Goal: Book appointment/travel/reservation: Book appointment/travel/reservation

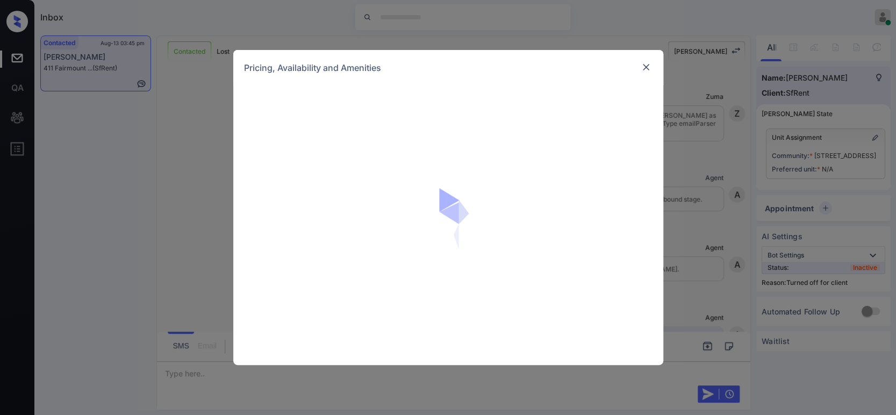
scroll to position [2065, 0]
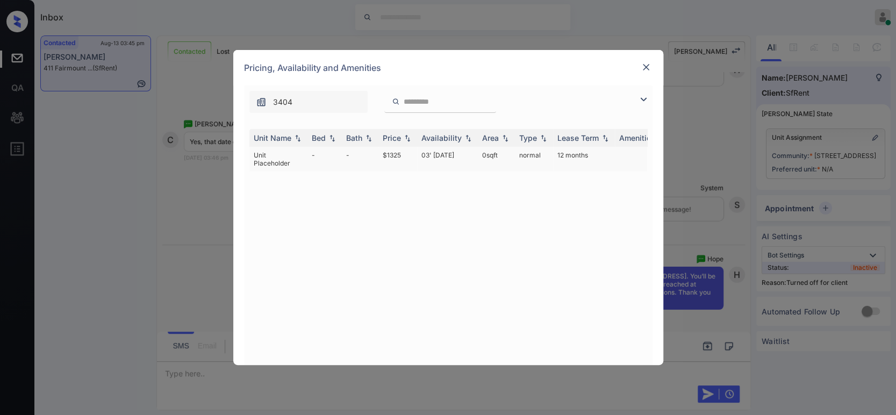
click at [391, 155] on td "$1325" at bounding box center [397, 159] width 39 height 25
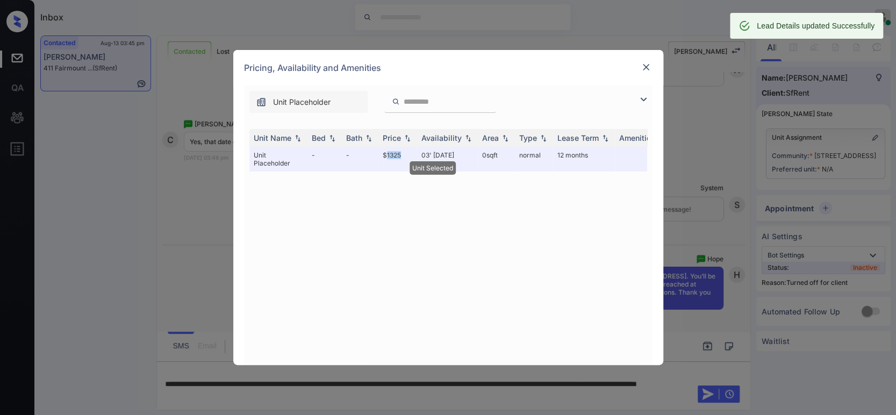
click at [649, 69] on img at bounding box center [646, 67] width 11 height 11
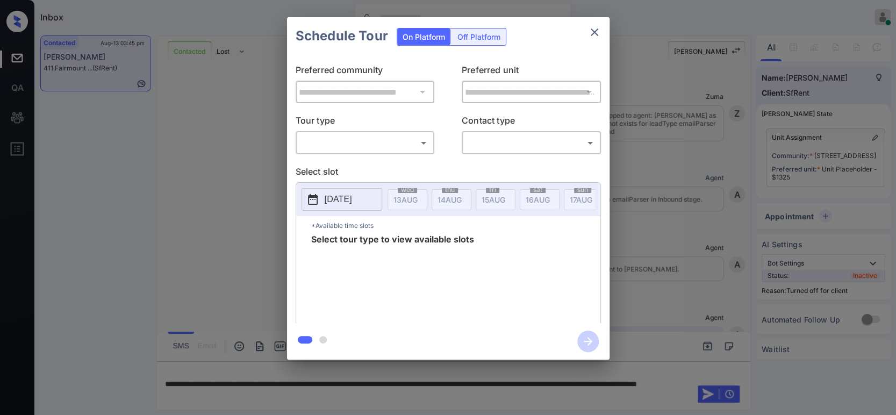
scroll to position [2210, 0]
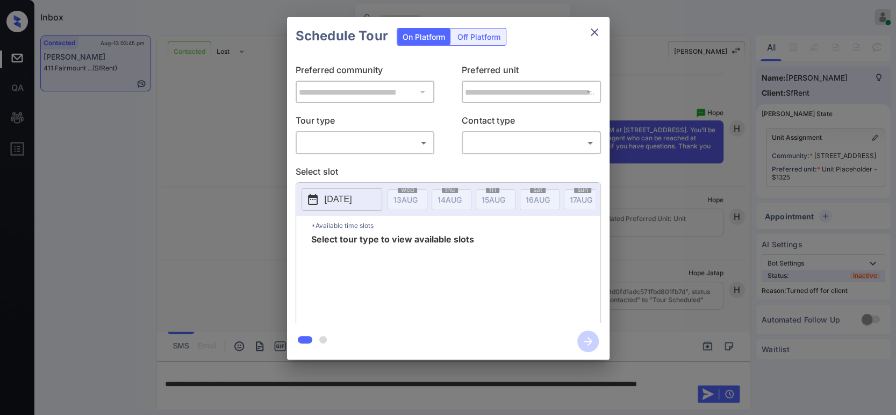
click at [467, 40] on div "Off Platform" at bounding box center [479, 36] width 54 height 17
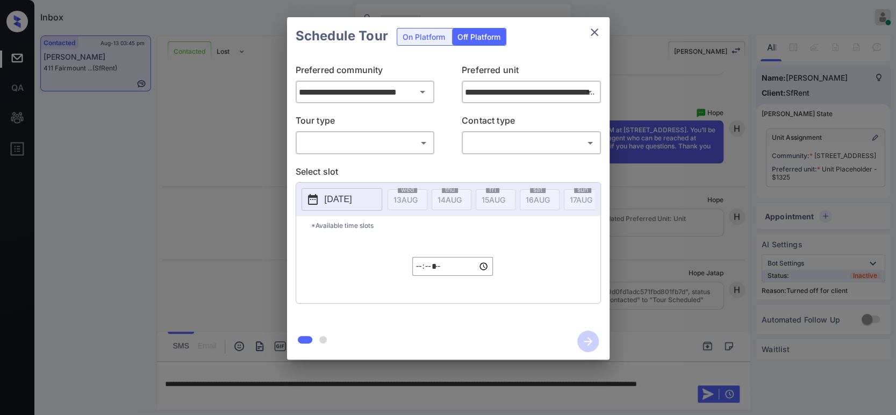
click at [377, 145] on body "Inbox Hope Jatap Online Set yourself offline Set yourself on break Profile Swit…" at bounding box center [448, 207] width 896 height 415
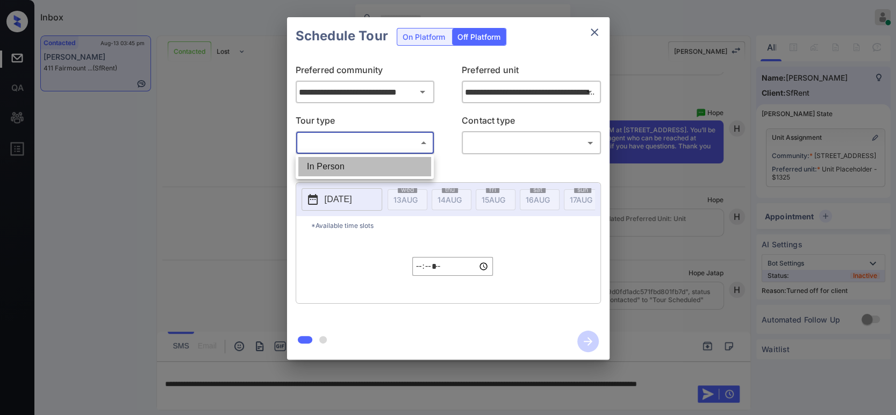
click at [330, 163] on li "In Person" at bounding box center [364, 166] width 133 height 19
type input "********"
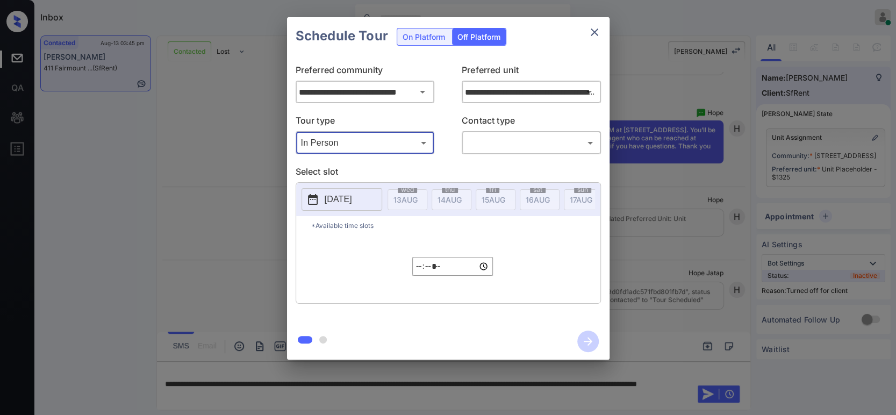
click at [518, 146] on body "Inbox Hope Jatap Online Set yourself offline Set yourself on break Profile Swit…" at bounding box center [448, 207] width 896 height 415
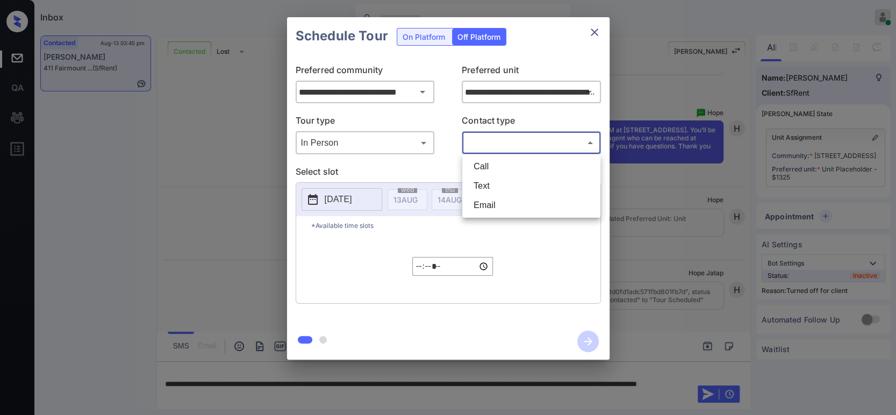
click at [502, 188] on li "Text" at bounding box center [531, 185] width 133 height 19
type input "****"
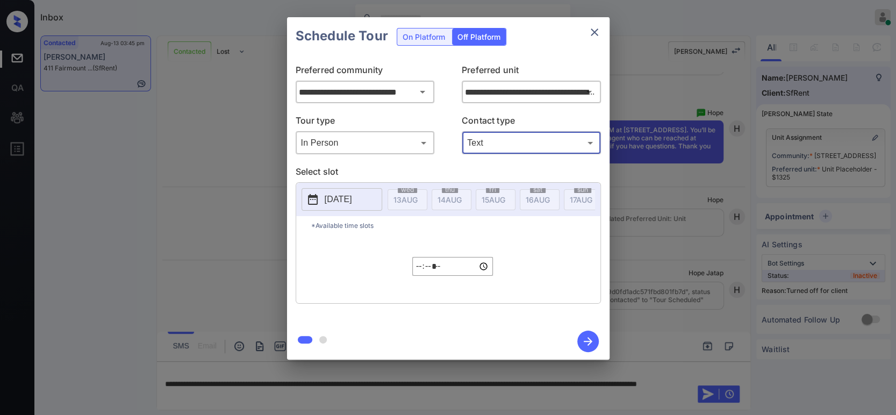
click at [319, 201] on button "[DATE]" at bounding box center [342, 199] width 81 height 23
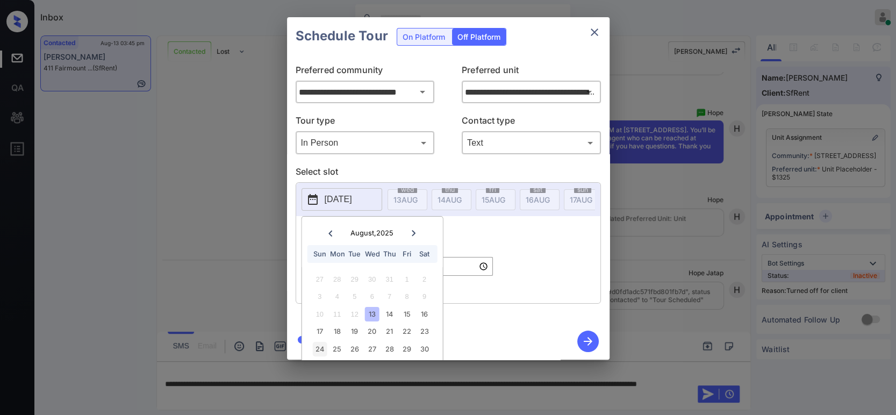
click at [318, 350] on div "24" at bounding box center [319, 349] width 15 height 15
click at [540, 295] on div "*Available time slots ***** ​" at bounding box center [448, 259] width 304 height 87
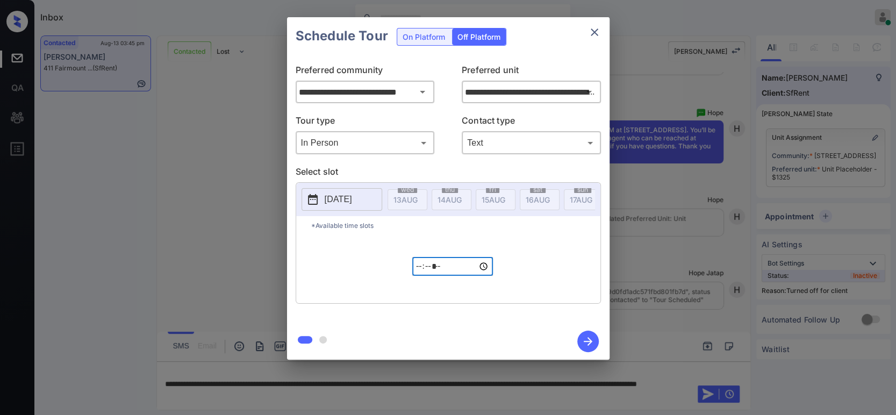
click at [418, 276] on input "*****" at bounding box center [452, 266] width 81 height 19
type input "*****"
click at [578, 338] on icon "button" at bounding box center [588, 342] width 22 height 22
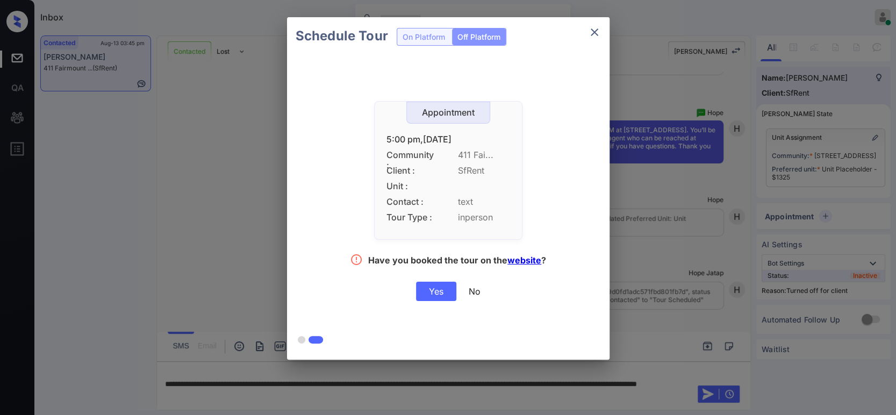
click at [437, 291] on div "Yes" at bounding box center [436, 291] width 40 height 19
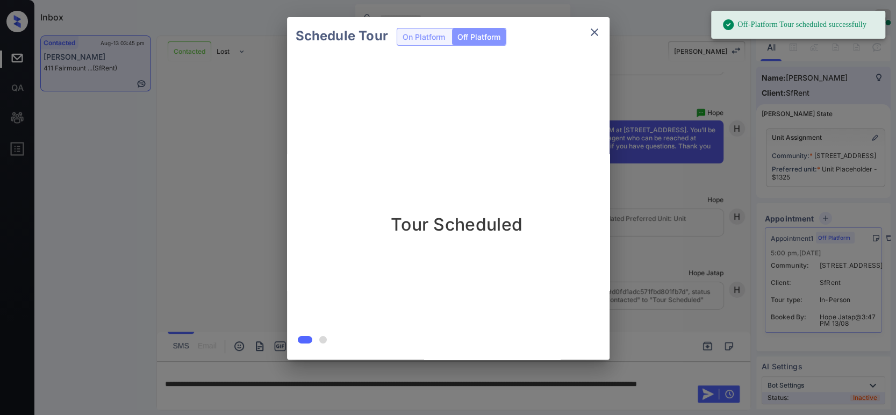
click at [685, 162] on div "Schedule Tour On Platform Off Platform Tour Scheduled" at bounding box center [448, 188] width 896 height 377
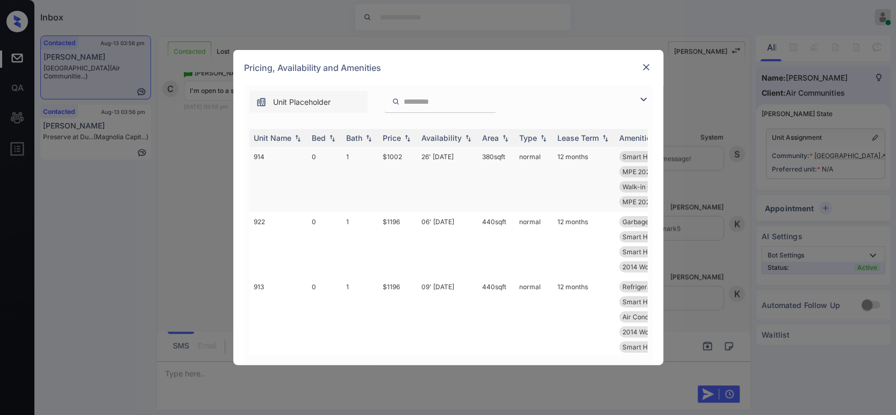
click at [352, 159] on td "1" at bounding box center [360, 179] width 37 height 65
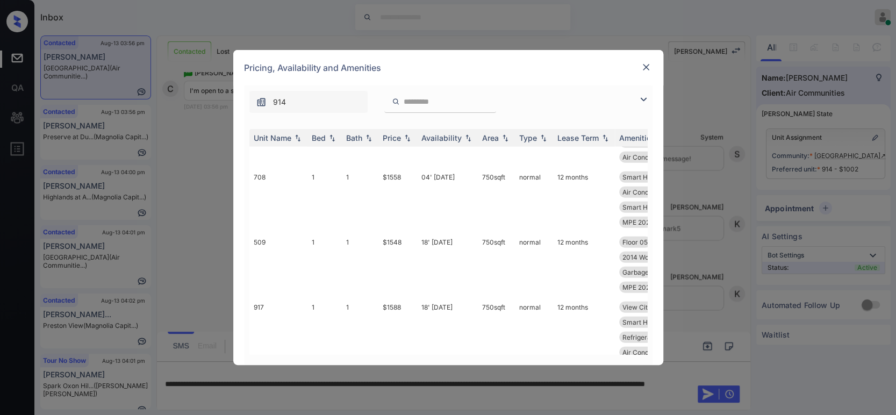
scroll to position [2031, 0]
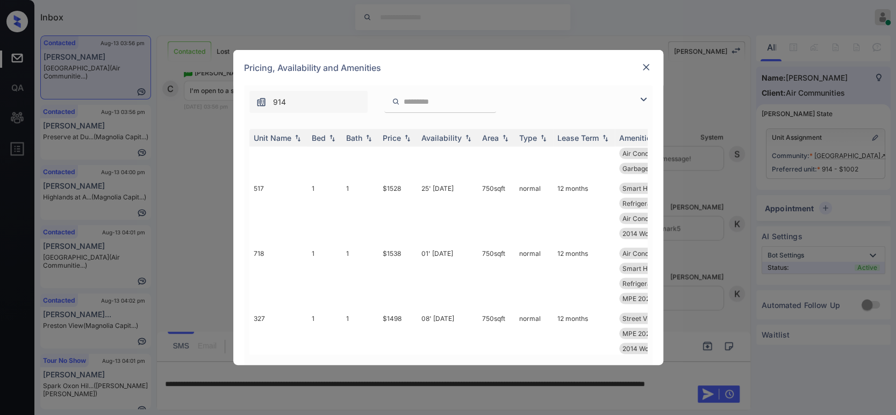
click at [645, 71] on img at bounding box center [646, 67] width 11 height 11
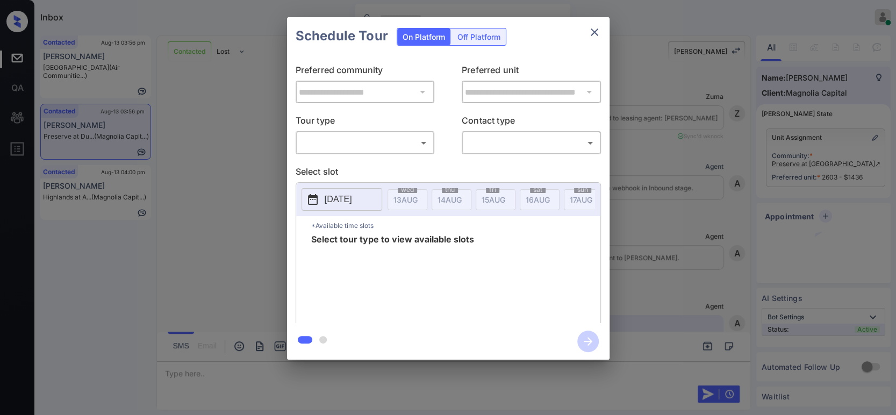
scroll to position [1004, 0]
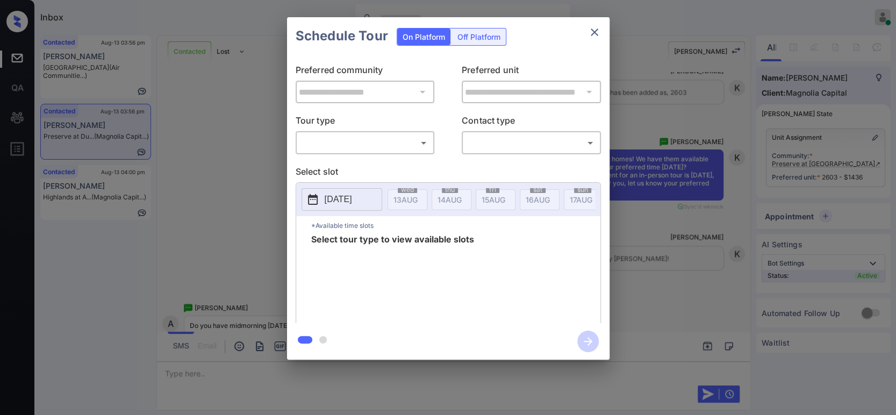
click at [353, 144] on body "Inbox Hope Jatap Online Set yourself offline Set yourself on break Profile Swit…" at bounding box center [448, 207] width 896 height 415
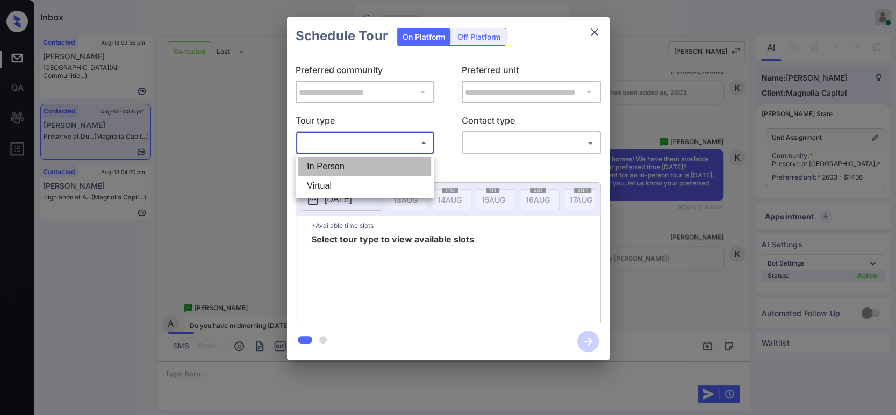
click at [339, 167] on li "In Person" at bounding box center [364, 166] width 133 height 19
type input "********"
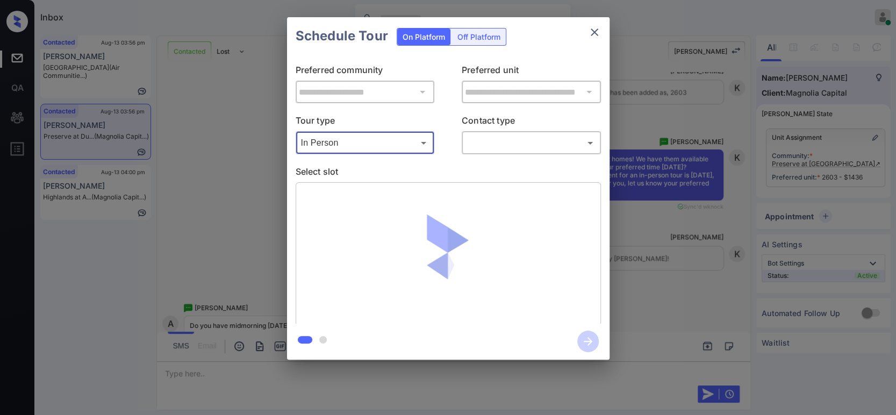
click at [509, 142] on body "Inbox Hope Jatap Online Set yourself offline Set yourself on break Profile Swit…" at bounding box center [448, 207] width 896 height 415
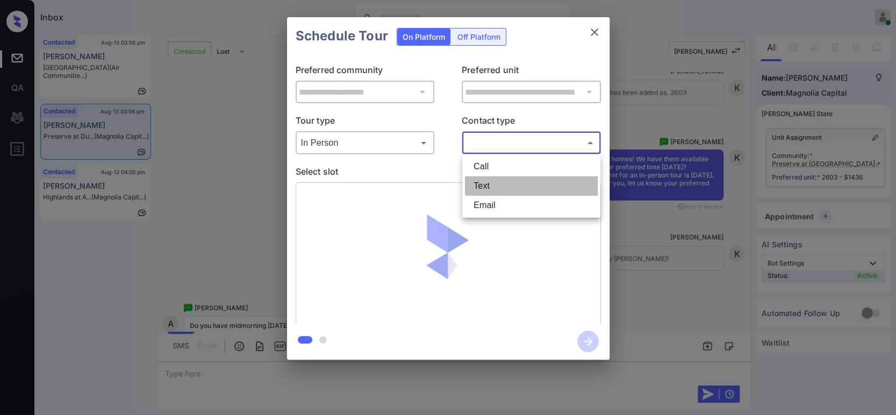
click at [495, 189] on li "Text" at bounding box center [531, 185] width 133 height 19
type input "****"
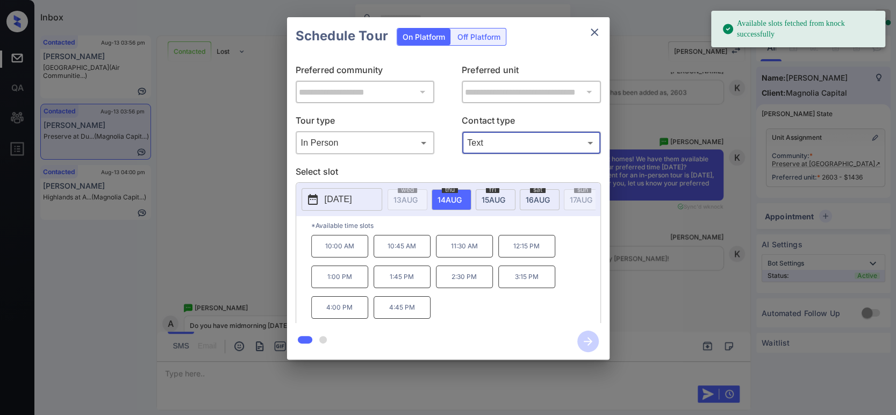
click at [523, 195] on div "sat 16 AUG" at bounding box center [540, 199] width 40 height 21
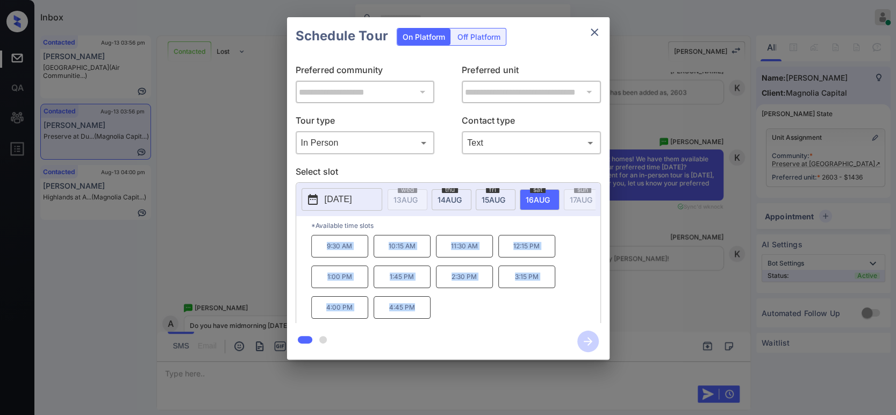
drag, startPoint x: 318, startPoint y: 252, endPoint x: 426, endPoint y: 317, distance: 126.1
click at [426, 317] on div "9:30 AM 10:15 AM 11:30 AM 12:15 PM 1:00 PM 1:45 PM 2:30 PM 3:15 PM 4:00 PM 4:45…" at bounding box center [455, 278] width 289 height 86
copy div "9:30 AM 10:15 AM 11:30 AM 12:15 PM 1:00 PM 1:45 PM 2:30 PM 3:15 PM 4:00 PM 4:45…"
click at [244, 188] on div "**********" at bounding box center [448, 188] width 896 height 377
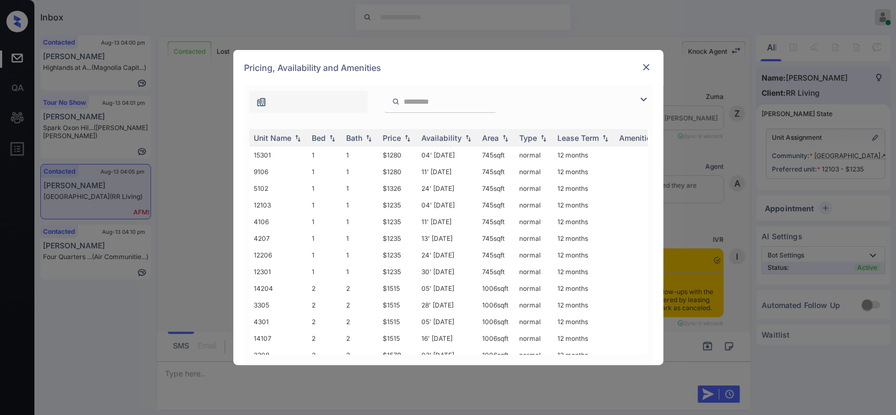
scroll to position [1733, 0]
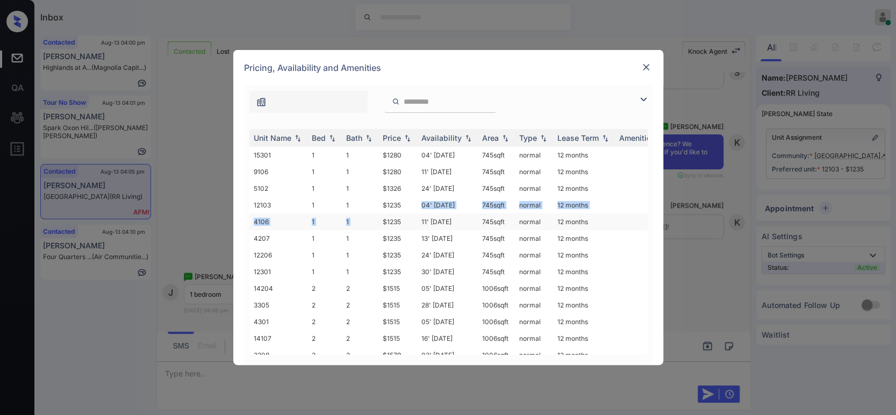
drag, startPoint x: 405, startPoint y: 203, endPoint x: 378, endPoint y: 211, distance: 28.2
click at [597, 297] on td "12 months" at bounding box center [584, 305] width 62 height 17
drag, startPoint x: 409, startPoint y: 205, endPoint x: 382, endPoint y: 204, distance: 26.9
click at [382, 204] on td "$1235" at bounding box center [397, 205] width 39 height 17
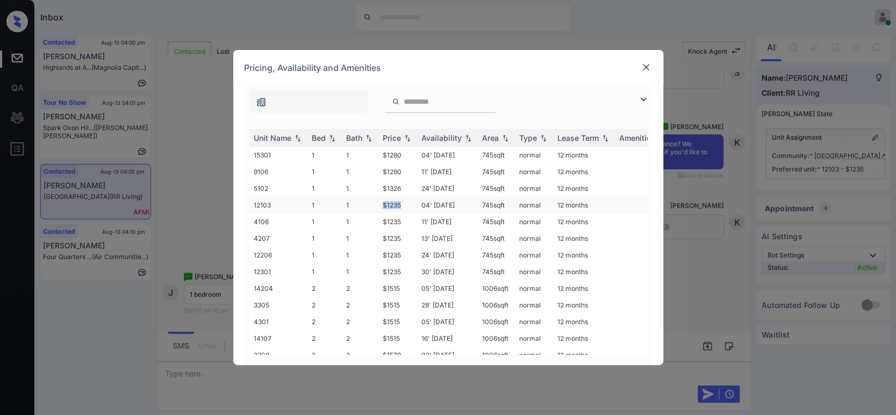
copy td "$1235"
click at [647, 67] on img at bounding box center [646, 67] width 11 height 11
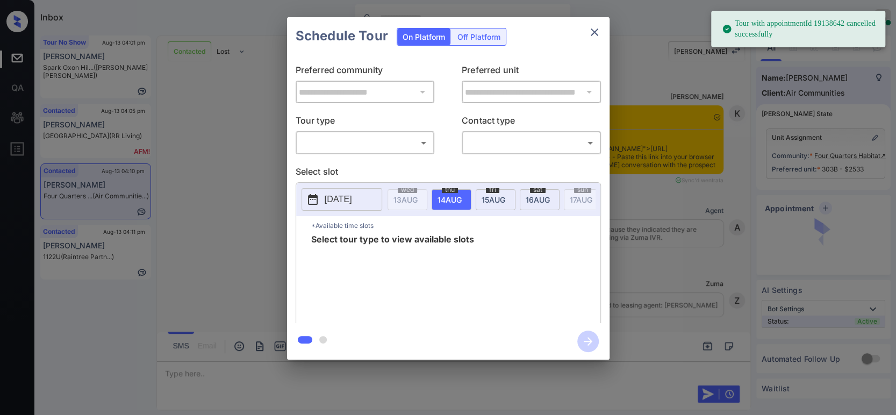
scroll to position [3213, 0]
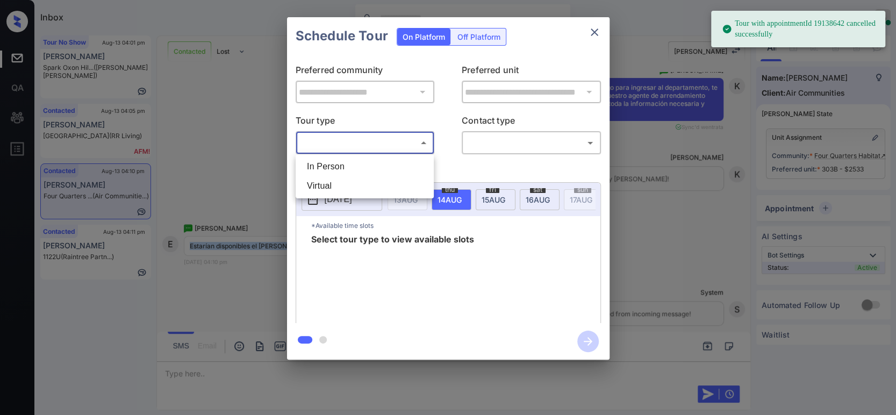
click at [368, 136] on body "Tour with appointmentId 19138642 cancelled successfully Inbox Hope Jatap Online…" at bounding box center [448, 207] width 896 height 415
click at [346, 160] on li "In Person" at bounding box center [364, 166] width 133 height 19
type input "********"
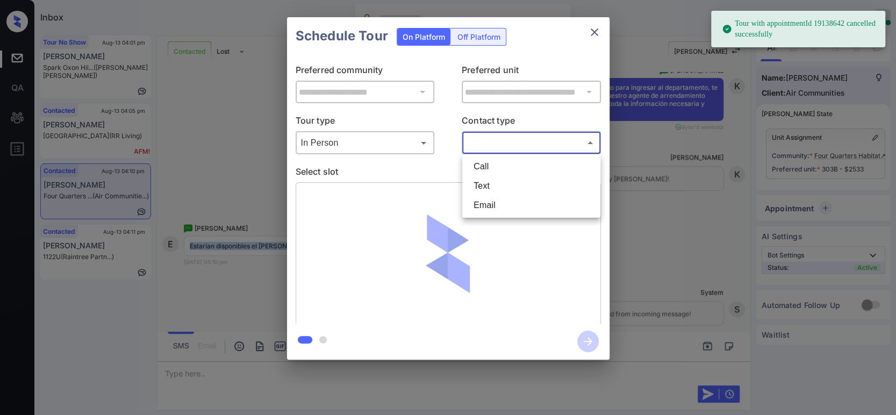
click at [512, 149] on body "Tour with appointmentId 19138642 cancelled successfully Inbox Hope Jatap Online…" at bounding box center [448, 207] width 896 height 415
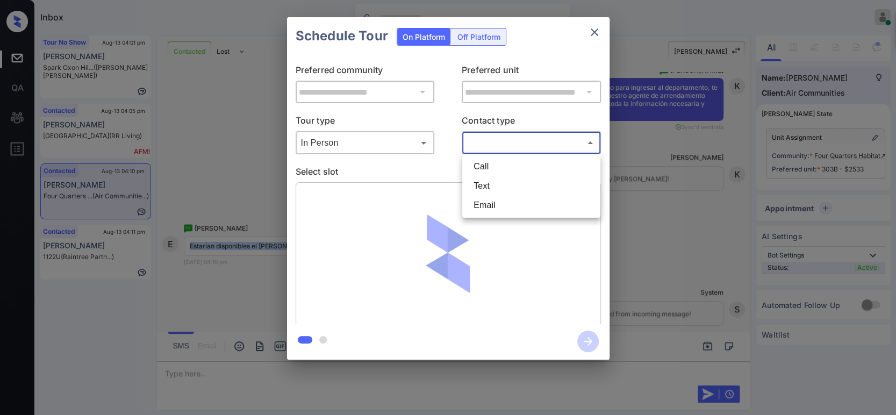
click at [492, 189] on li "Text" at bounding box center [531, 185] width 133 height 19
type input "****"
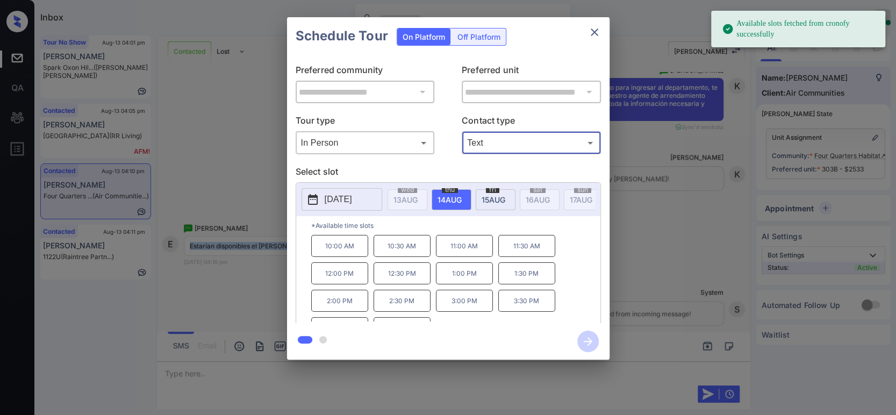
click at [341, 199] on p "[DATE]" at bounding box center [338, 199] width 27 height 13
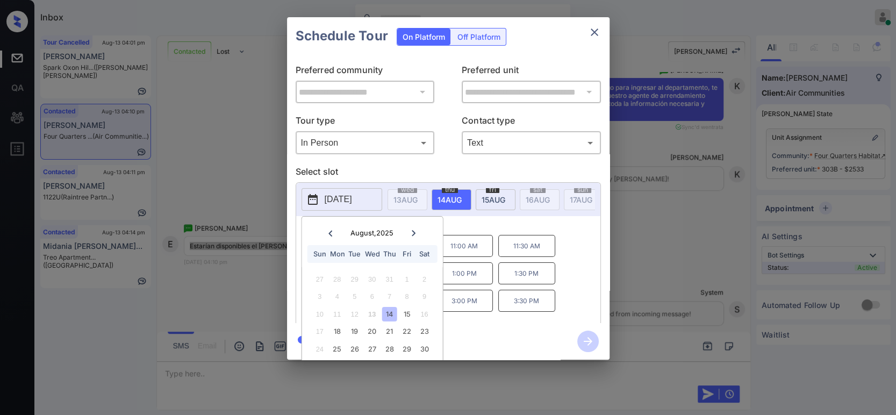
click at [209, 275] on div "**********" at bounding box center [448, 188] width 896 height 377
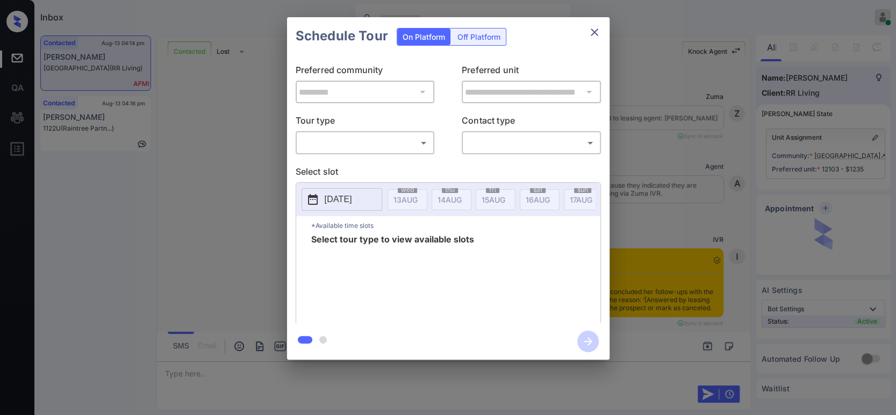
scroll to position [2091, 0]
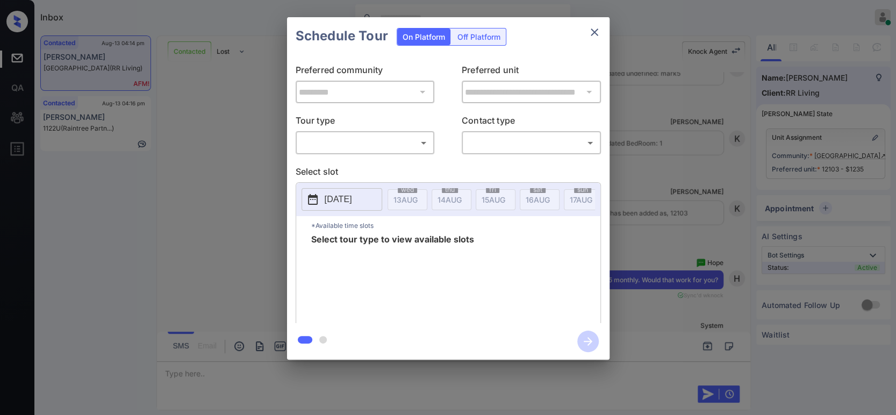
click at [596, 33] on icon "close" at bounding box center [594, 32] width 13 height 13
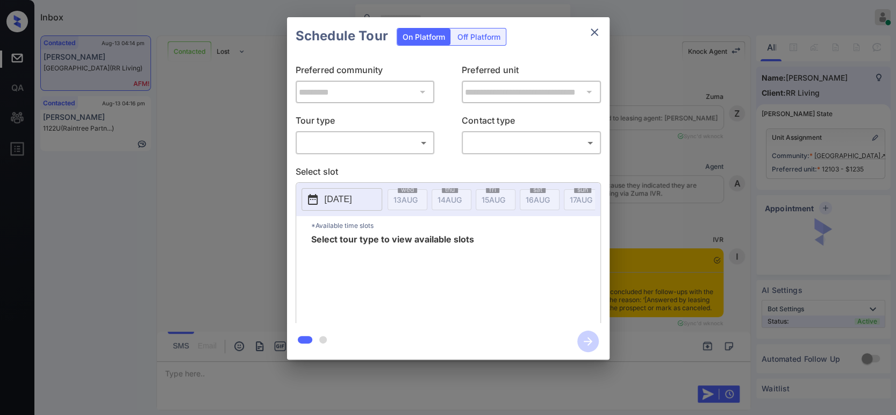
scroll to position [1255, 0]
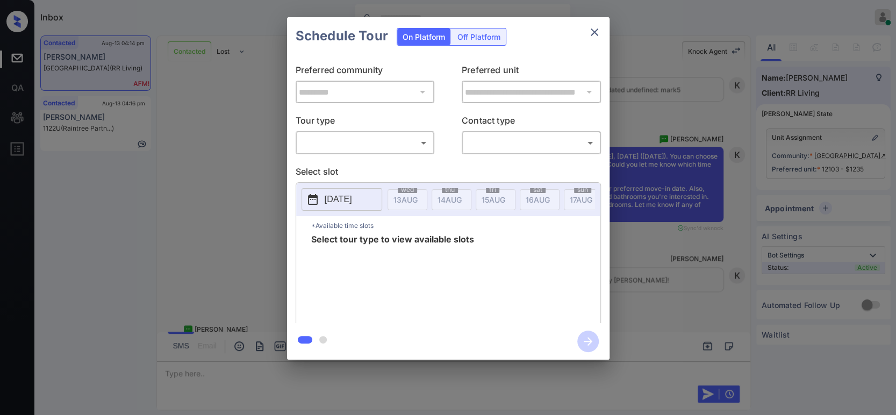
click at [376, 149] on body "Inbox Hope Jatap Online Set yourself offline Set yourself on break Profile Swit…" at bounding box center [448, 207] width 896 height 415
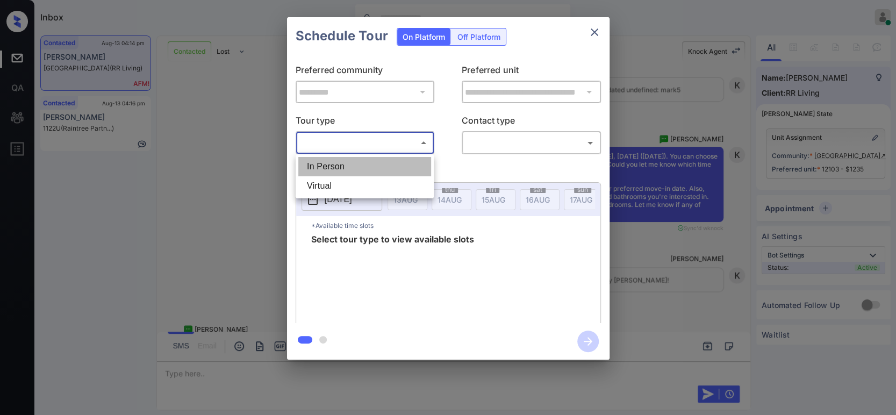
click at [345, 164] on li "In Person" at bounding box center [364, 166] width 133 height 19
type input "********"
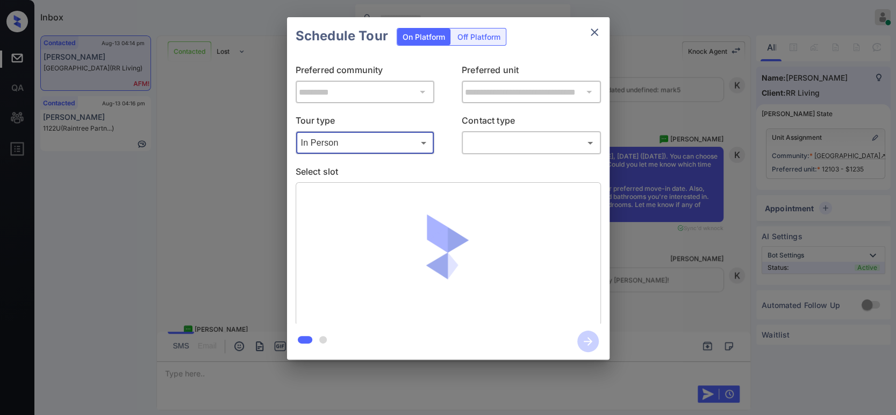
click at [512, 145] on body "Inbox Hope Jatap Online Set yourself offline Set yourself on break Profile Swit…" at bounding box center [448, 207] width 896 height 415
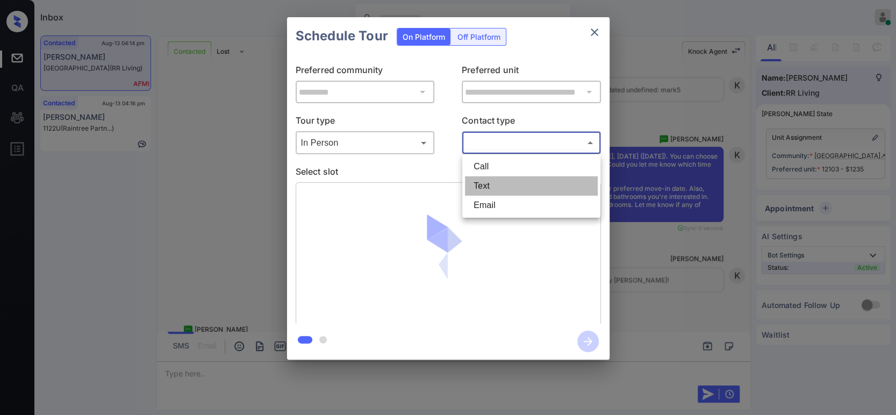
click at [491, 188] on li "Text" at bounding box center [531, 185] width 133 height 19
type input "****"
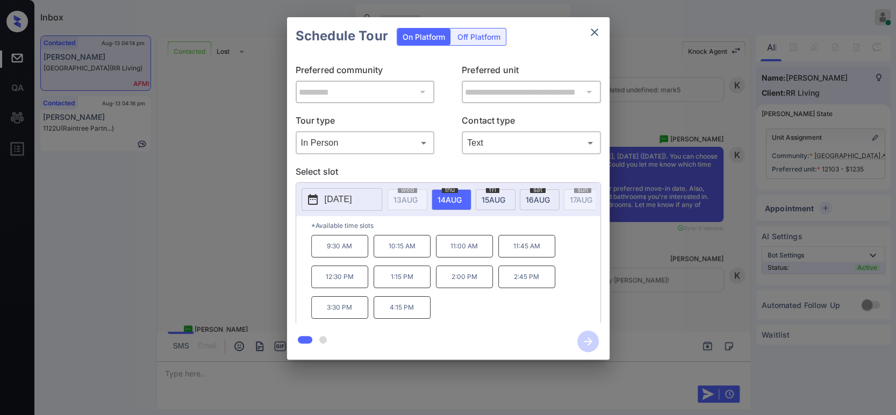
click at [469, 255] on p "11:00 AM" at bounding box center [464, 246] width 57 height 23
click at [586, 341] on icon "button" at bounding box center [588, 342] width 22 height 22
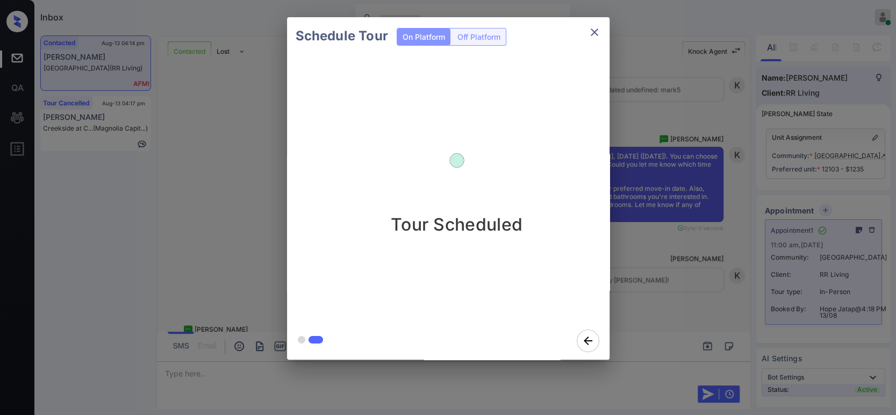
click at [653, 152] on div "Schedule Tour On Platform Off Platform Tour Scheduled" at bounding box center [448, 188] width 896 height 377
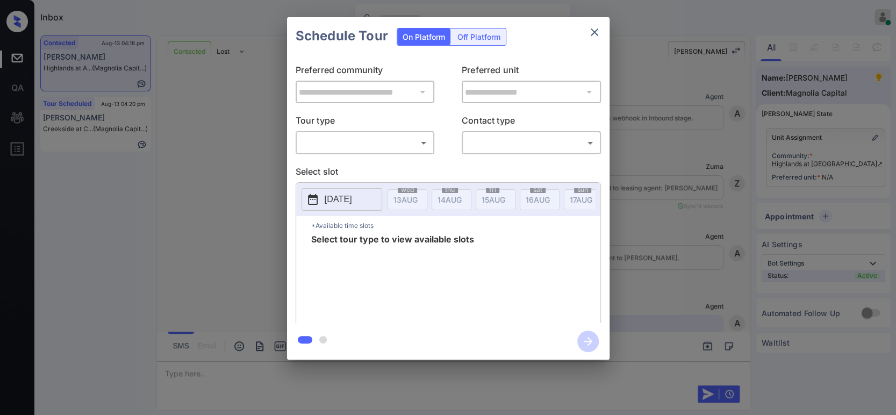
scroll to position [2662, 0]
click at [327, 145] on body "Inbox Hope Jatap Online Set yourself offline Set yourself on break Profile Swit…" at bounding box center [448, 207] width 896 height 415
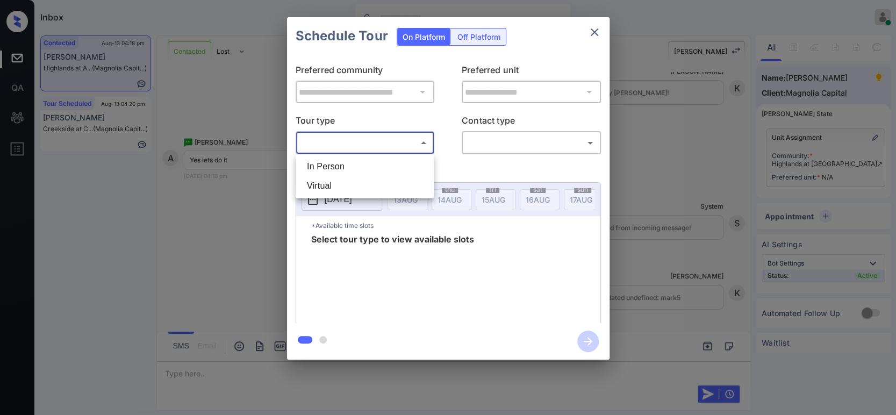
click at [327, 145] on div at bounding box center [448, 207] width 896 height 415
click at [324, 145] on body "Inbox Hope Jatap Online Set yourself offline Set yourself on break Profile Swit…" at bounding box center [448, 207] width 896 height 415
click at [741, 204] on div at bounding box center [448, 207] width 896 height 415
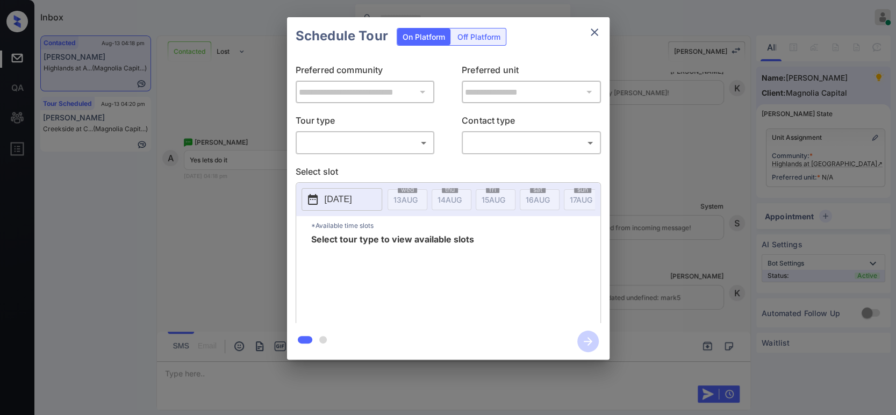
click at [680, 245] on div "**********" at bounding box center [448, 188] width 896 height 377
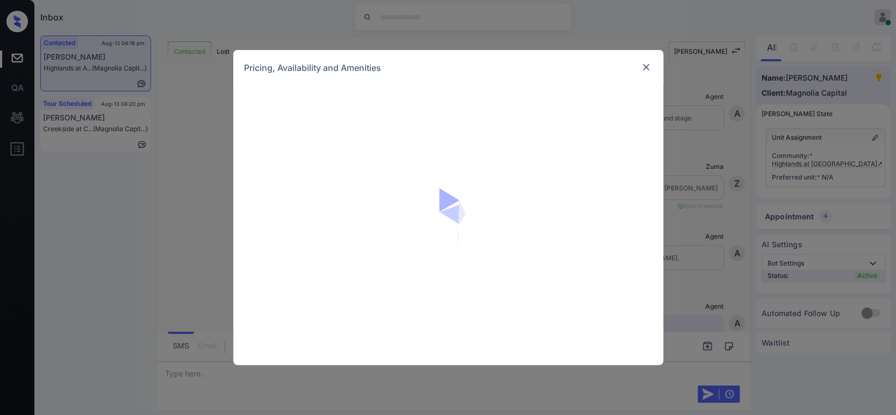
scroll to position [432, 0]
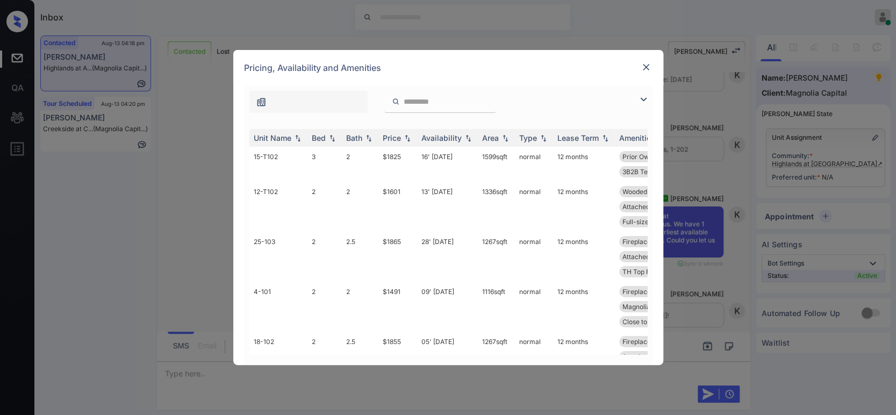
click at [418, 104] on input "search" at bounding box center [447, 101] width 88 height 9
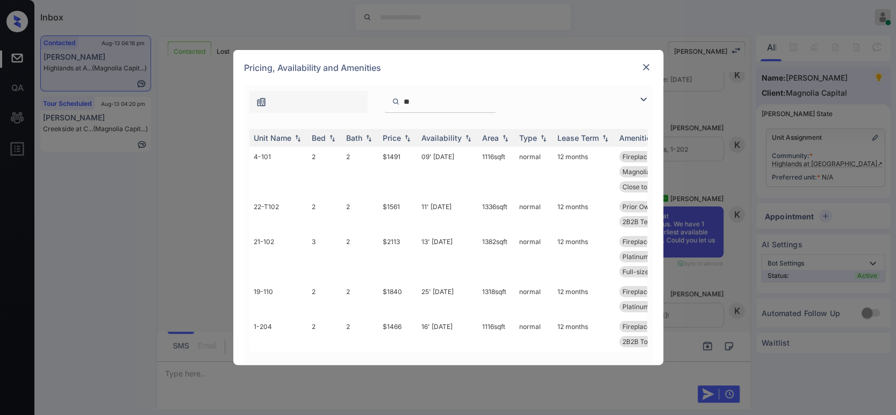
type input "*"
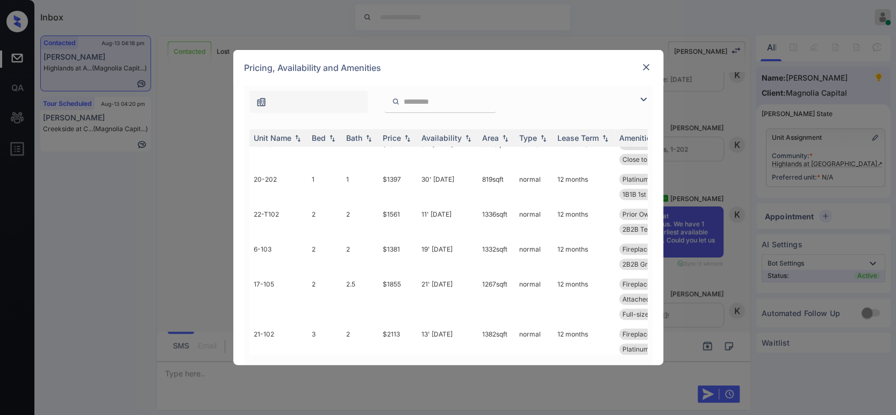
scroll to position [477, 0]
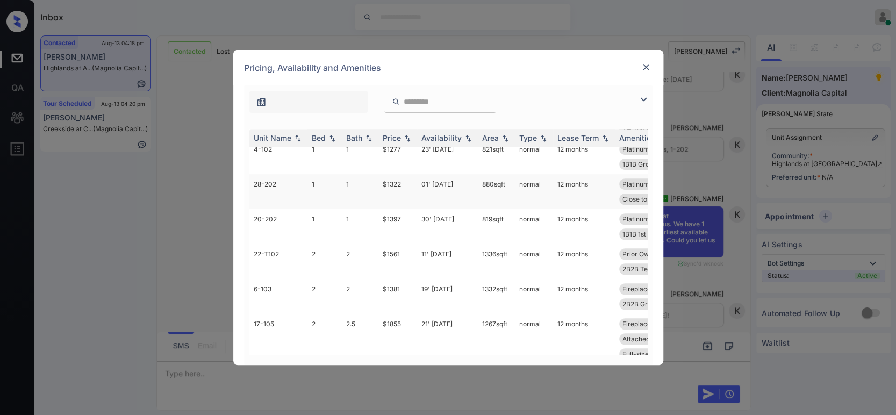
click at [403, 198] on td "$1322" at bounding box center [397, 191] width 39 height 35
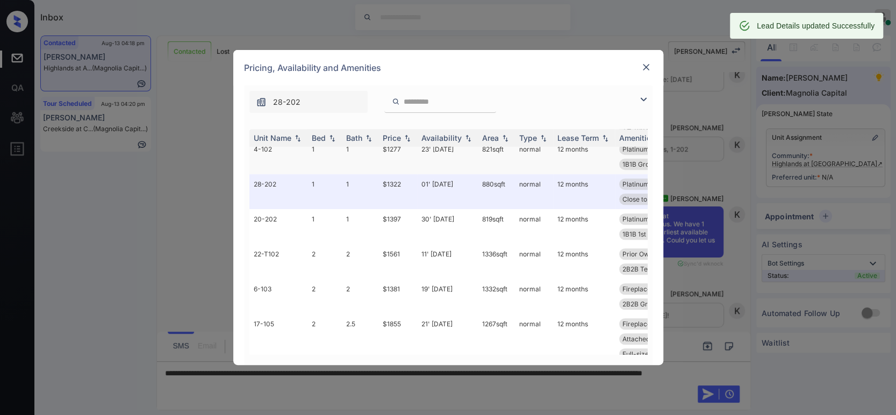
click at [395, 164] on td "$1277" at bounding box center [397, 156] width 39 height 35
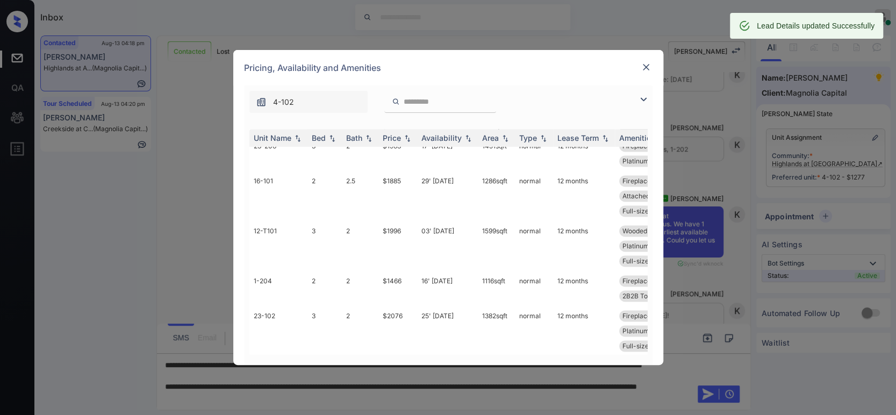
scroll to position [1101, 0]
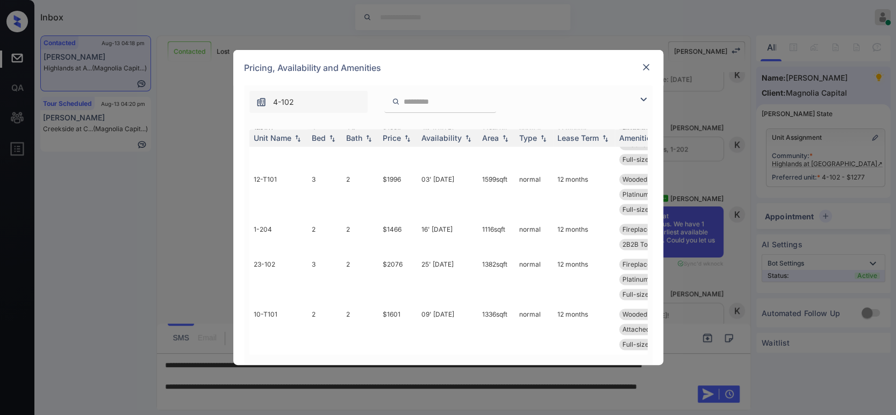
click at [649, 71] on img at bounding box center [646, 67] width 11 height 11
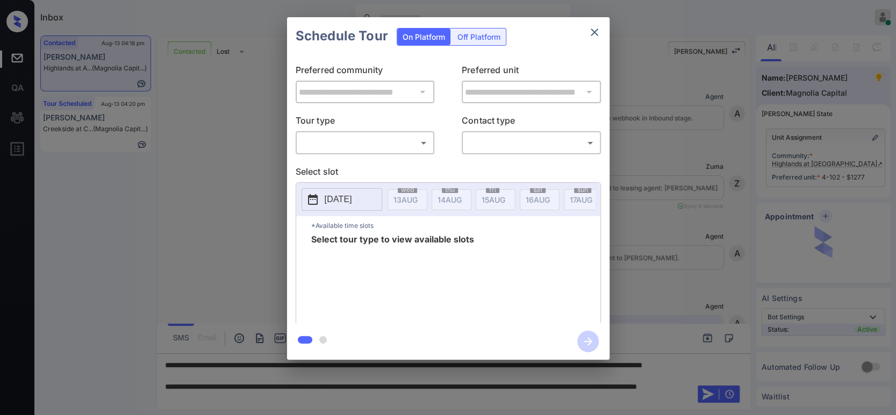
scroll to position [2444, 0]
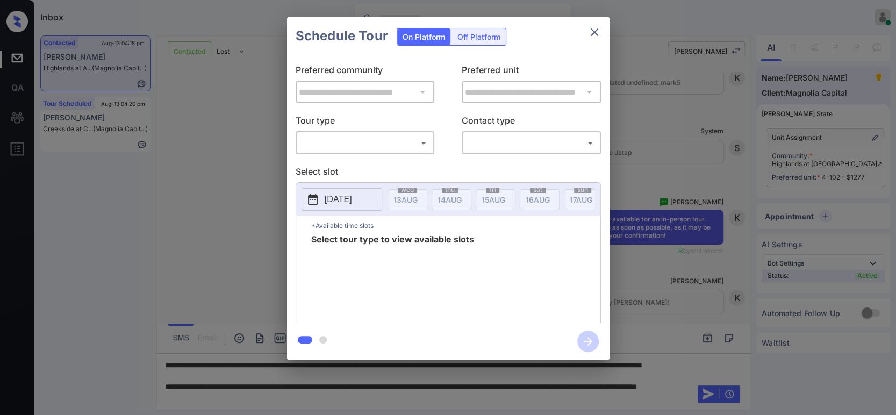
click at [345, 145] on body "Inbox Hope Jatap Online Set yourself offline Set yourself on break Profile Swit…" at bounding box center [448, 207] width 896 height 415
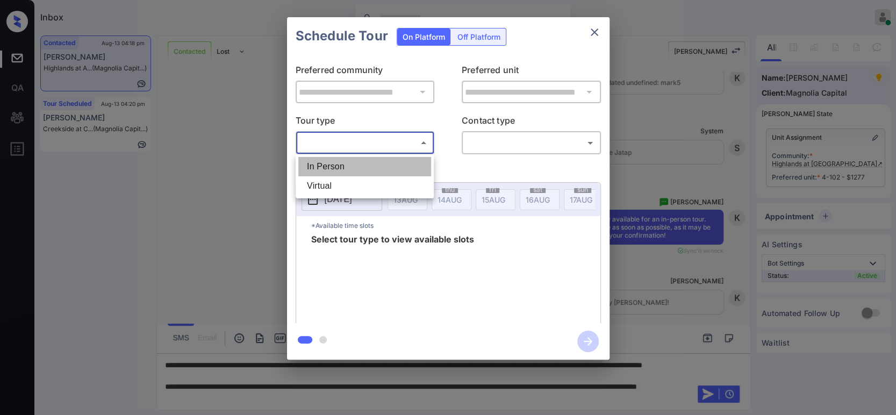
click at [339, 168] on li "In Person" at bounding box center [364, 166] width 133 height 19
type input "********"
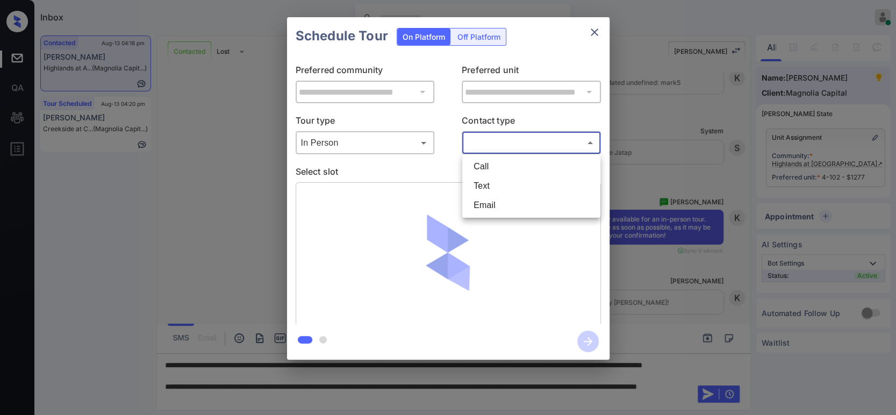
click at [496, 141] on body "Inbox Hope Jatap Online Set yourself offline Set yourself on break Profile Swit…" at bounding box center [448, 207] width 896 height 415
click at [491, 188] on li "Text" at bounding box center [531, 185] width 133 height 19
type input "****"
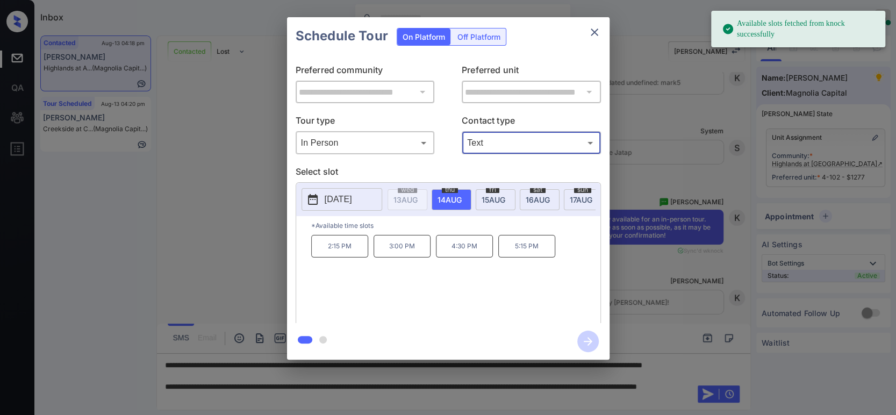
click at [418, 199] on span "15 AUG" at bounding box center [406, 199] width 24 height 9
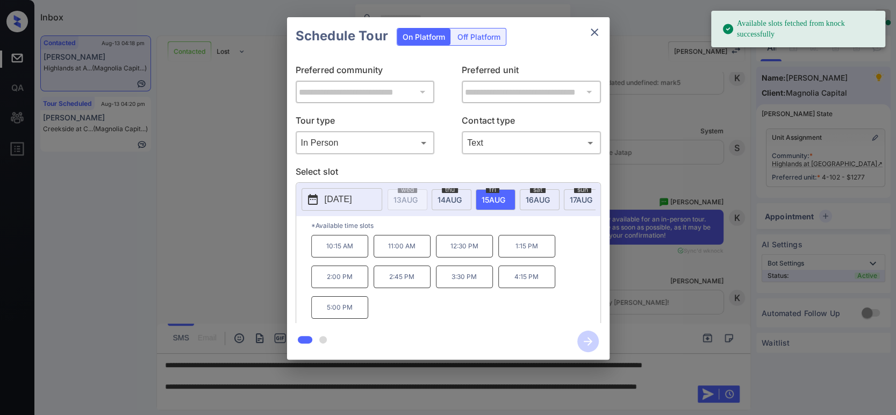
click at [340, 312] on p "5:00 PM" at bounding box center [339, 307] width 57 height 23
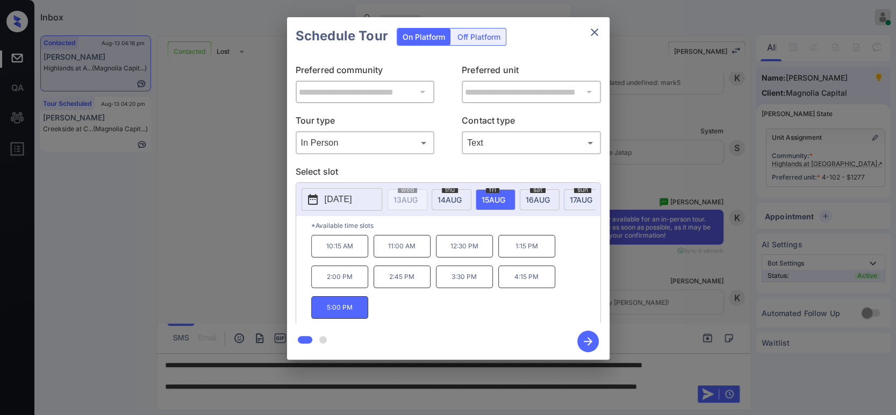
click at [581, 339] on icon "button" at bounding box center [588, 342] width 22 height 22
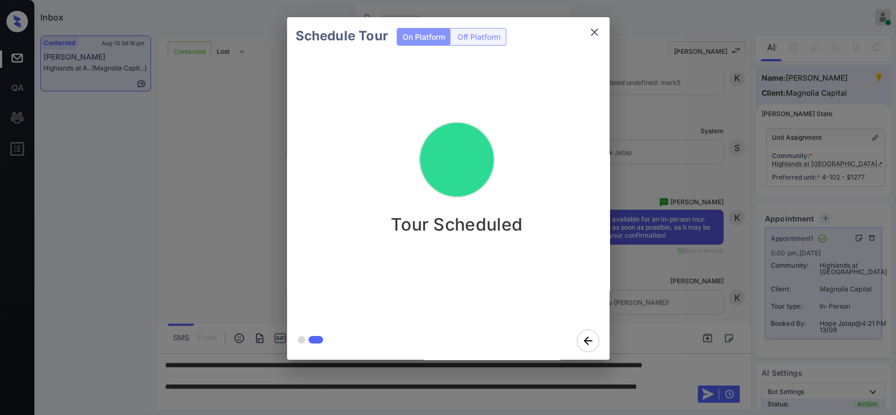
click at [676, 219] on div "Schedule Tour On Platform Off Platform Tour Scheduled" at bounding box center [448, 188] width 896 height 377
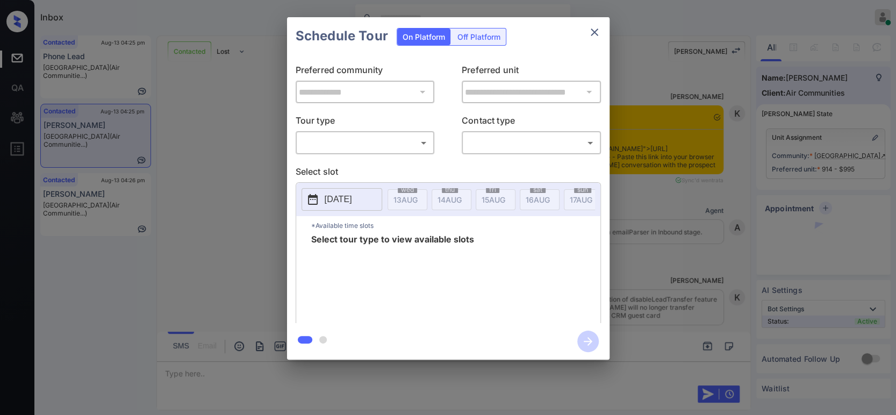
scroll to position [610, 0]
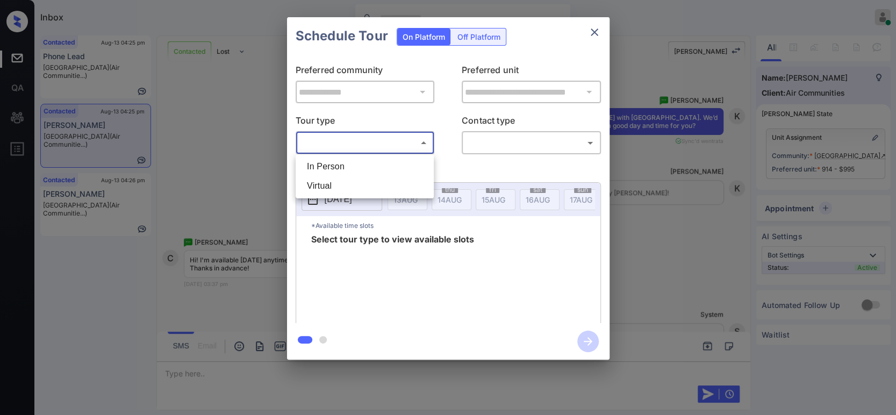
click at [399, 140] on body "Inbox Hope Jatap Online Set yourself offline Set yourself on break Profile Swit…" at bounding box center [448, 207] width 896 height 415
click at [365, 162] on li "In Person" at bounding box center [364, 166] width 133 height 19
type input "********"
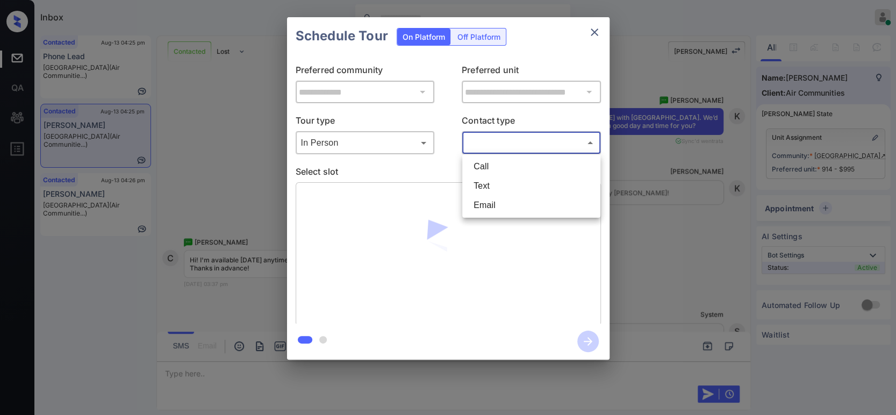
click at [503, 147] on body "Inbox Hope Jatap Online Set yourself offline Set yourself on break Profile Swit…" at bounding box center [448, 207] width 896 height 415
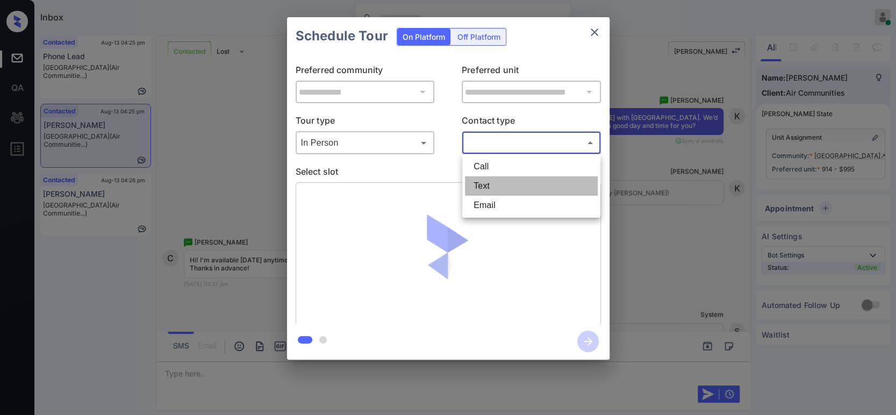
click at [495, 183] on li "Text" at bounding box center [531, 185] width 133 height 19
type input "****"
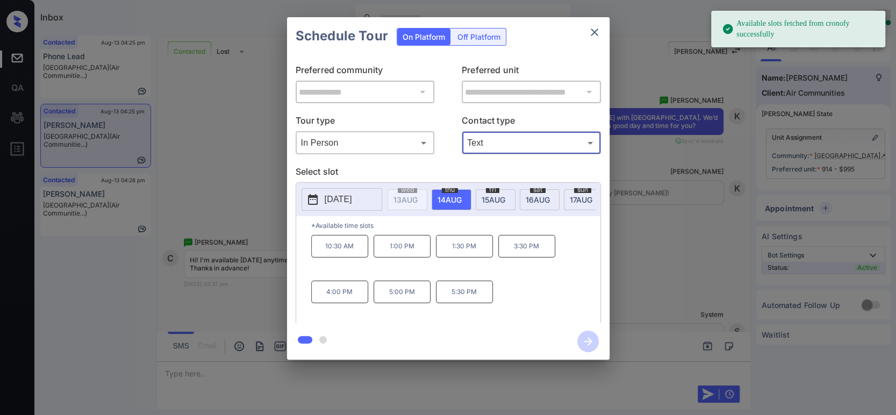
click at [492, 203] on div "fri 15 AUG" at bounding box center [496, 199] width 40 height 21
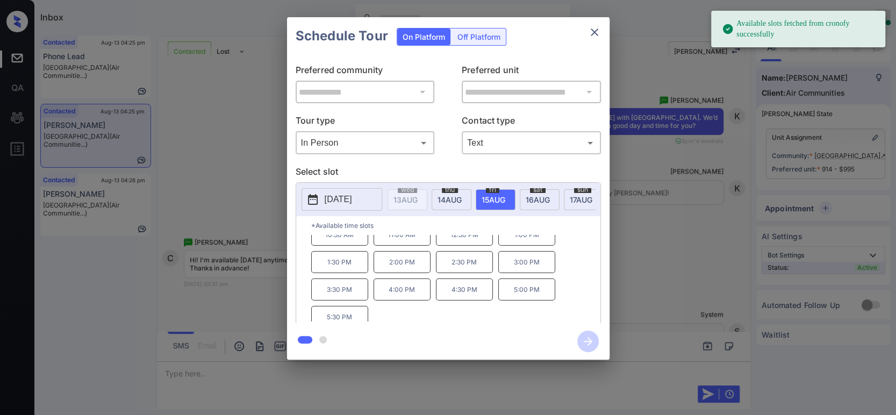
scroll to position [17, 0]
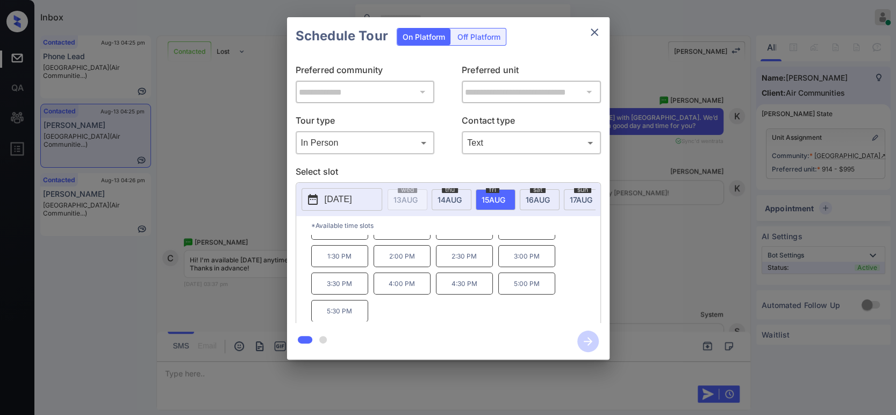
click at [351, 320] on p "5:30 PM" at bounding box center [339, 311] width 57 height 22
click at [573, 339] on button "button" at bounding box center [588, 341] width 34 height 28
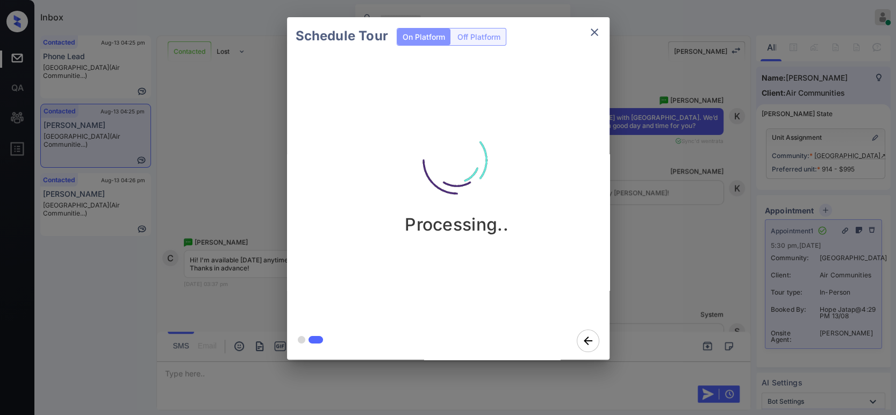
click at [706, 232] on div "Schedule Tour On Platform Off Platform Processing.." at bounding box center [448, 188] width 896 height 377
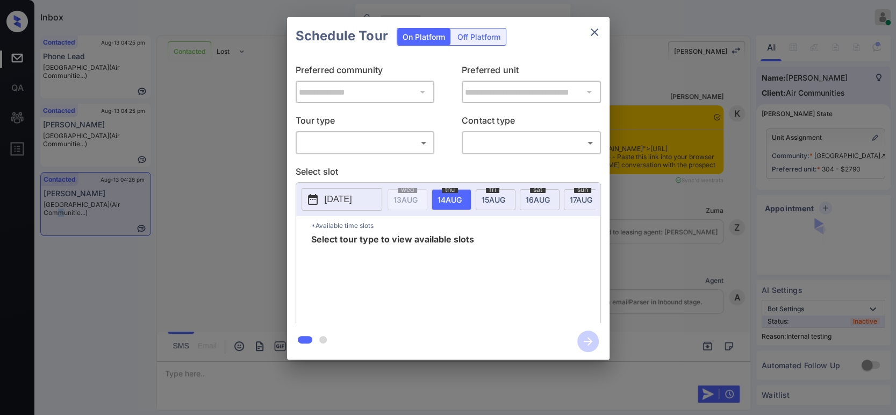
scroll to position [4525, 0]
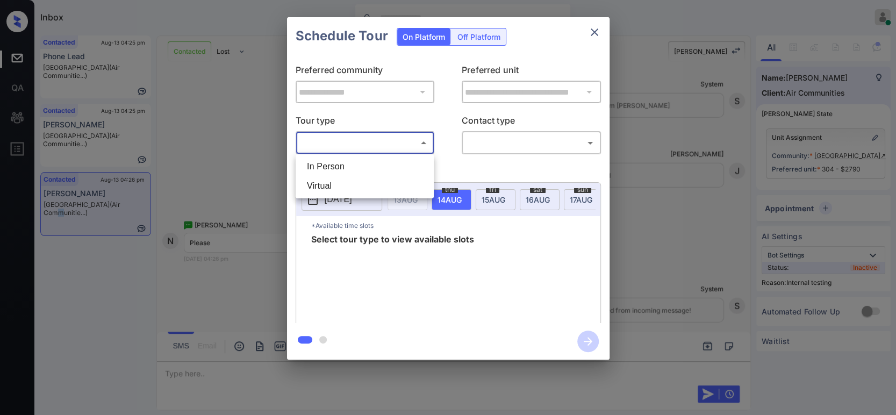
click at [362, 143] on body "Inbox Hope Jatap Online Set yourself offline Set yourself on break Profile Swit…" at bounding box center [448, 207] width 896 height 415
click at [340, 163] on li "In Person" at bounding box center [364, 166] width 133 height 19
type input "********"
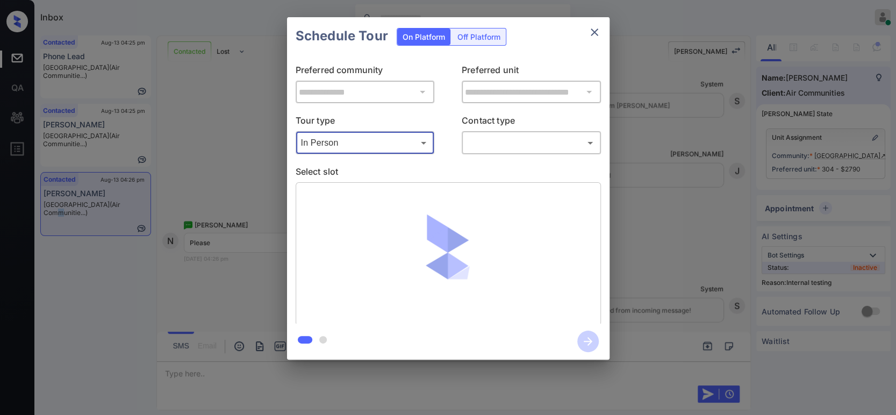
click at [492, 141] on body "Inbox Hope Jatap Online Set yourself offline Set yourself on break Profile Swit…" at bounding box center [448, 207] width 896 height 415
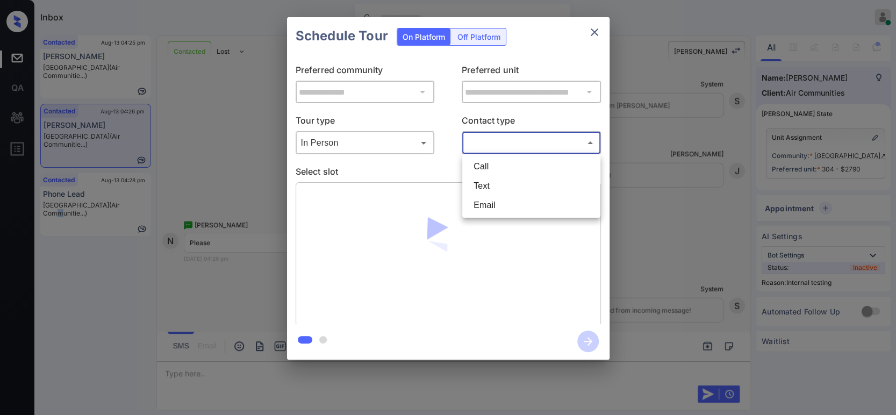
click at [485, 188] on li "Text" at bounding box center [531, 185] width 133 height 19
type input "****"
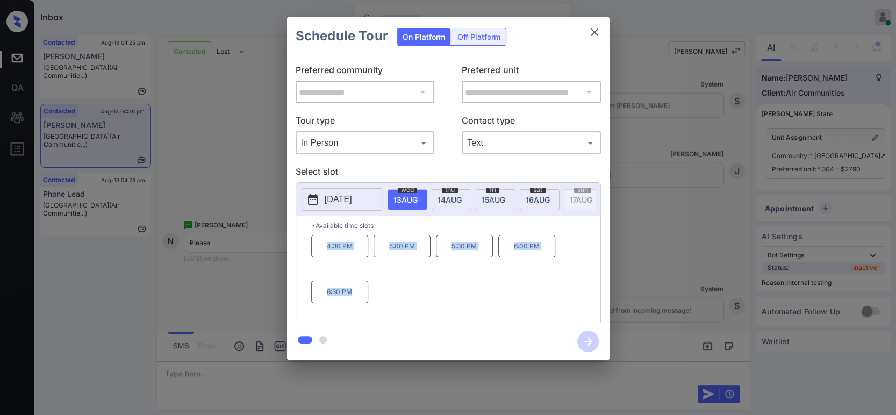
drag, startPoint x: 362, startPoint y: 296, endPoint x: 318, endPoint y: 260, distance: 57.3
click at [318, 260] on div "4:30 PM 5:00 PM 5:30 PM 6:00 PM 6:30 PM" at bounding box center [455, 278] width 289 height 86
copy div "4:30 PM 5:00 PM 5:30 PM 6:00 PM 6:30 PM"
click at [254, 274] on div "**********" at bounding box center [448, 188] width 896 height 377
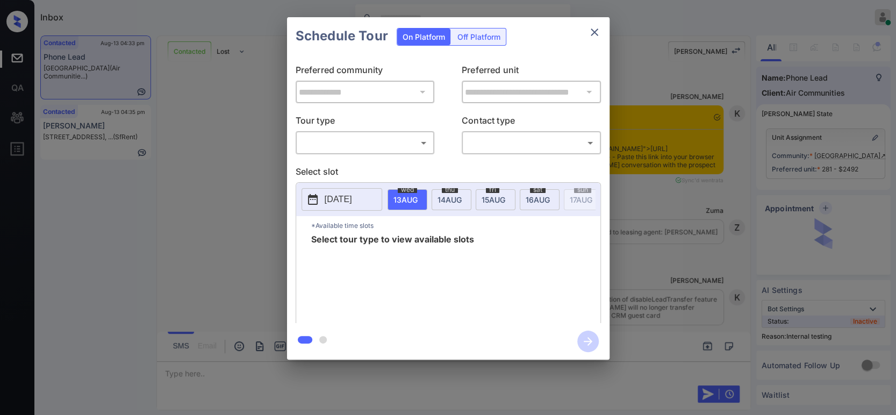
scroll to position [5355, 0]
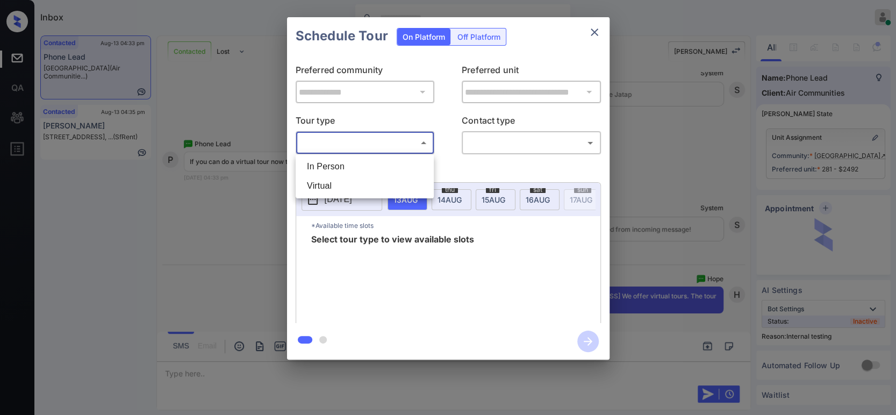
click at [374, 147] on body "Inbox Hope Jatap Online Set yourself offline Set yourself on break Profile Swit…" at bounding box center [448, 207] width 896 height 415
click at [338, 176] on li "Virtual" at bounding box center [364, 185] width 133 height 19
type input "*******"
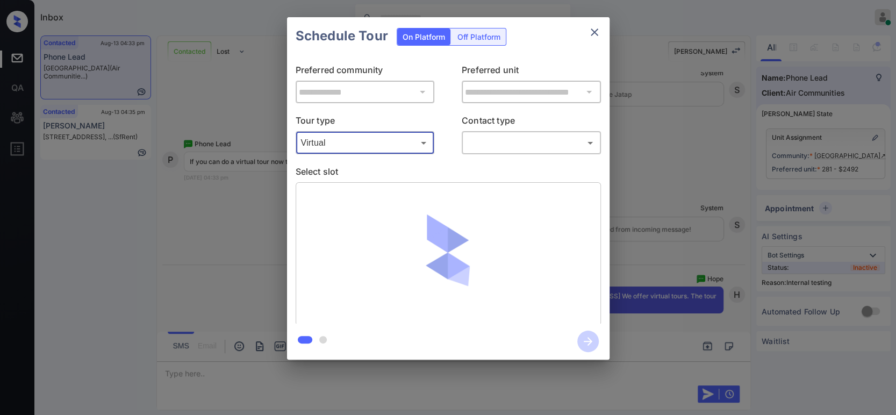
click at [506, 146] on body "Inbox Hope Jatap Online Set yourself offline Set yourself on break Profile Swit…" at bounding box center [448, 207] width 896 height 415
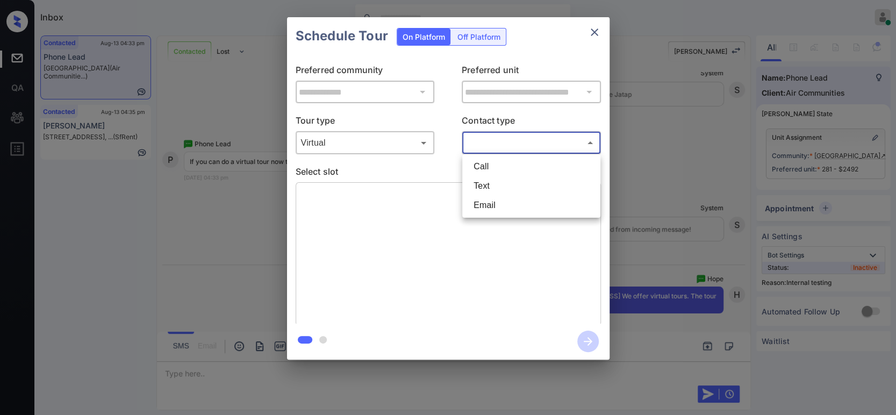
click at [516, 196] on li "Email" at bounding box center [531, 205] width 133 height 19
drag, startPoint x: 524, startPoint y: 145, endPoint x: 511, endPoint y: 168, distance: 26.7
click at [525, 145] on body "Inbox Hope Jatap Online Set yourself offline Set yourself on break Profile Swit…" at bounding box center [448, 207] width 896 height 415
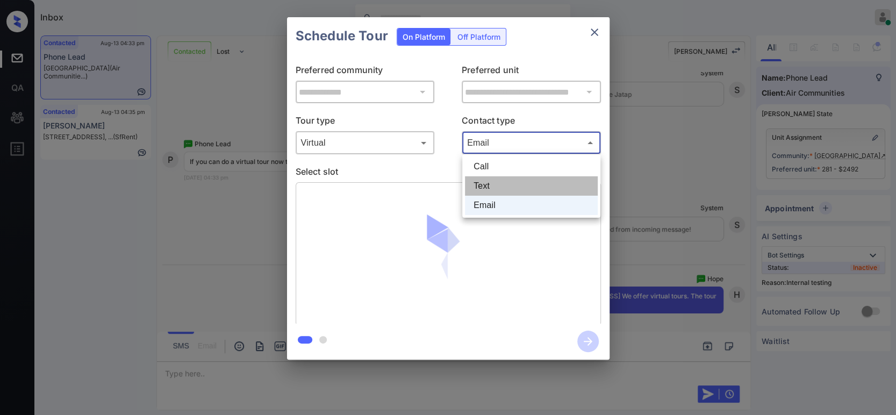
click at [502, 182] on li "Text" at bounding box center [531, 185] width 133 height 19
type input "****"
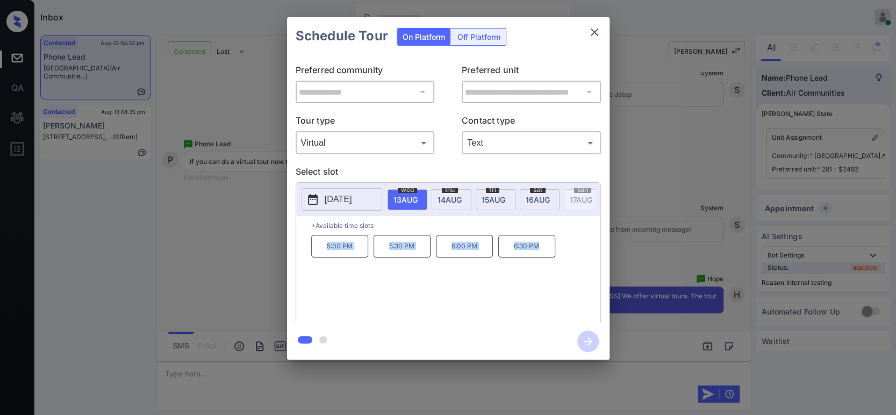
drag, startPoint x: 548, startPoint y: 253, endPoint x: 314, endPoint y: 255, distance: 233.9
click at [314, 255] on div "5:00 PM 5:30 PM 6:00 PM 6:30 PM" at bounding box center [455, 278] width 289 height 86
copy div "5:00 PM 5:30 PM 6:00 PM 6:30 PM"
click at [212, 256] on div "**********" at bounding box center [448, 188] width 896 height 377
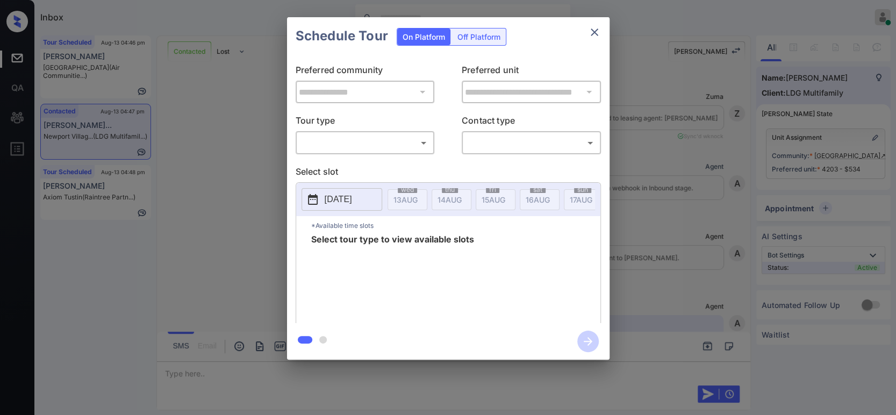
scroll to position [5056, 0]
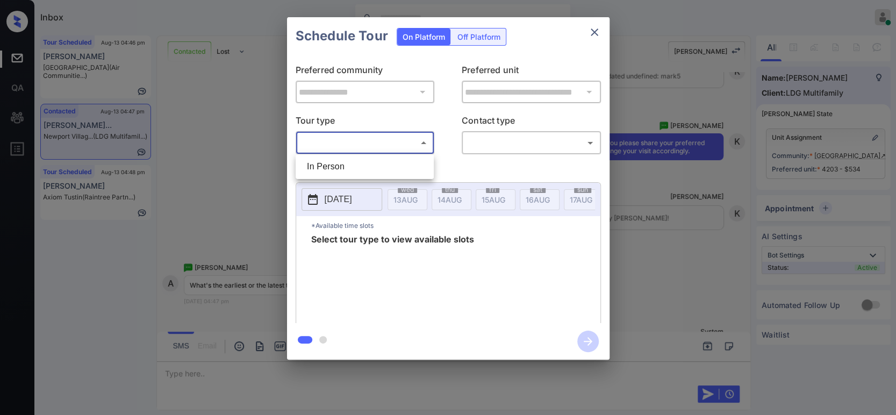
click at [361, 147] on body "Inbox Hope Jatap Online Set yourself offline Set yourself on break Profile Swit…" at bounding box center [448, 207] width 896 height 415
click at [344, 167] on li "In Person" at bounding box center [364, 166] width 133 height 19
type input "********"
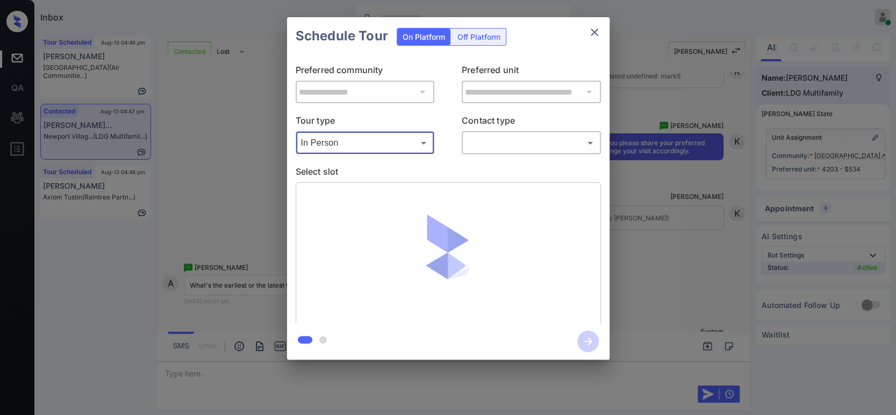
click at [529, 148] on body "Inbox Hope Jatap Online Set yourself offline Set yourself on break Profile Swit…" at bounding box center [448, 207] width 896 height 415
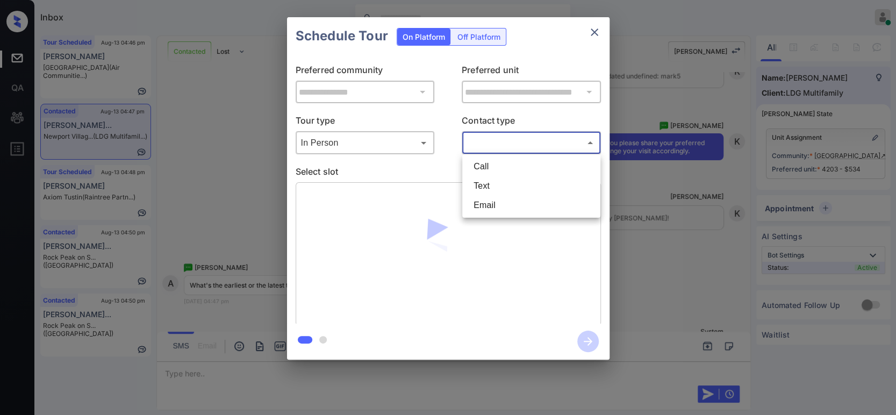
click at [529, 148] on div at bounding box center [448, 207] width 896 height 415
click at [523, 141] on body "Inbox Hope Jatap Online Set yourself offline Set yourself on break Profile Swit…" at bounding box center [448, 207] width 896 height 415
click at [510, 177] on li "Text" at bounding box center [531, 185] width 133 height 19
type input "****"
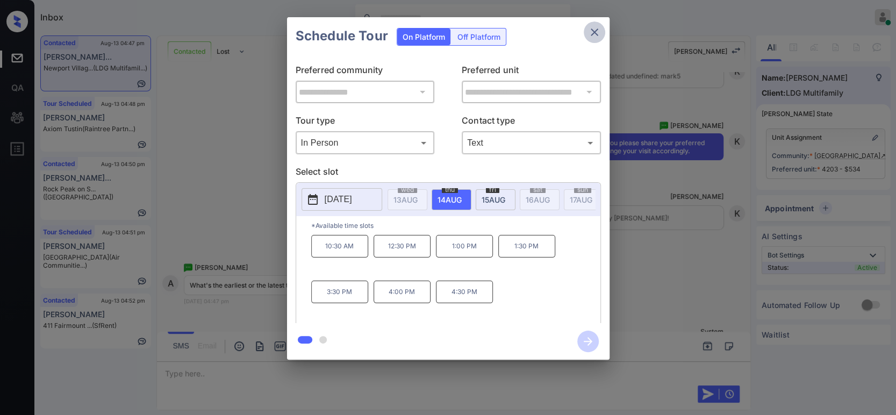
click at [595, 30] on icon "close" at bounding box center [594, 32] width 13 height 13
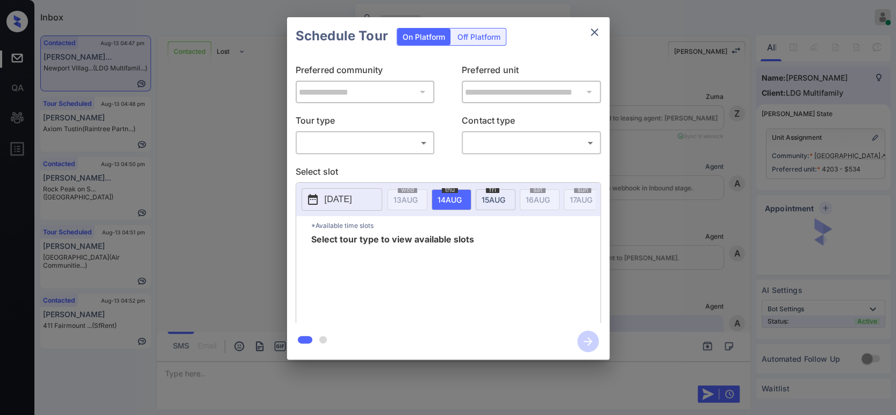
scroll to position [5056, 0]
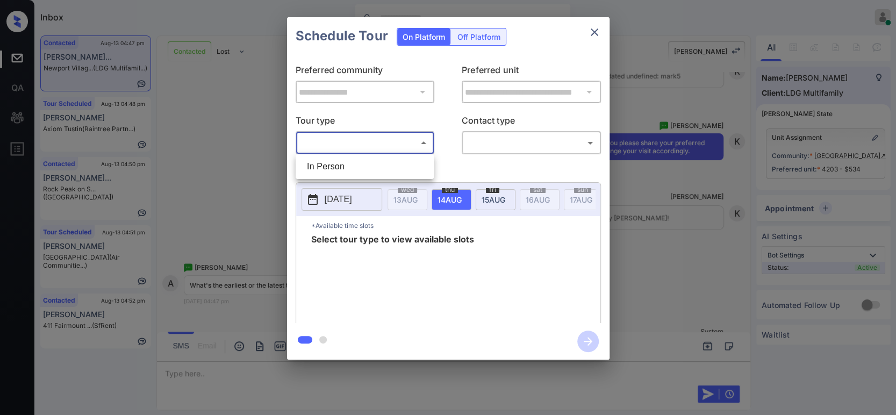
click at [359, 148] on body "Inbox Hope Jatap Online Set yourself offline Set yourself on break Profile Swit…" at bounding box center [448, 207] width 896 height 415
click at [334, 170] on li "In Person" at bounding box center [364, 166] width 133 height 19
type input "********"
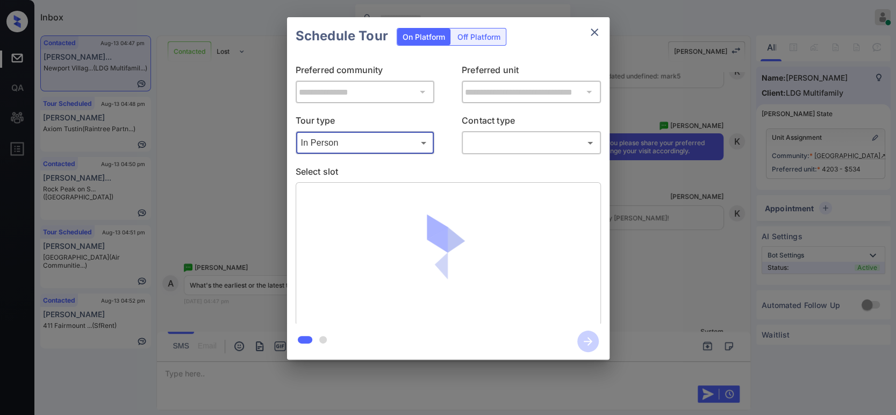
click at [495, 148] on body "Inbox Hope Jatap Online Set yourself offline Set yourself on break Profile Swit…" at bounding box center [448, 207] width 896 height 415
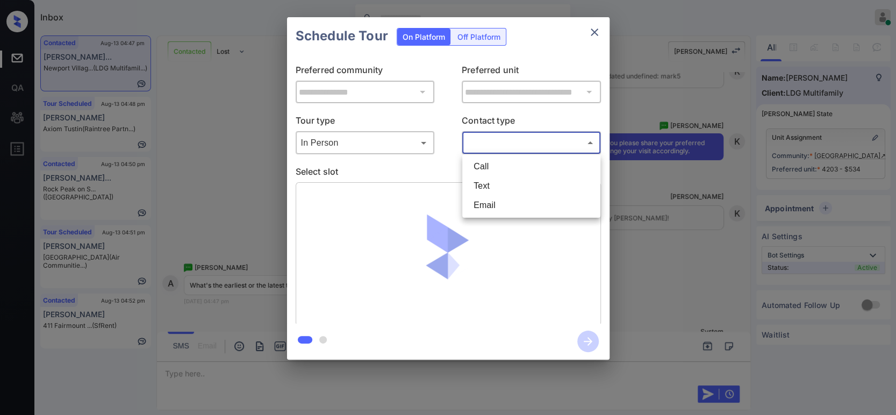
click at [492, 191] on li "Text" at bounding box center [531, 185] width 133 height 19
type input "****"
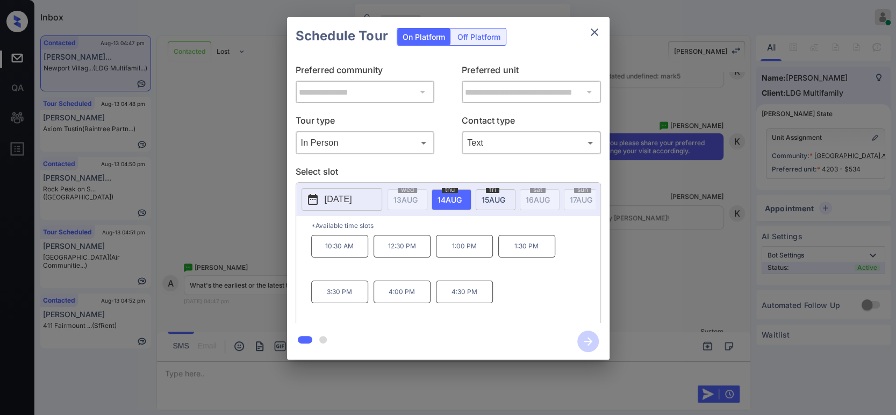
click at [718, 315] on div "**********" at bounding box center [448, 188] width 896 height 377
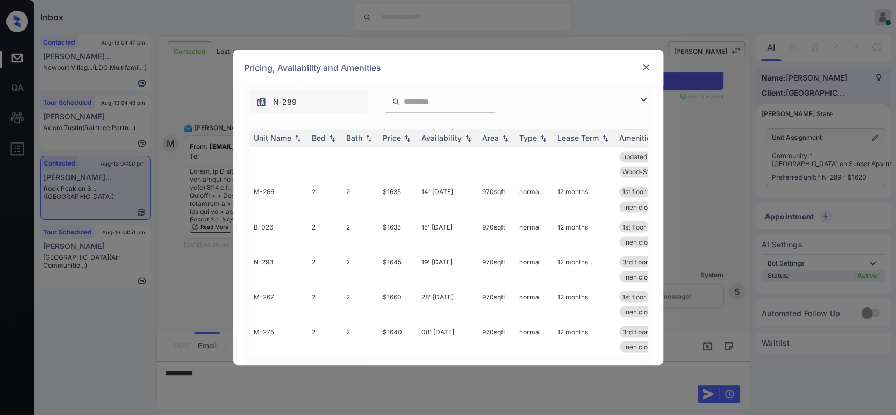
scroll to position [1381, 0]
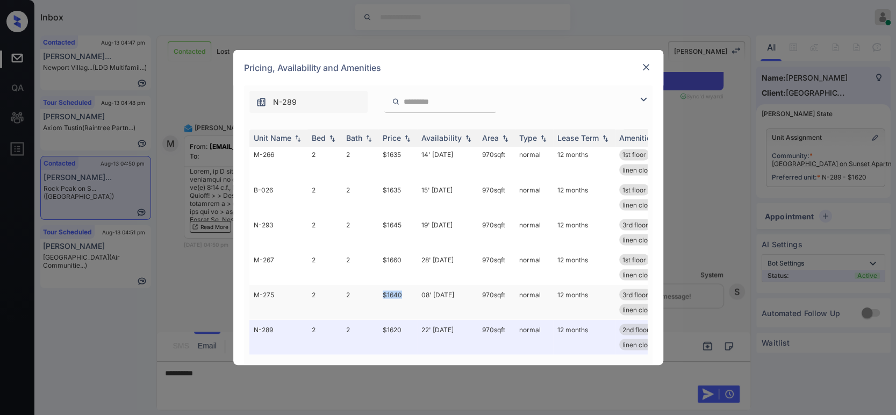
drag, startPoint x: 404, startPoint y: 287, endPoint x: 383, endPoint y: 290, distance: 21.7
click at [383, 290] on td "$1640" at bounding box center [397, 301] width 39 height 35
drag, startPoint x: 411, startPoint y: 183, endPoint x: 378, endPoint y: 185, distance: 32.9
click at [378, 185] on td "$1635" at bounding box center [397, 197] width 39 height 35
copy td "$1635"
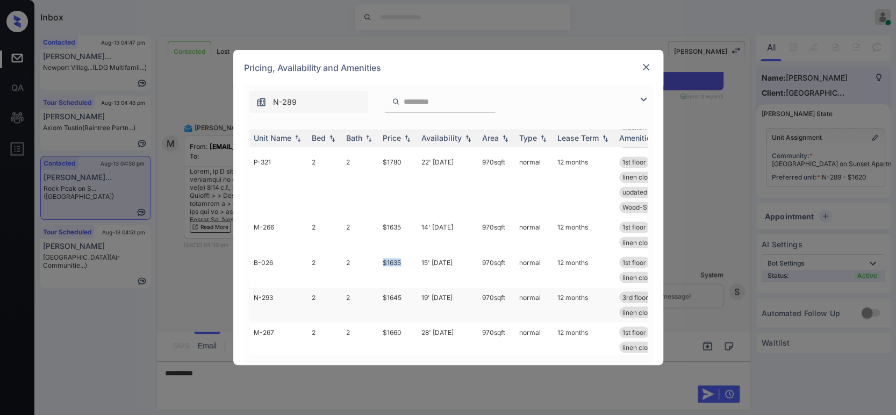
scroll to position [1181, 0]
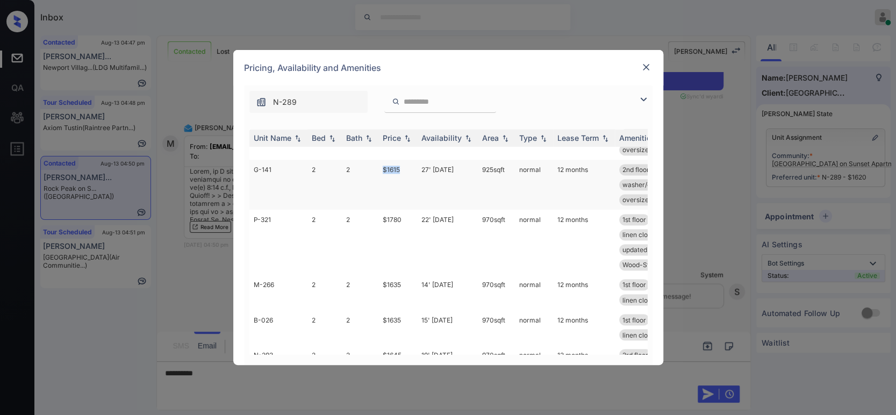
drag, startPoint x: 407, startPoint y: 230, endPoint x: 378, endPoint y: 236, distance: 29.7
click at [378, 210] on td "$1615" at bounding box center [397, 185] width 39 height 50
copy td "$1615"
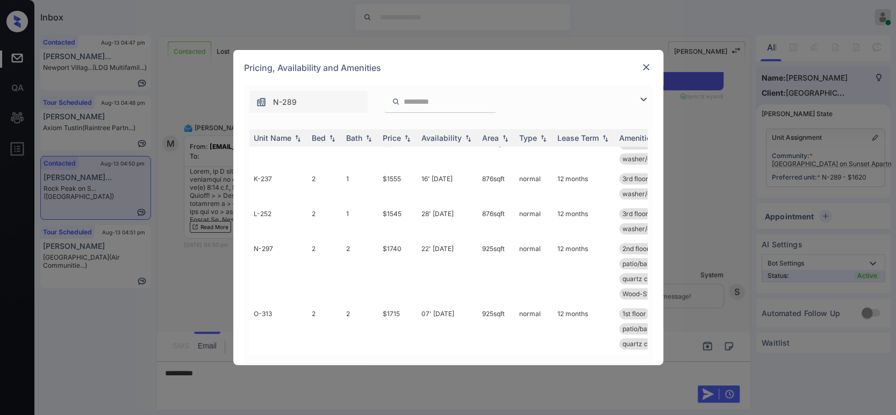
scroll to position [663, 0]
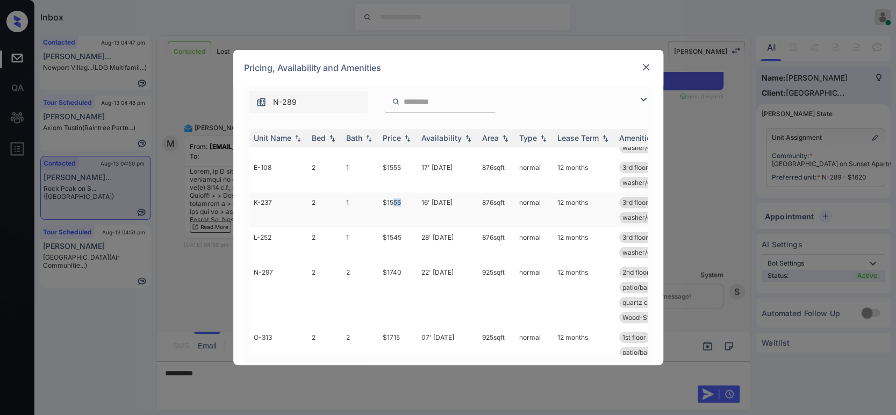
drag, startPoint x: 399, startPoint y: 248, endPoint x: 391, endPoint y: 249, distance: 8.1
click at [391, 227] on td "$1555" at bounding box center [397, 209] width 39 height 35
drag, startPoint x: 405, startPoint y: 286, endPoint x: 378, endPoint y: 286, distance: 26.3
click at [378, 262] on td "$1545" at bounding box center [397, 244] width 39 height 35
copy td "$1545"
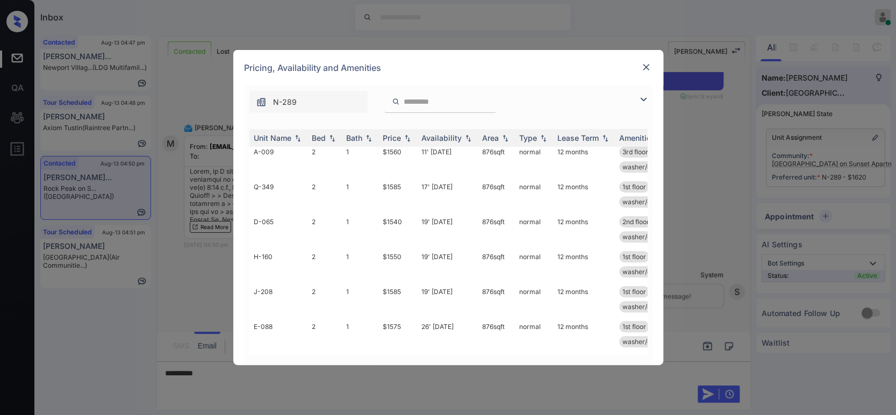
scroll to position [385, 0]
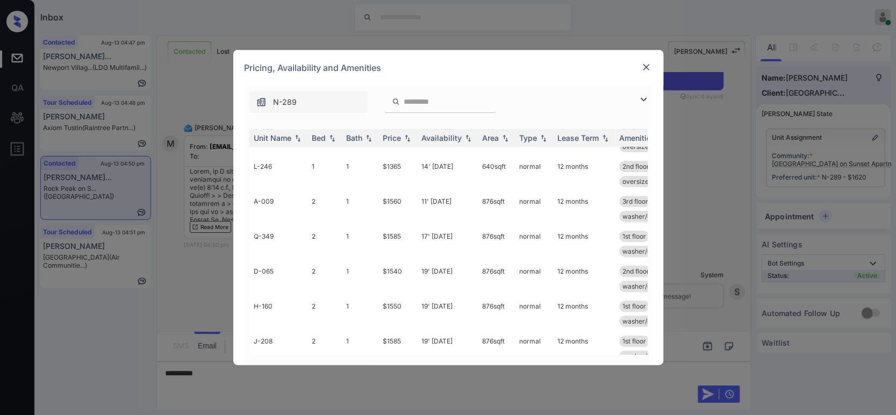
click at [645, 67] on img at bounding box center [646, 67] width 11 height 11
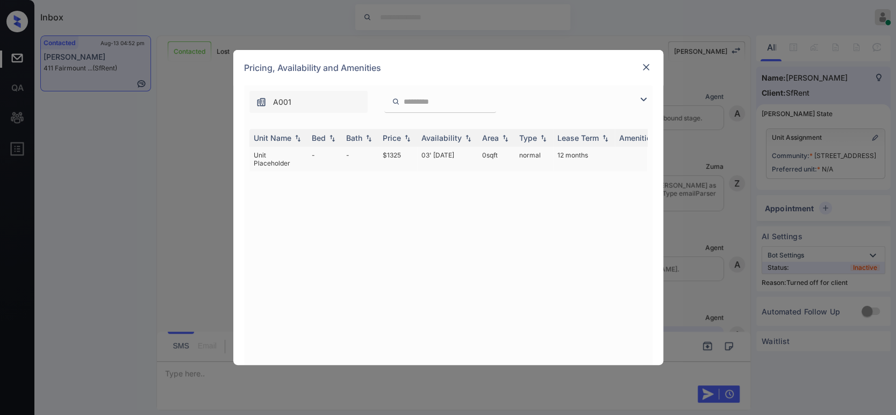
scroll to position [2594, 0]
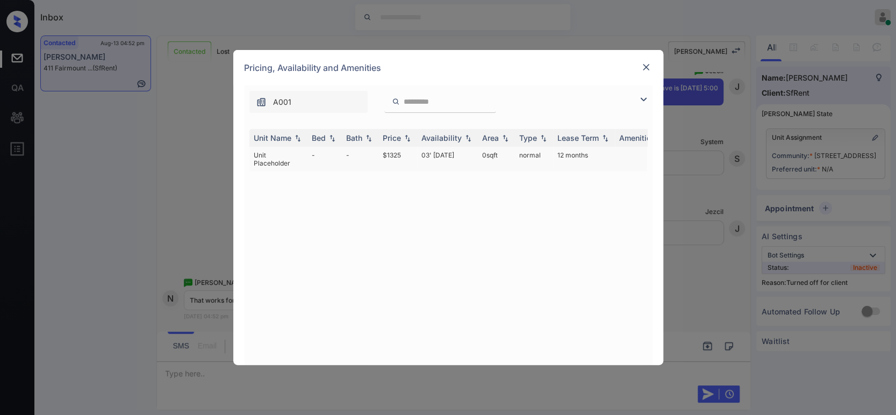
click at [387, 155] on td "$1325" at bounding box center [397, 159] width 39 height 25
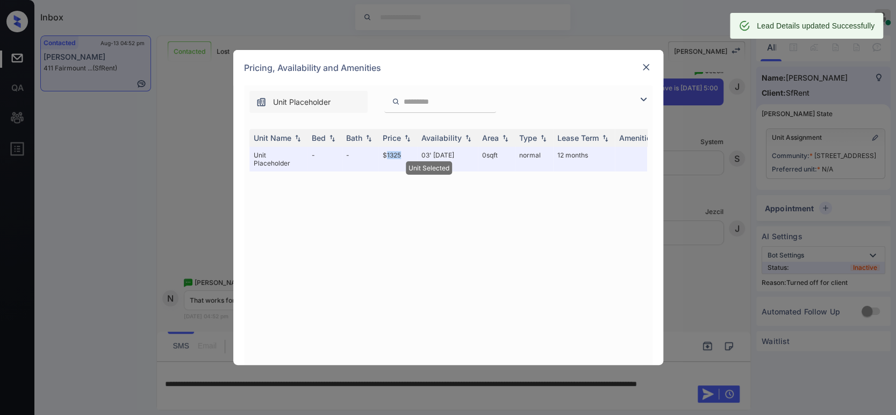
click at [645, 69] on img at bounding box center [646, 67] width 11 height 11
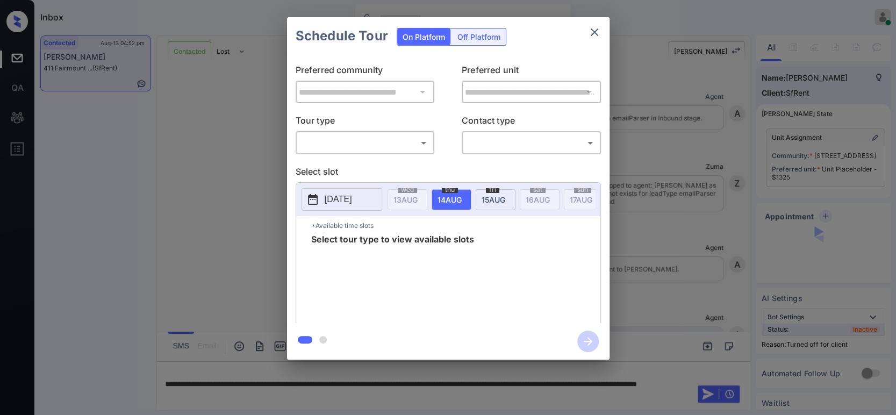
scroll to position [2594, 0]
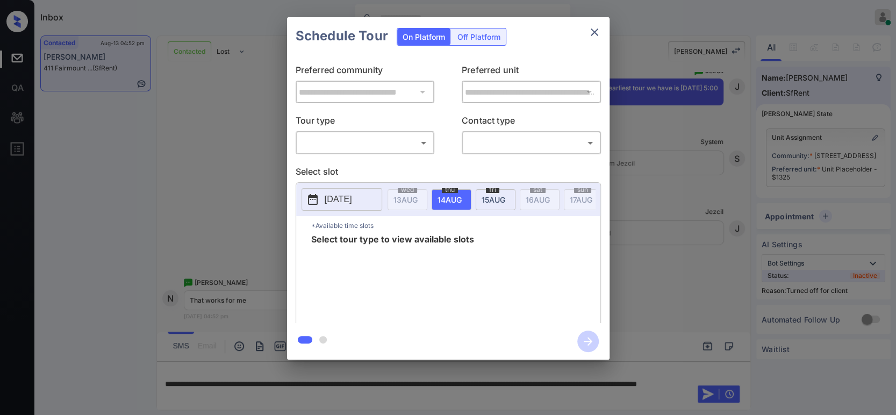
click at [486, 37] on div "Off Platform" at bounding box center [479, 36] width 54 height 17
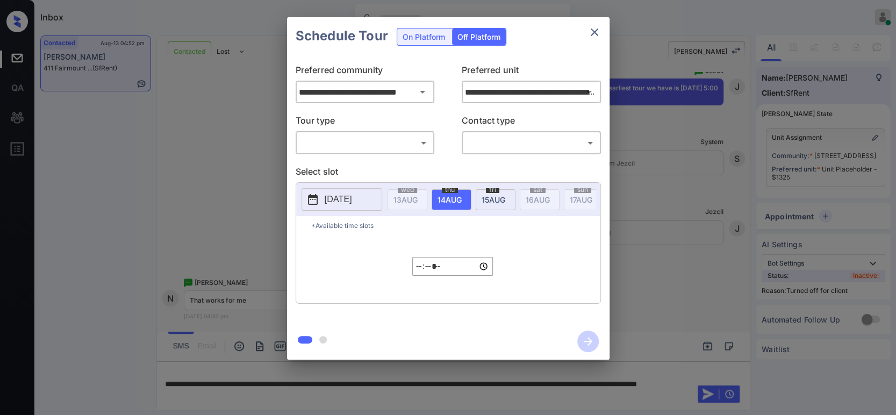
click at [370, 147] on body "Inbox Hope Jatap Online Set yourself offline Set yourself on break Profile Swit…" at bounding box center [448, 207] width 896 height 415
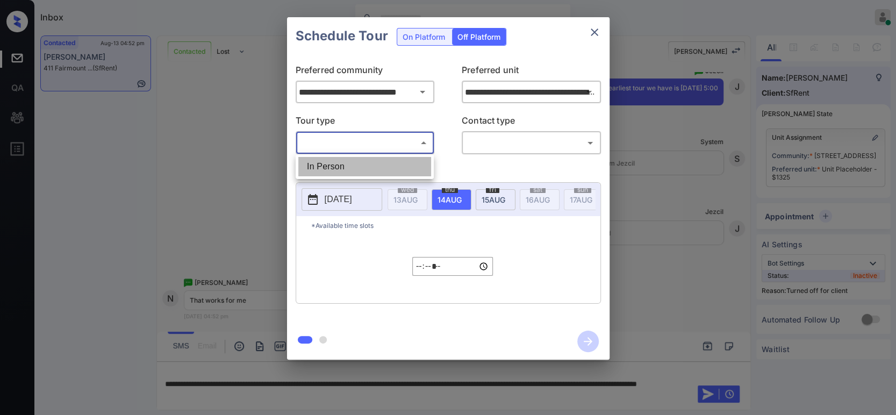
click at [342, 168] on li "In Person" at bounding box center [364, 166] width 133 height 19
type input "********"
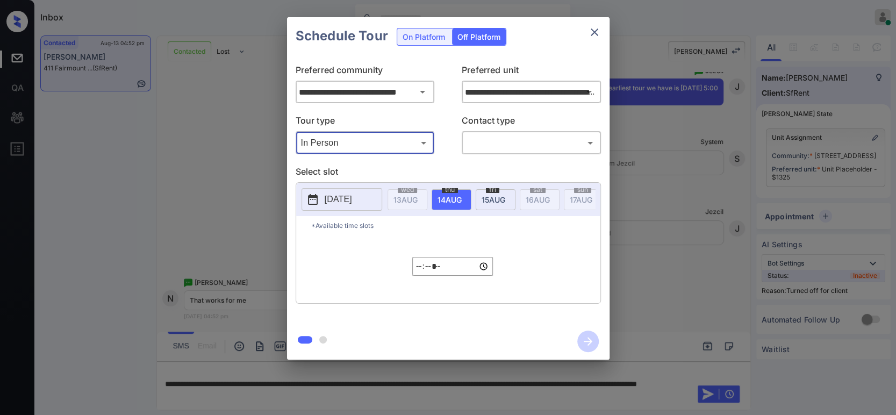
click at [532, 149] on body "Inbox Hope Jatap Online Set yourself offline Set yourself on break Profile Swit…" at bounding box center [448, 207] width 896 height 415
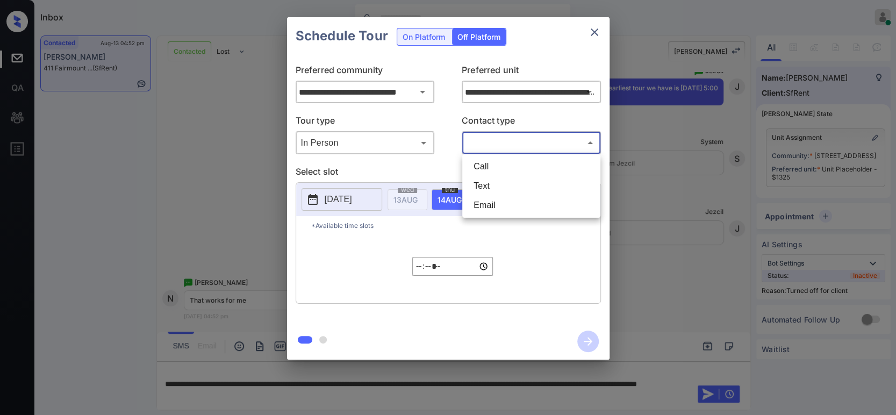
click at [506, 195] on li "Text" at bounding box center [531, 185] width 133 height 19
type input "****"
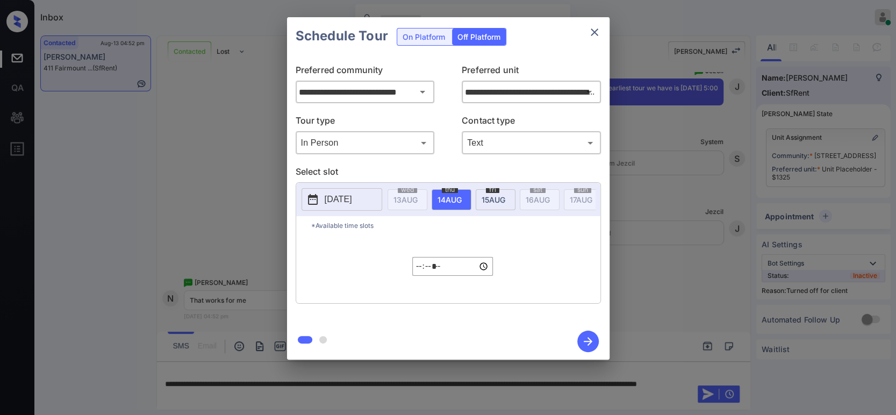
click at [342, 200] on p "[DATE]" at bounding box center [338, 199] width 27 height 13
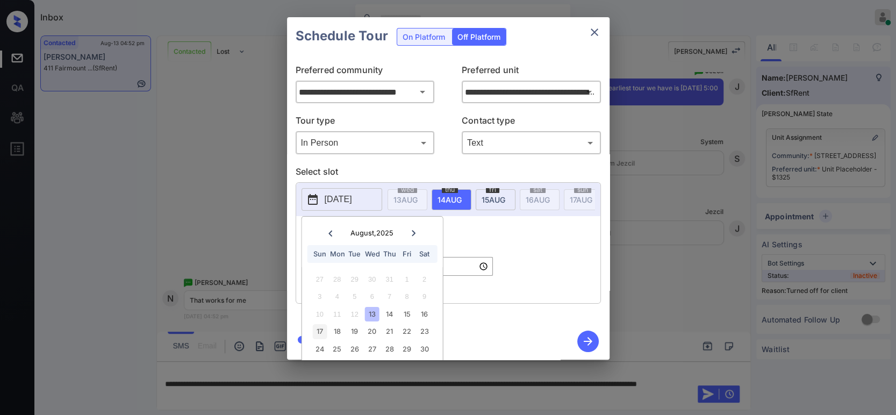
click at [323, 332] on div "17" at bounding box center [319, 331] width 15 height 15
click at [576, 279] on div "*Available time slots ***** ​" at bounding box center [448, 259] width 304 height 87
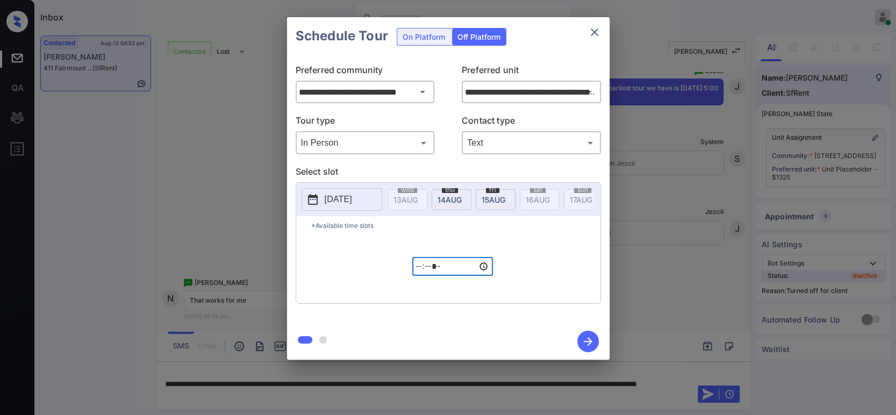
click at [420, 276] on input "*****" at bounding box center [452, 266] width 81 height 19
type input "*****"
click at [587, 341] on icon "button" at bounding box center [588, 341] width 9 height 9
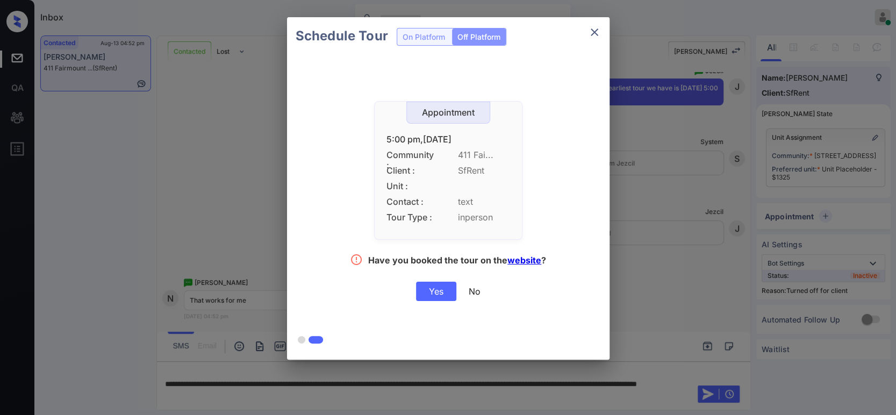
click at [439, 295] on div "Yes" at bounding box center [436, 291] width 40 height 19
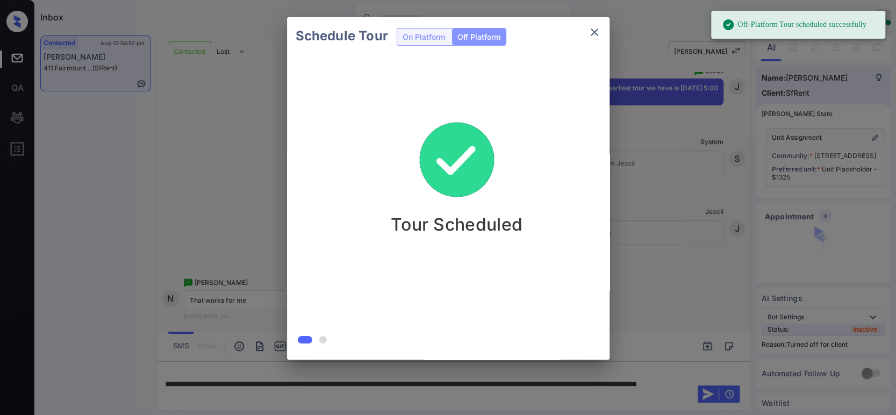
click at [653, 241] on div "Schedule Tour On Platform Off Platform Tour Scheduled" at bounding box center [448, 188] width 896 height 377
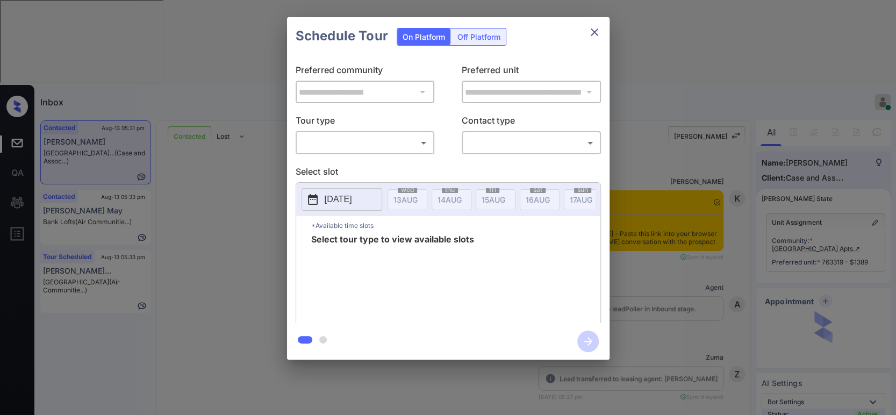
scroll to position [1088, 0]
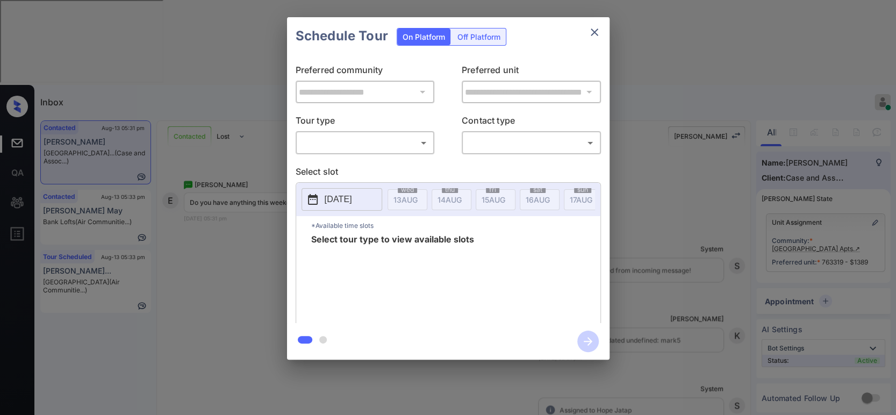
click body "Inbox Hope Jatap Online Set yourself offline Set yourself on break Profile Swit…"
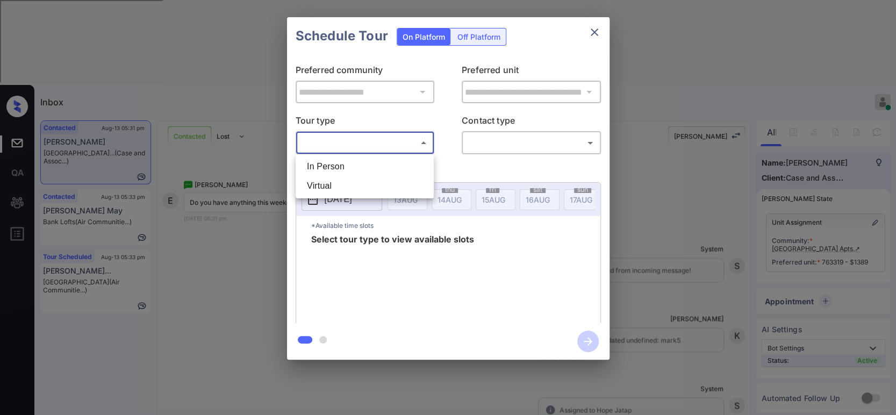
drag, startPoint x: 331, startPoint y: 169, endPoint x: 402, endPoint y: 145, distance: 74.5
click li "In Person"
type input "********"
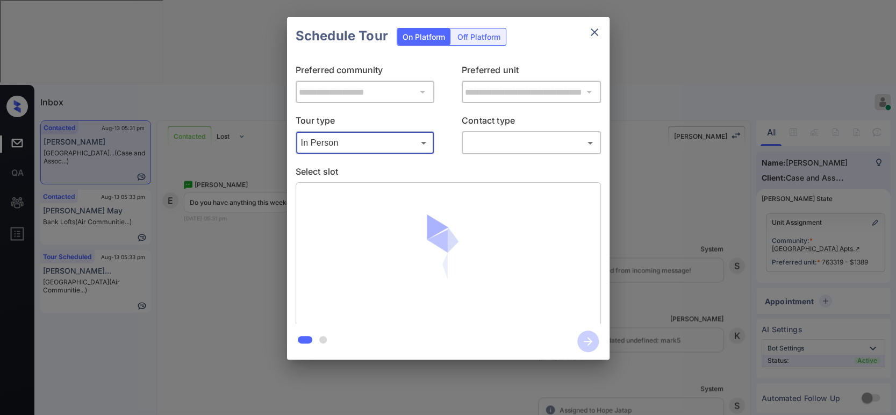
click body "Inbox Hope Jatap Online Set yourself offline Set yourself on break Profile Swit…"
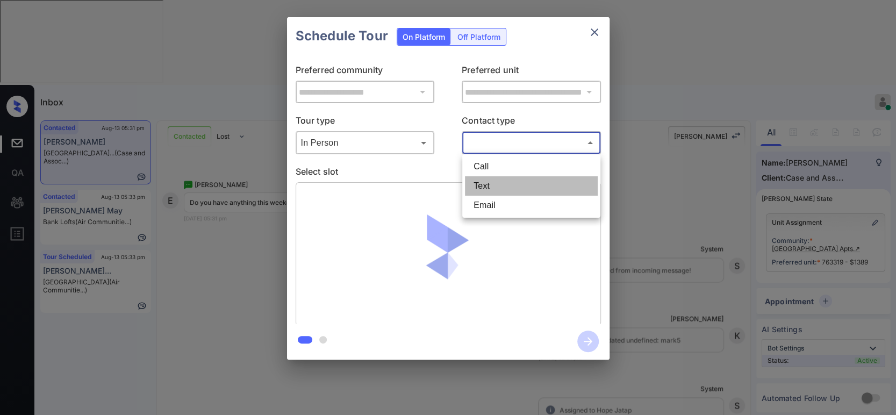
click li "Text"
type input "****"
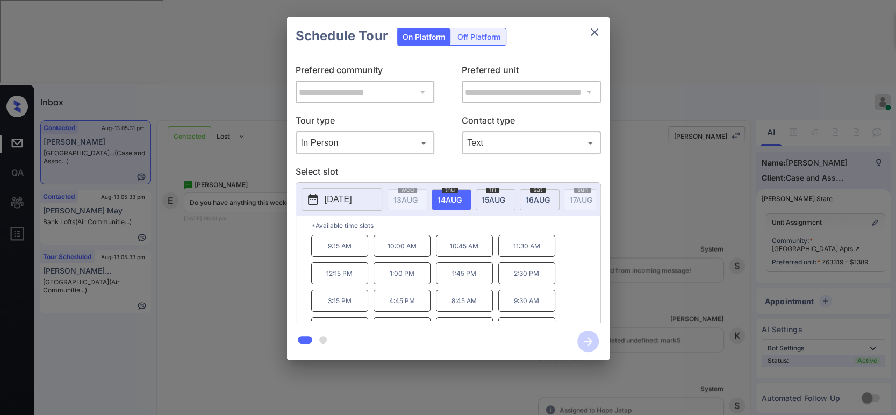
click span "16 AUG"
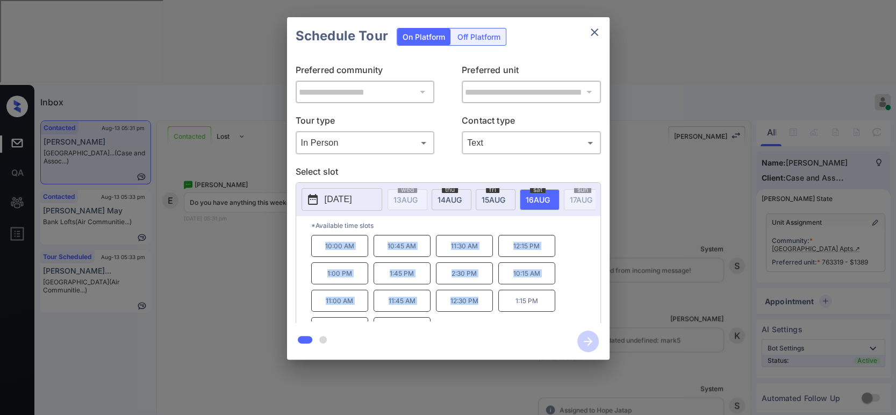
scroll to position [17, 0]
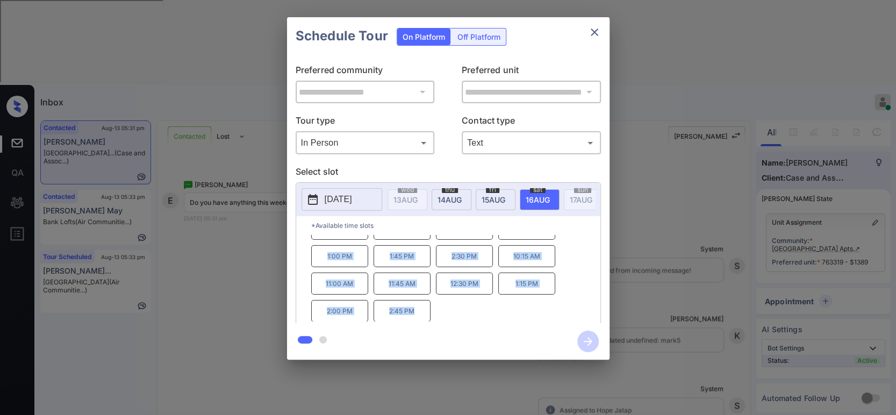
drag, startPoint x: 319, startPoint y: 254, endPoint x: 510, endPoint y: 324, distance: 202.9
click div "**********"
copy div "10:00 AM 10:45 AM 11:30 AM 12:15 PM 1:00 PM 1:45 PM 2:30 PM 10:15 AM 11:00 AM 1…"
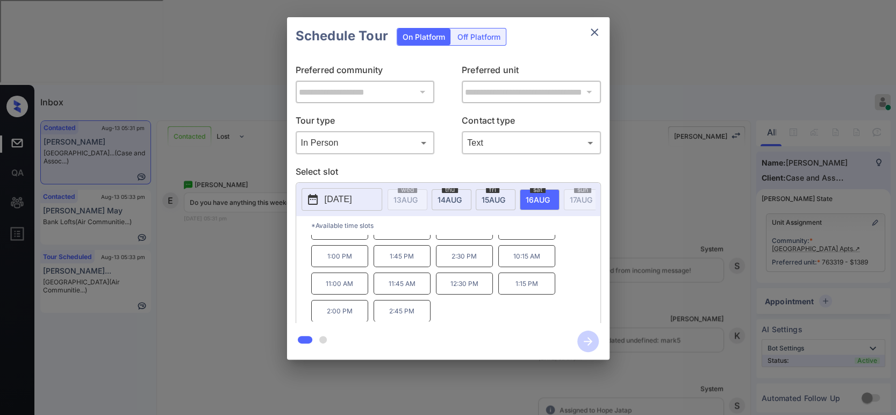
click div "**********"
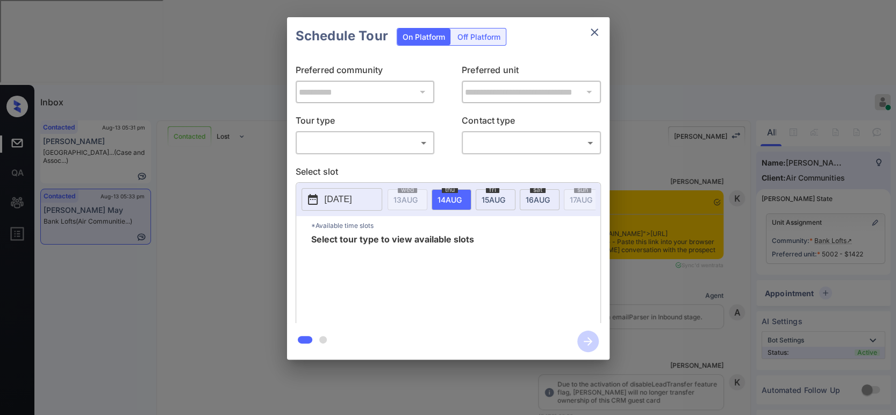
scroll to position [5107, 0]
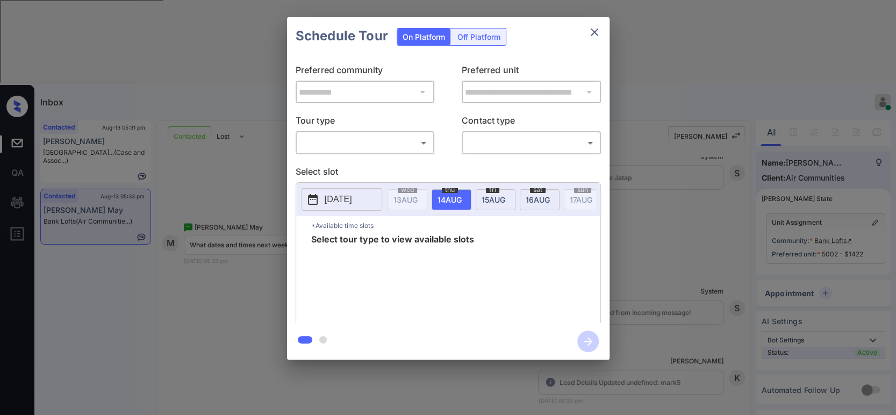
click at [341, 151] on body "Inbox Hope Jatap Online Set yourself offline Set yourself on break Profile Swit…" at bounding box center [448, 207] width 896 height 415
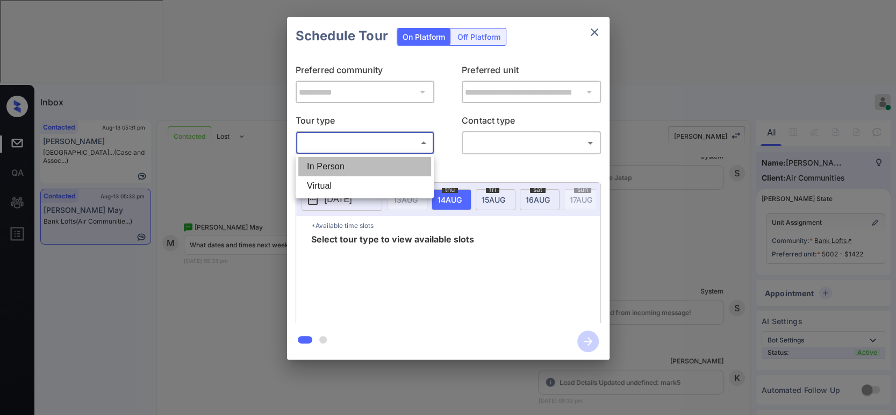
drag, startPoint x: 327, startPoint y: 167, endPoint x: 477, endPoint y: 159, distance: 149.7
click at [328, 167] on li "In Person" at bounding box center [364, 166] width 133 height 19
type input "********"
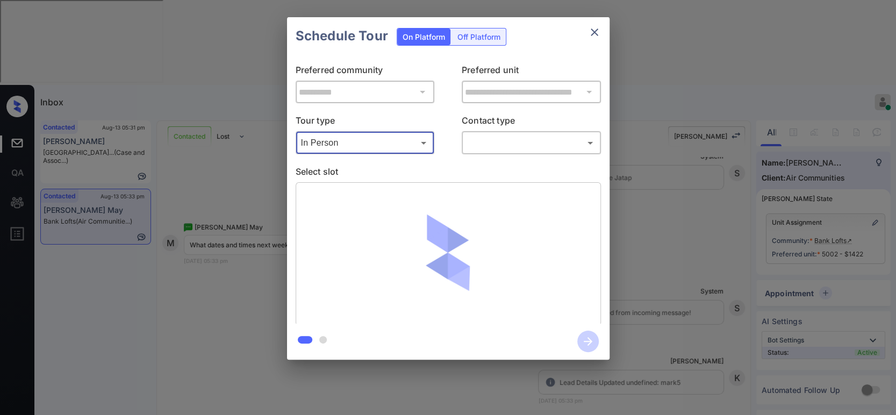
click at [532, 146] on body "Inbox Hope Jatap Online Set yourself offline Set yourself on break Profile Swit…" at bounding box center [448, 207] width 896 height 415
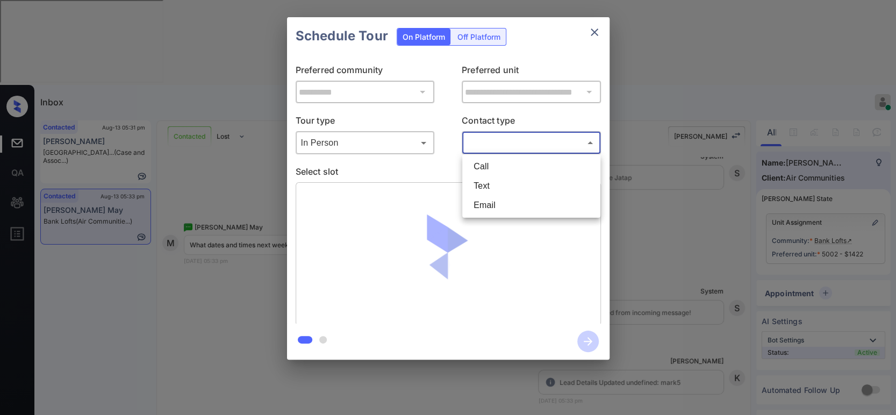
click at [512, 183] on li "Text" at bounding box center [531, 185] width 133 height 19
type input "****"
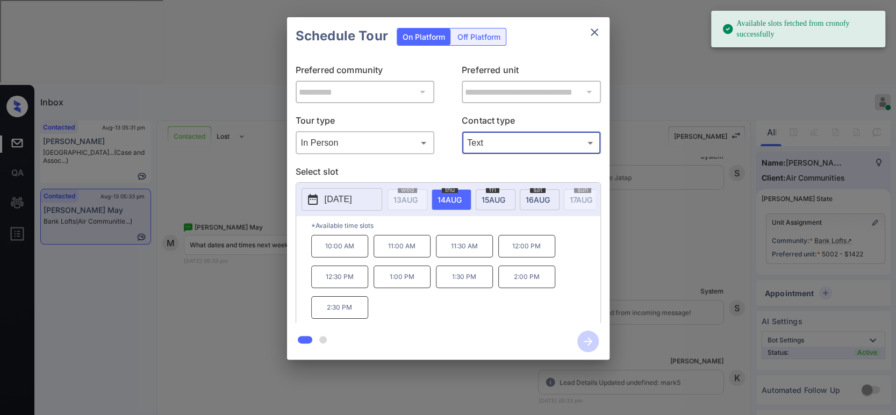
click at [352, 200] on p "[DATE]" at bounding box center [338, 199] width 27 height 13
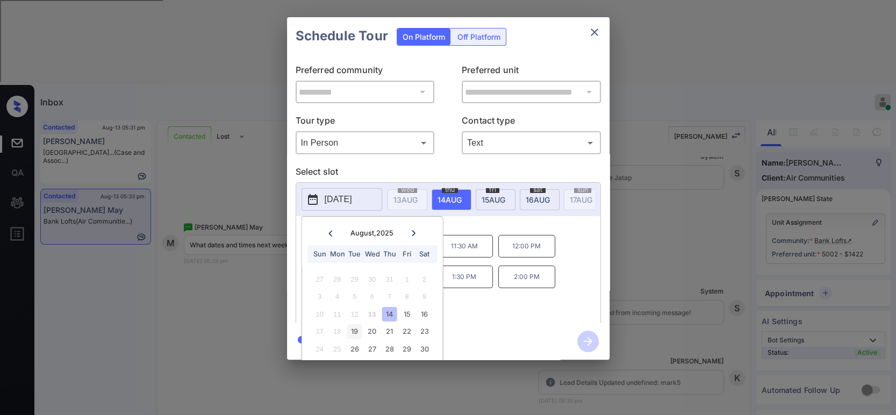
click at [353, 332] on div "19" at bounding box center [354, 331] width 15 height 15
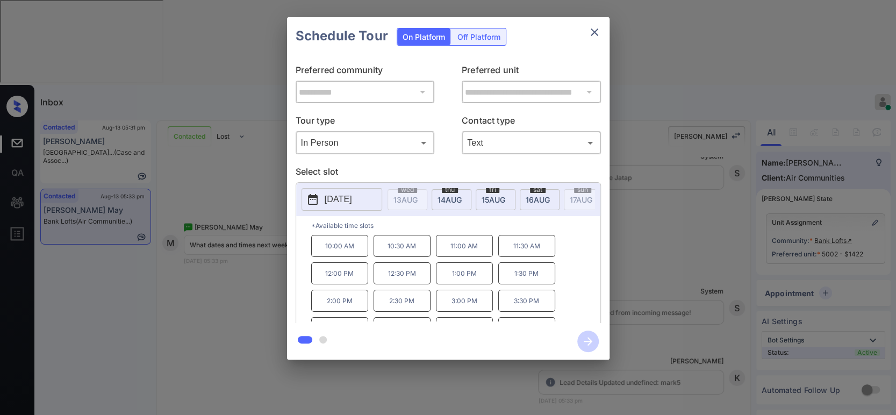
click at [565, 275] on div "10:00 AM 10:30 AM 11:00 AM 11:30 AM 12:00 PM 12:30 PM 1:00 PM 1:30 PM 2:00 PM 2…" at bounding box center [455, 278] width 289 height 86
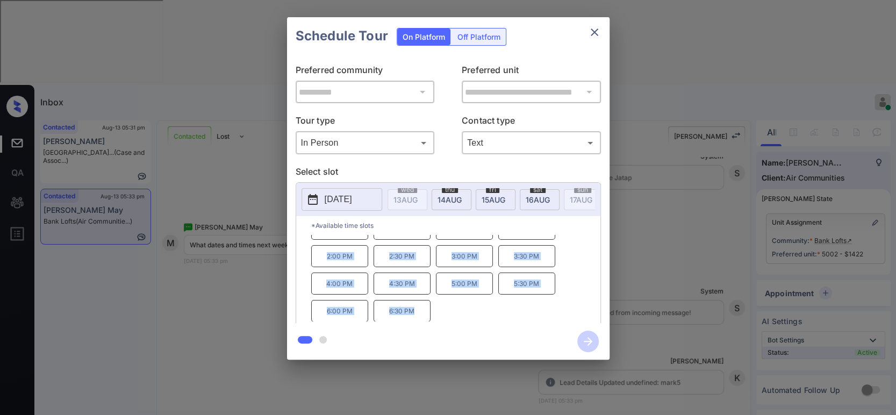
drag, startPoint x: 323, startPoint y: 249, endPoint x: 354, endPoint y: 324, distance: 81.2
click at [354, 324] on div "**********" at bounding box center [448, 188] width 323 height 342
copy div "10:00 AM 10:30 AM 11:00 AM 11:30 AM 12:00 PM 12:30 PM 1:00 PM 1:30 PM 2:00 PM 2…"
click at [595, 30] on icon "close" at bounding box center [594, 32] width 13 height 13
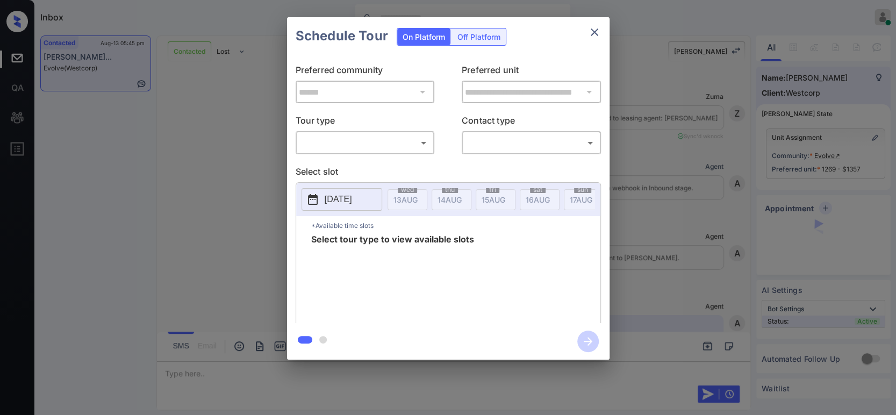
scroll to position [7057, 0]
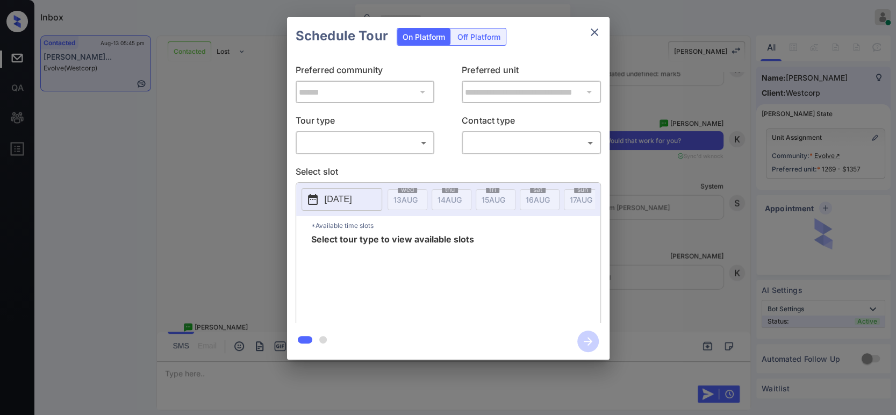
click at [361, 149] on body "Inbox Hope Jatap Online Set yourself offline Set yourself on break Profile Swit…" at bounding box center [448, 207] width 896 height 415
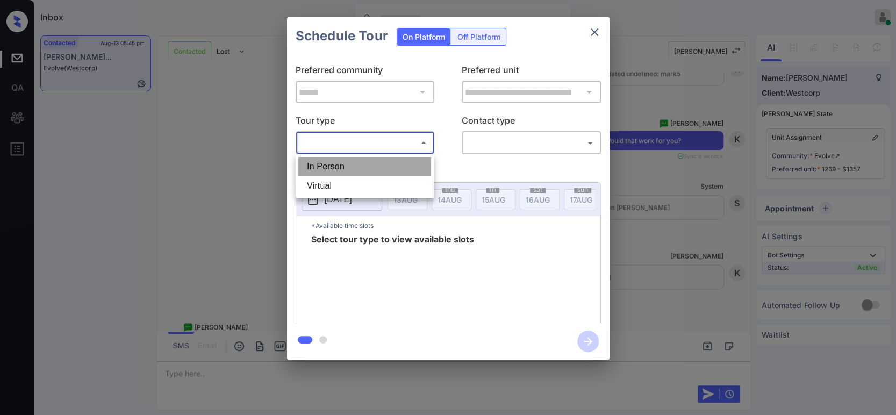
click at [324, 168] on li "In Person" at bounding box center [364, 166] width 133 height 19
type input "********"
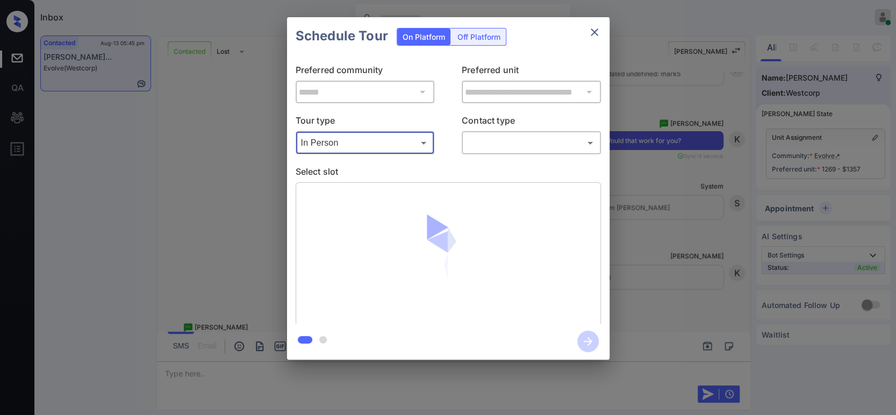
click at [555, 137] on body "Inbox Hope Jatap Online Set yourself offline Set yourself on break Profile Swit…" at bounding box center [448, 207] width 896 height 415
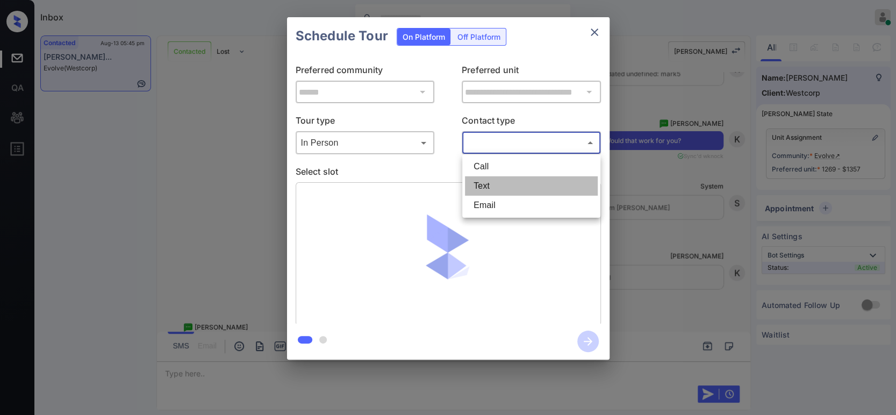
click at [503, 195] on li "Text" at bounding box center [531, 185] width 133 height 19
type input "****"
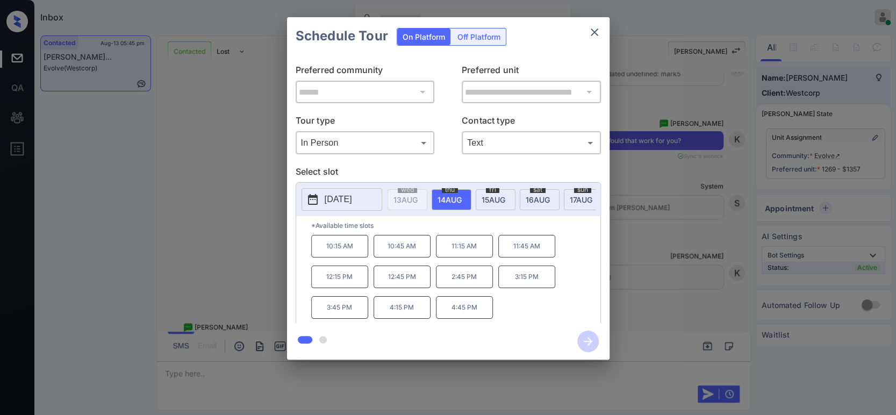
click at [337, 199] on p "[DATE]" at bounding box center [338, 199] width 27 height 13
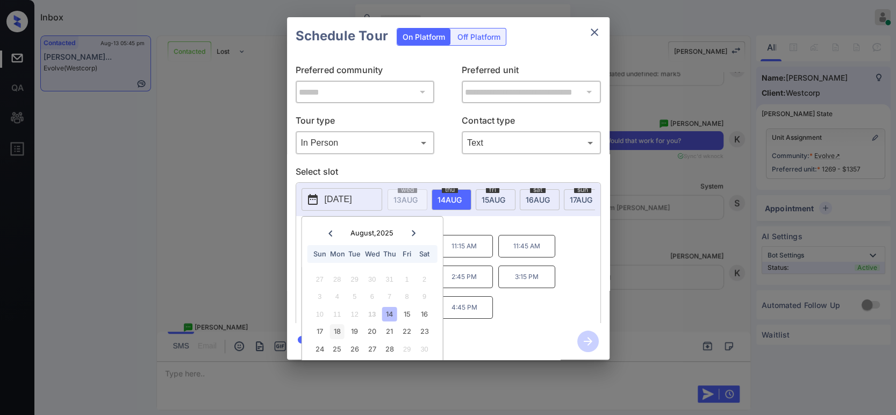
click at [337, 332] on div "18" at bounding box center [337, 331] width 15 height 15
click at [568, 268] on div "9:15 AM 9:45 AM 10:15 AM 10:45 AM 11:15 AM 11:45 AM 12:15 PM 12:45 PM 1:15 PM 1…" at bounding box center [455, 278] width 289 height 86
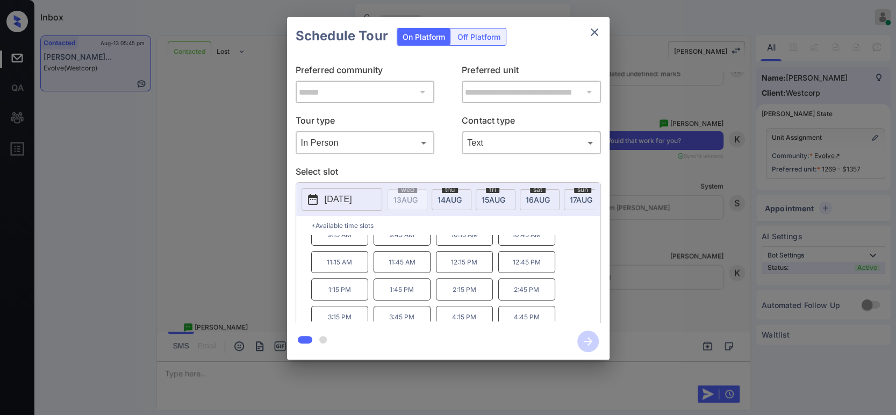
scroll to position [17, 0]
drag, startPoint x: 542, startPoint y: 315, endPoint x: 513, endPoint y: 313, distance: 29.6
click at [513, 313] on p "4:45 PM" at bounding box center [526, 311] width 57 height 22
copy p "4:45 PM"
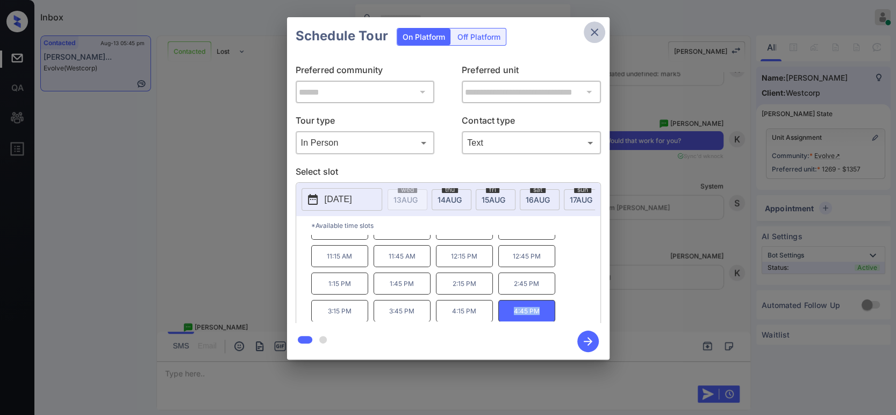
click at [590, 37] on icon "close" at bounding box center [594, 32] width 13 height 13
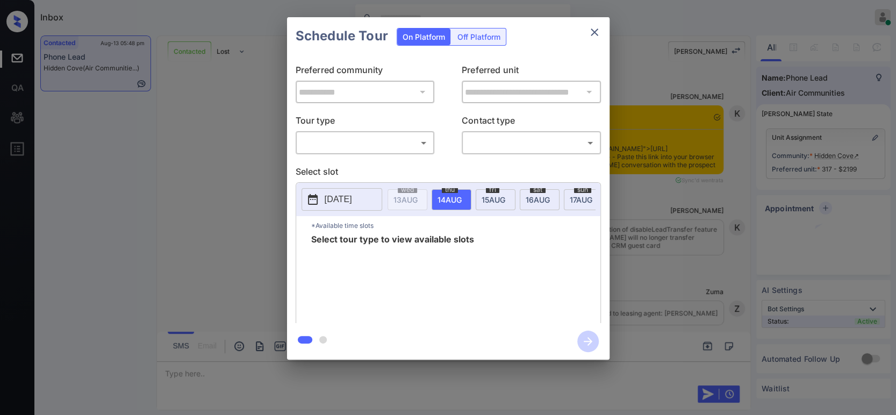
scroll to position [1595, 0]
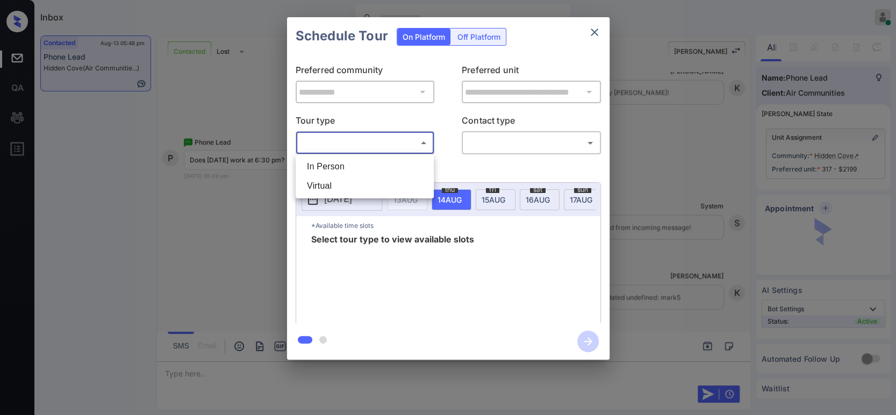
click at [392, 148] on body "Inbox Hope Jatap Online Set yourself offline Set yourself on break Profile Swit…" at bounding box center [448, 207] width 896 height 415
click at [344, 163] on li "In Person" at bounding box center [364, 166] width 133 height 19
type input "********"
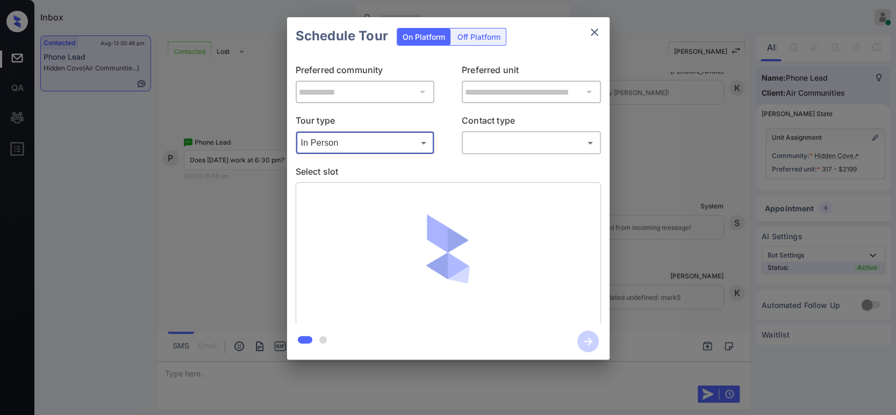
click at [503, 142] on body "Inbox Hope Jatap Online Set yourself offline Set yourself on break Profile Swit…" at bounding box center [448, 207] width 896 height 415
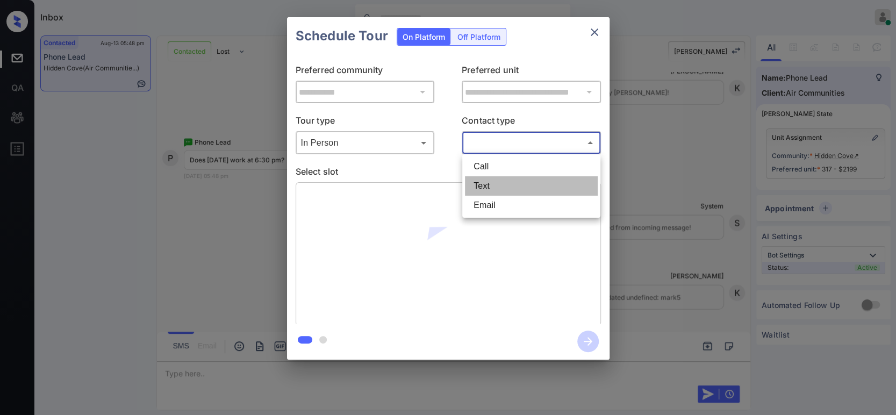
click at [498, 186] on li "Text" at bounding box center [531, 185] width 133 height 19
type input "****"
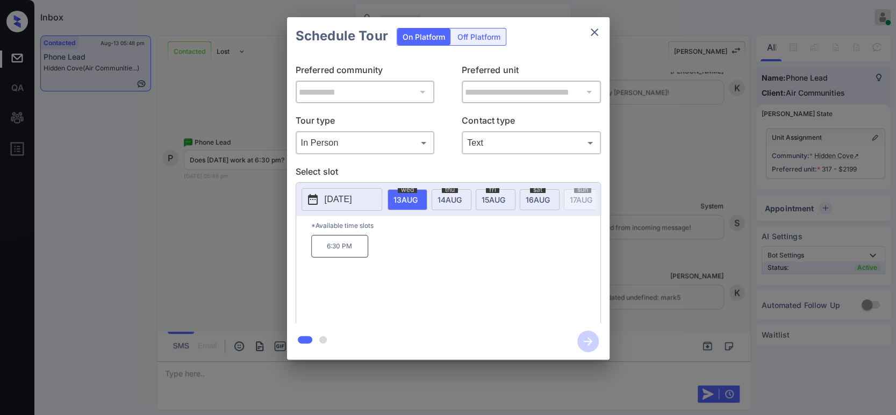
click at [327, 200] on p "[DATE]" at bounding box center [338, 199] width 27 height 13
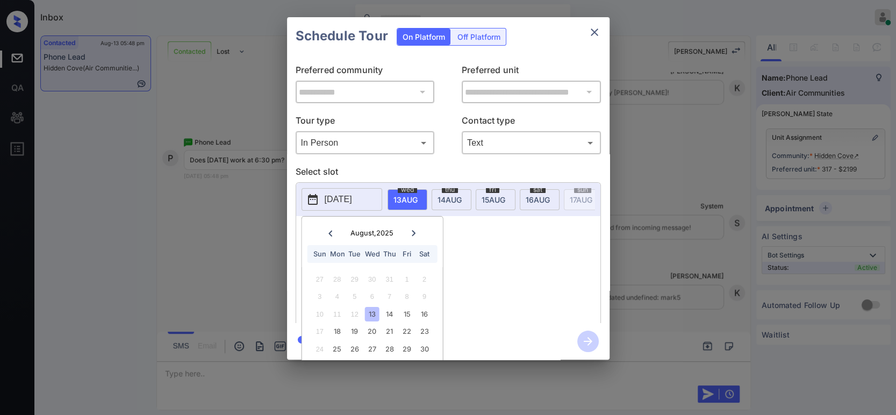
click at [417, 231] on icon at bounding box center [414, 233] width 6 height 6
click at [372, 343] on div "1" at bounding box center [372, 349] width 15 height 15
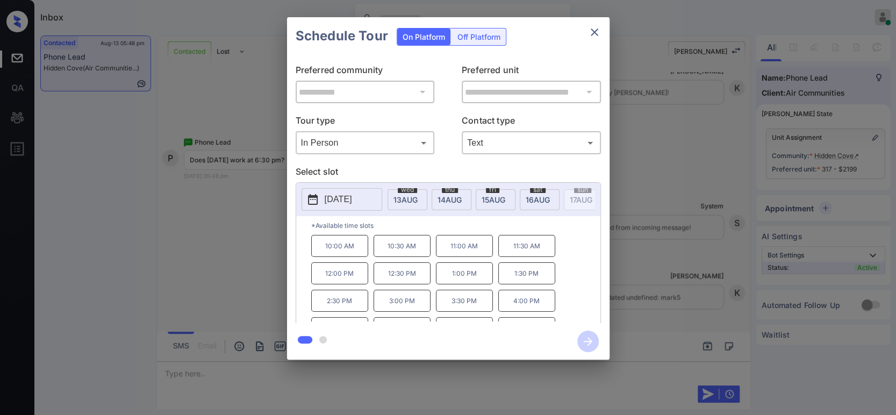
click at [568, 292] on div "10:00 AM 10:30 AM 11:00 AM 11:30 AM 12:00 PM 12:30 PM 1:00 PM 1:30 PM 2:30 PM 3…" at bounding box center [455, 278] width 289 height 86
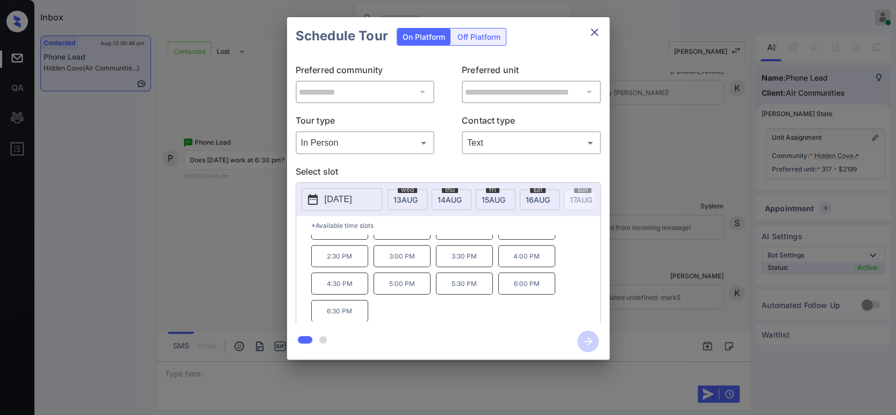
click at [338, 313] on p "6:30 PM" at bounding box center [339, 311] width 57 height 22
click at [600, 33] on icon "close" at bounding box center [594, 32] width 13 height 13
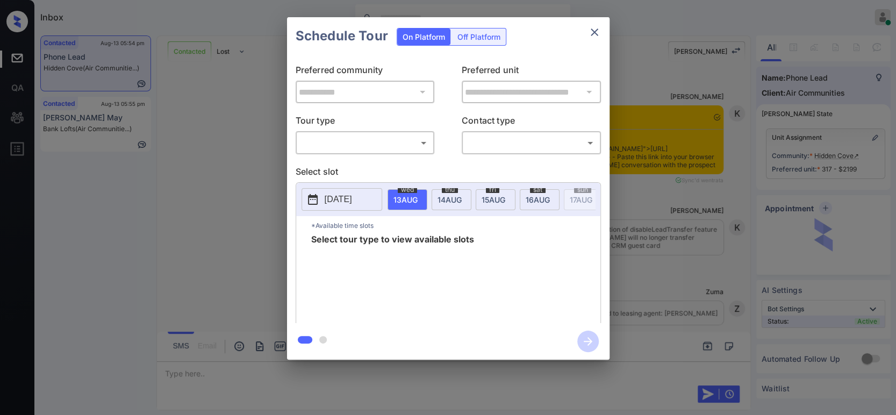
scroll to position [1933, 0]
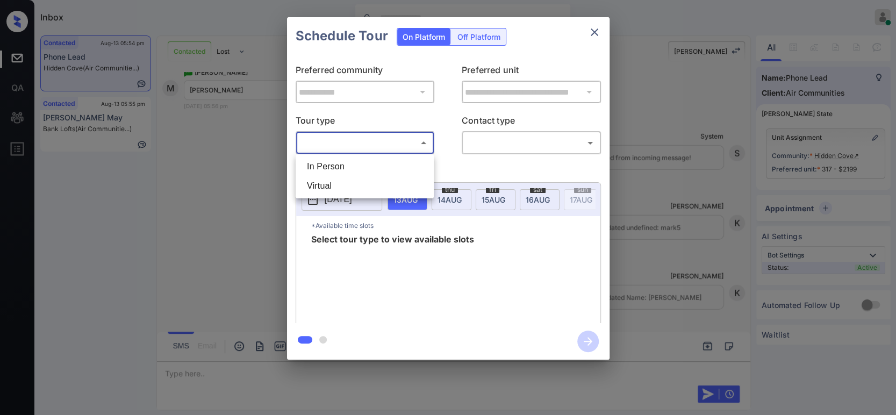
drag, startPoint x: 383, startPoint y: 137, endPoint x: 358, endPoint y: 153, distance: 29.5
click at [383, 138] on body "Inbox Hope Jatap Online Set yourself offline Set yourself on break Profile Swit…" at bounding box center [448, 207] width 896 height 415
click at [342, 167] on li "In Person" at bounding box center [364, 166] width 133 height 19
type input "********"
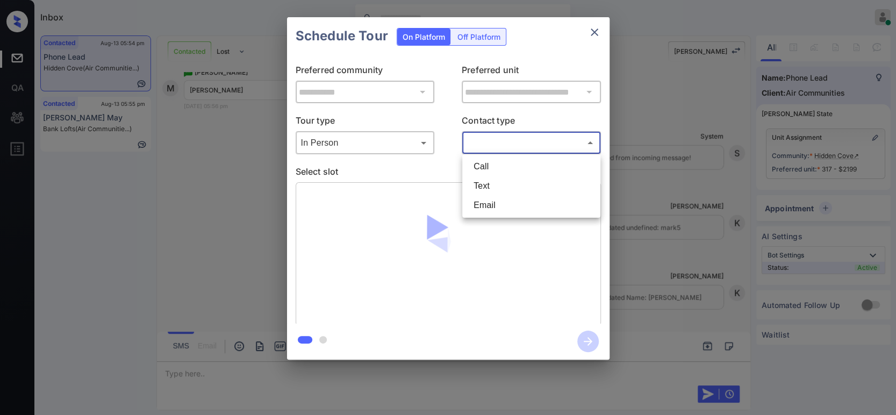
click at [543, 141] on body "Inbox Hope Jatap Online Set yourself offline Set yourself on break Profile Swit…" at bounding box center [448, 207] width 896 height 415
click at [503, 190] on li "Text" at bounding box center [531, 185] width 133 height 19
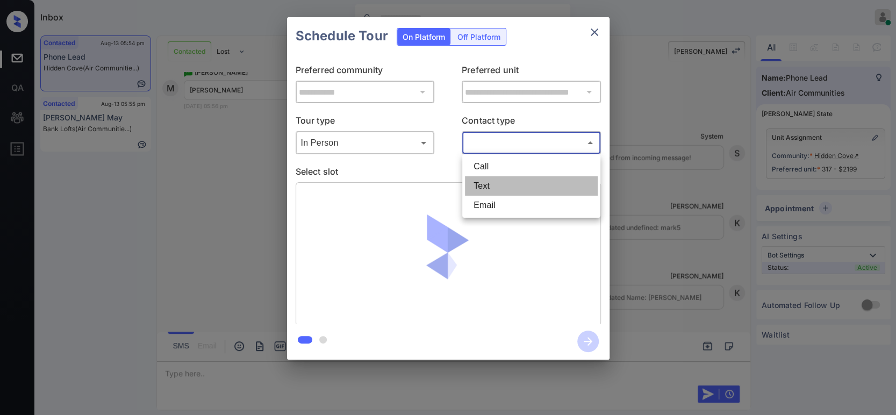
type input "****"
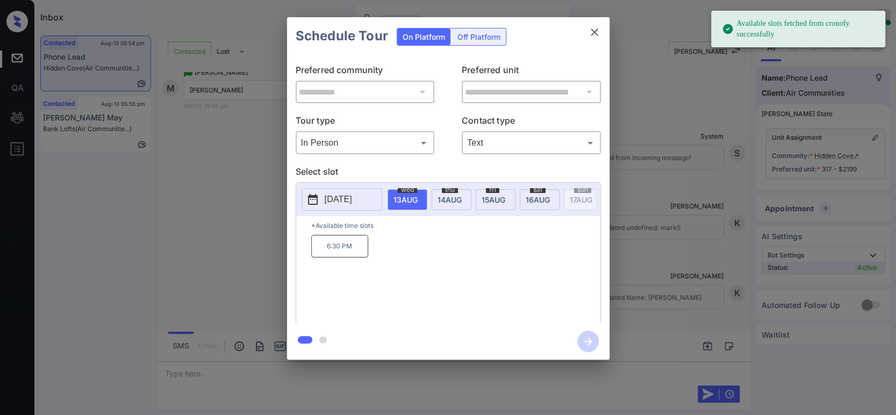
click at [320, 201] on button "[DATE]" at bounding box center [342, 199] width 81 height 23
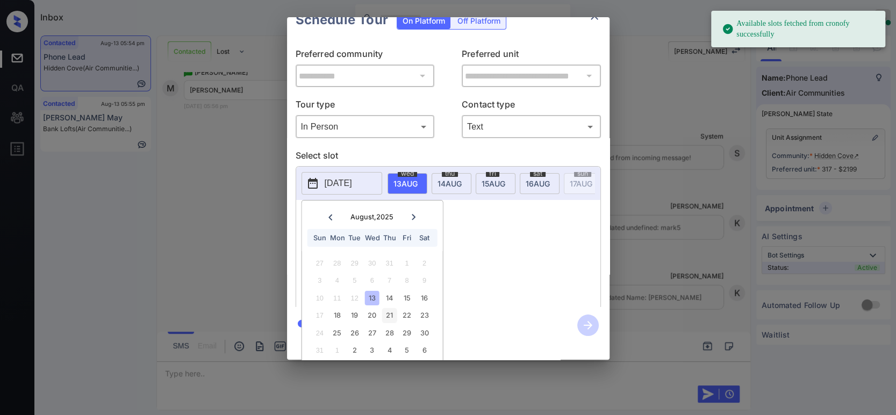
scroll to position [31, 0]
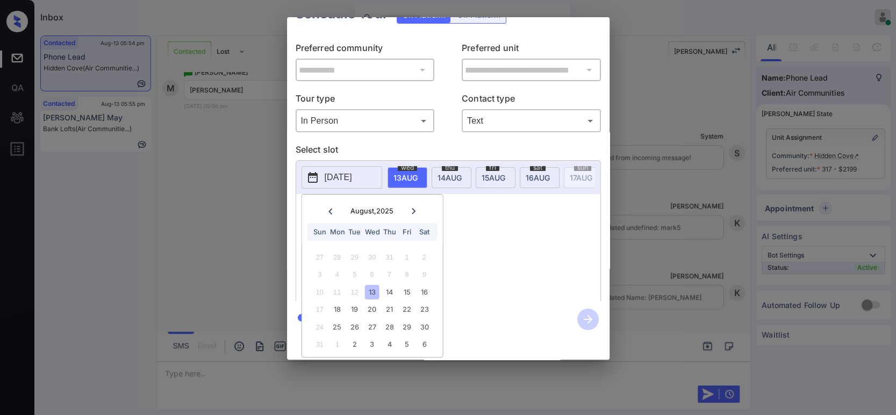
click at [340, 337] on div "1" at bounding box center [337, 344] width 15 height 15
click at [334, 337] on div "1" at bounding box center [337, 344] width 15 height 15
click at [426, 320] on div "30" at bounding box center [424, 327] width 15 height 15
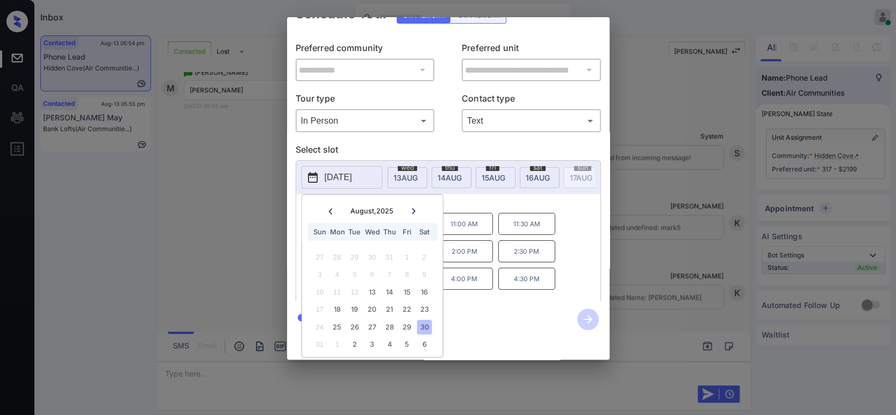
scroll to position [0, 0]
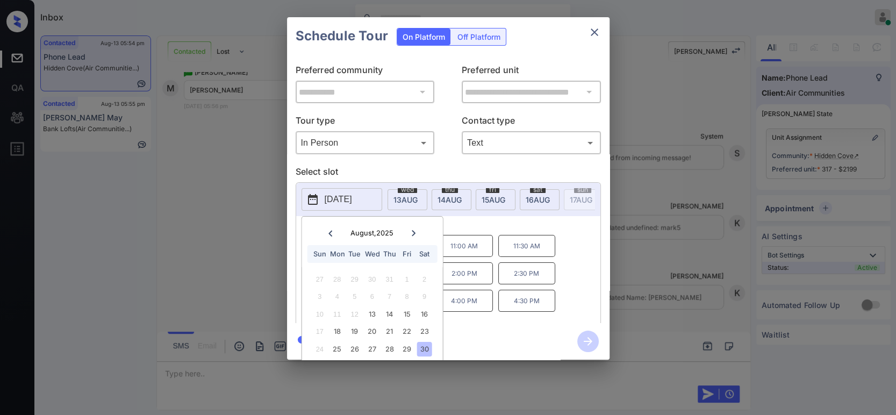
click at [672, 266] on div "**********" at bounding box center [448, 188] width 896 height 377
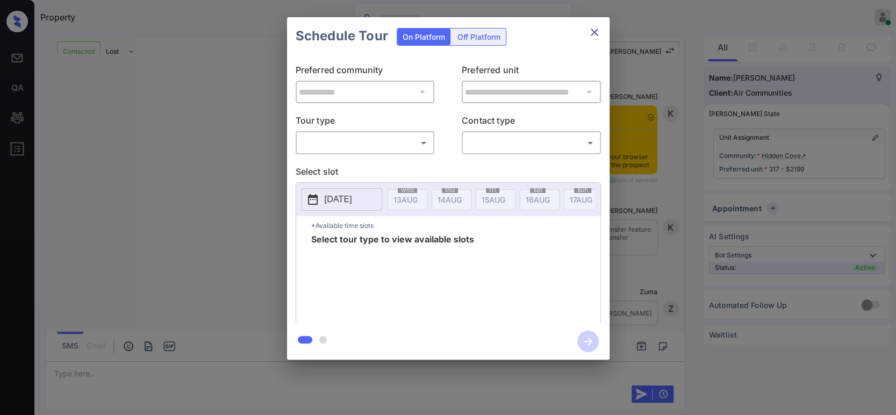
scroll to position [1933, 0]
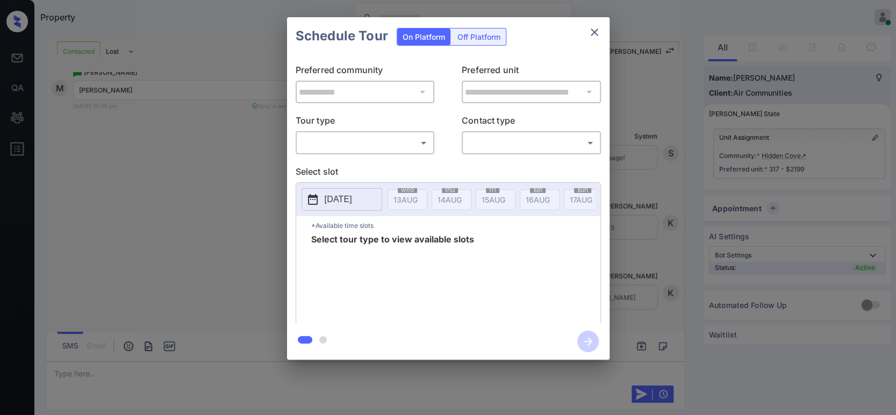
click at [382, 145] on body "Property Hope Jatap Online Set yourself offline Set yourself on break Profile S…" at bounding box center [448, 207] width 896 height 415
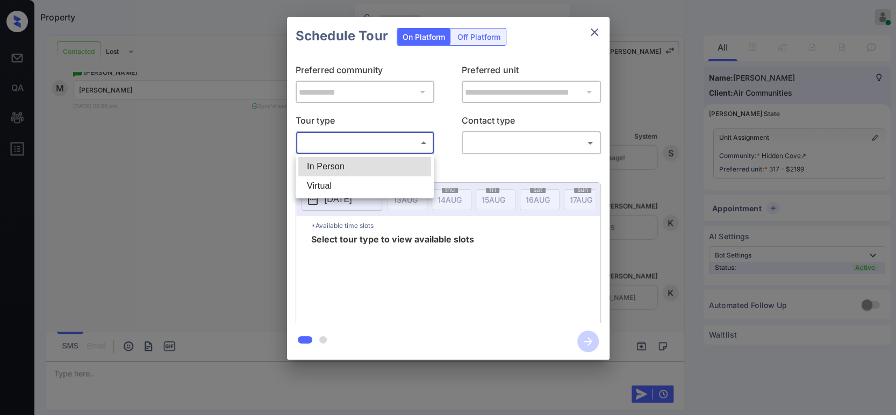
click at [366, 162] on li "In Person" at bounding box center [364, 166] width 133 height 19
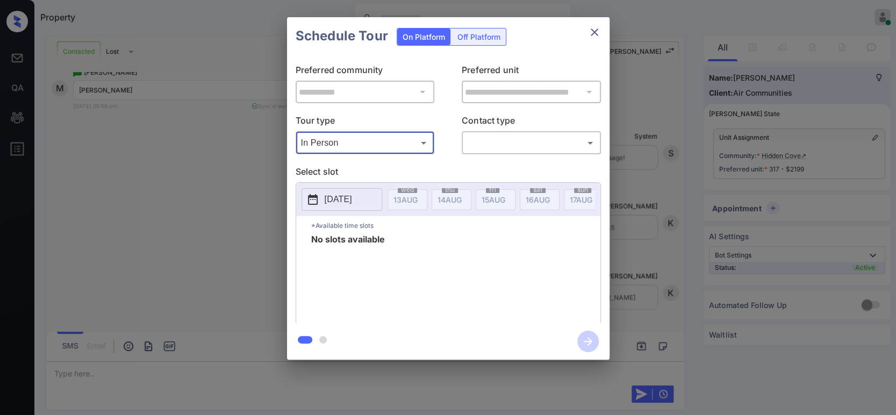
type input "********"
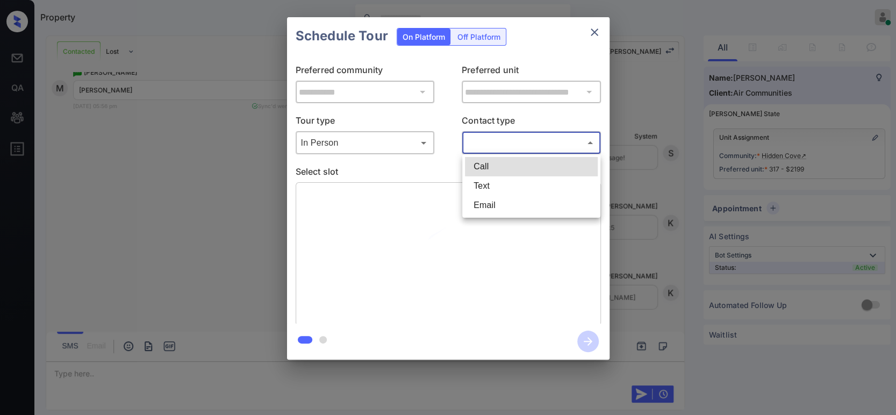
click at [502, 145] on body "Property Hope Jatap Online Set yourself offline Set yourself on break Profile S…" at bounding box center [448, 207] width 896 height 415
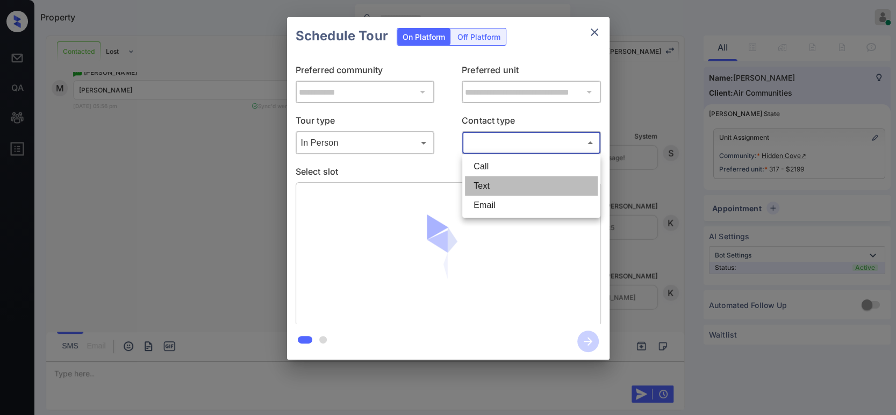
click at [501, 185] on li "Text" at bounding box center [531, 185] width 133 height 19
type input "****"
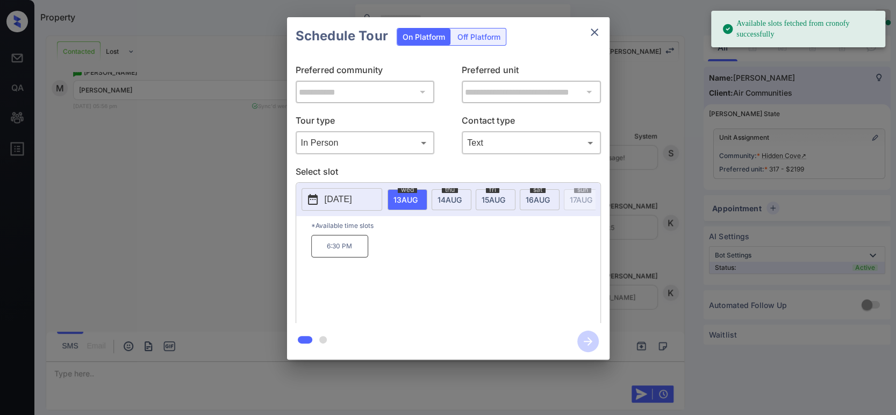
click at [334, 194] on p "[DATE]" at bounding box center [338, 199] width 27 height 13
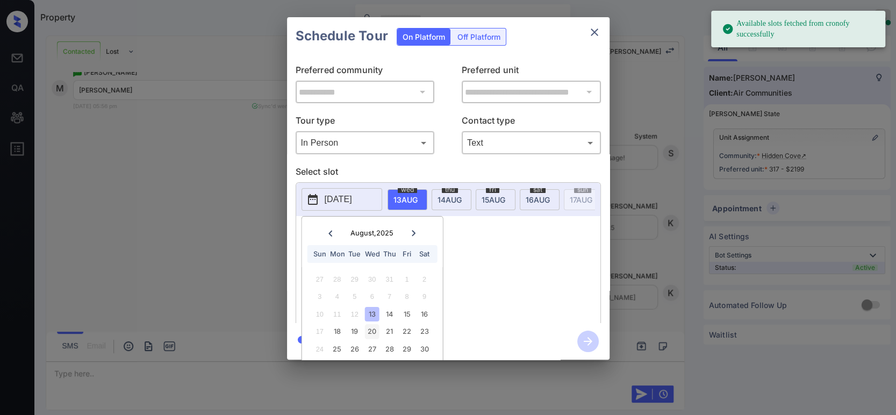
scroll to position [31, 0]
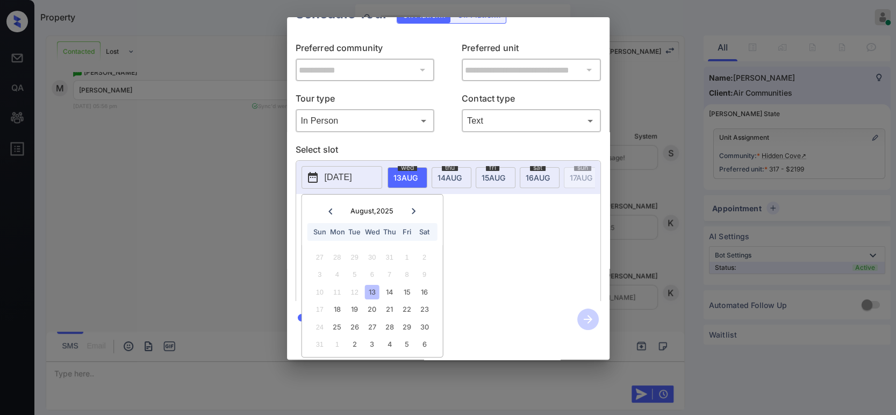
click at [337, 337] on div "1" at bounding box center [337, 344] width 15 height 15
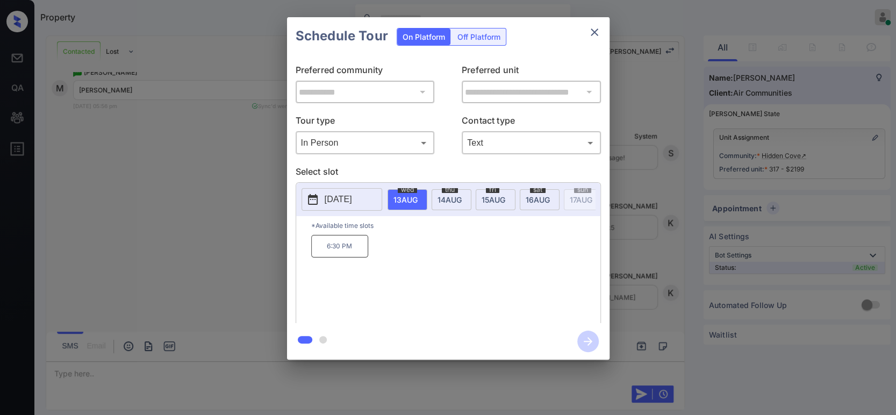
scroll to position [0, 0]
click at [676, 230] on div "**********" at bounding box center [448, 188] width 896 height 377
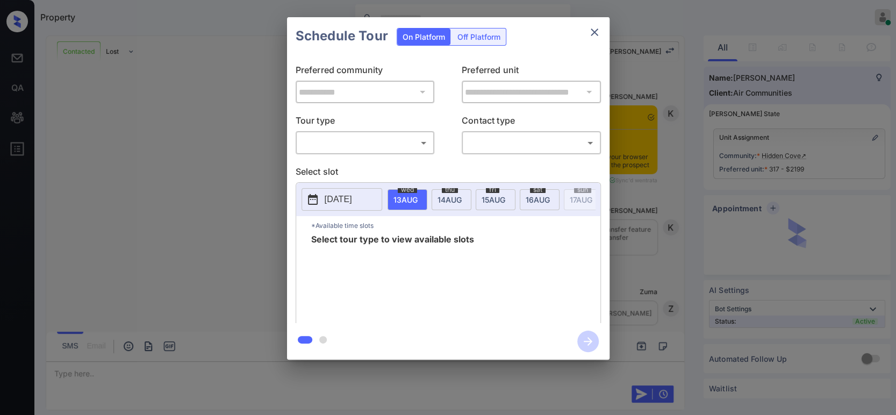
scroll to position [1535, 0]
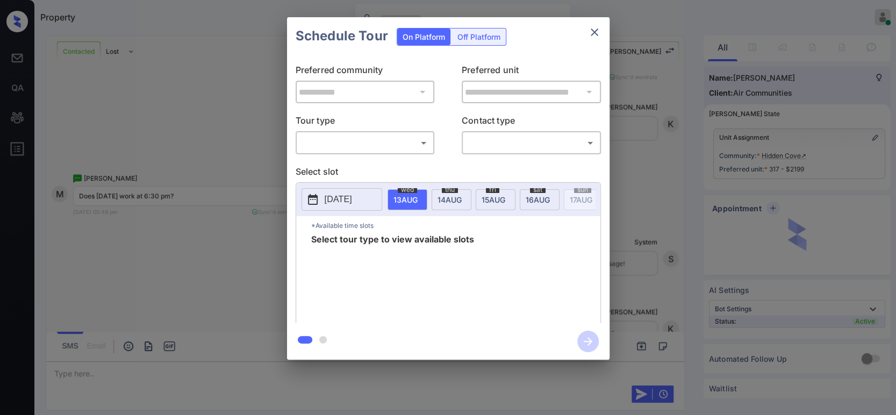
click at [327, 144] on body "Property Hope Jatap Online Set yourself offline Set yourself on break Profile S…" at bounding box center [448, 207] width 896 height 415
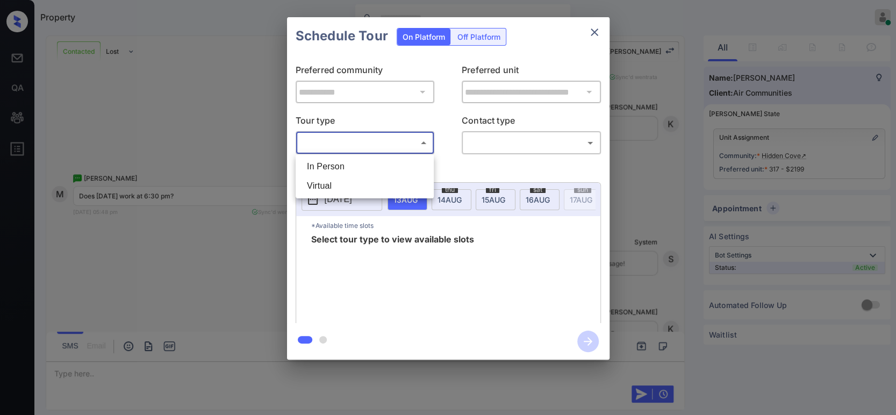
click at [326, 168] on li "In Person" at bounding box center [364, 166] width 133 height 19
type input "********"
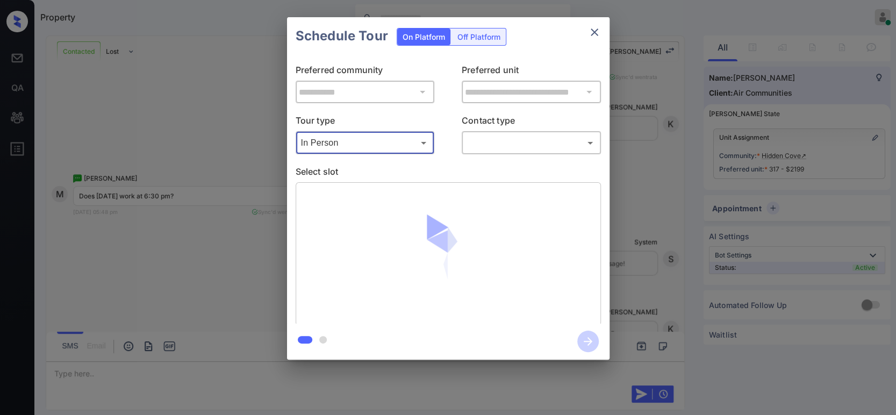
click at [516, 141] on body "Property Hope Jatap Online Set yourself offline Set yourself on break Profile S…" at bounding box center [448, 207] width 896 height 415
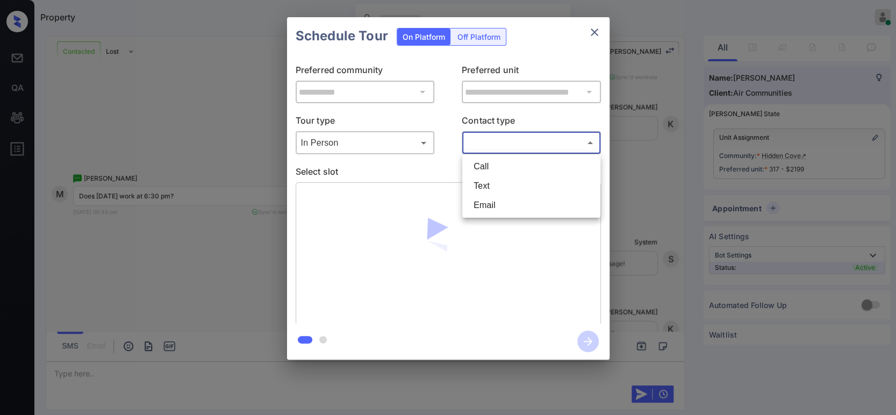
click at [488, 185] on li "Text" at bounding box center [531, 185] width 133 height 19
type input "****"
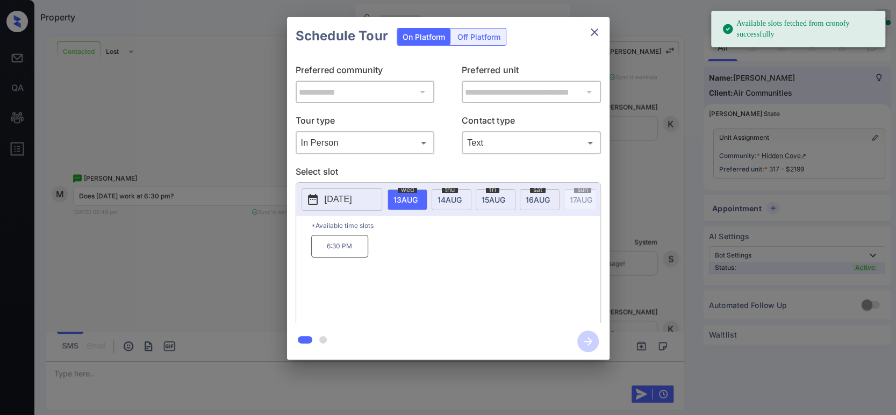
click at [321, 202] on button "[DATE]" at bounding box center [342, 199] width 81 height 23
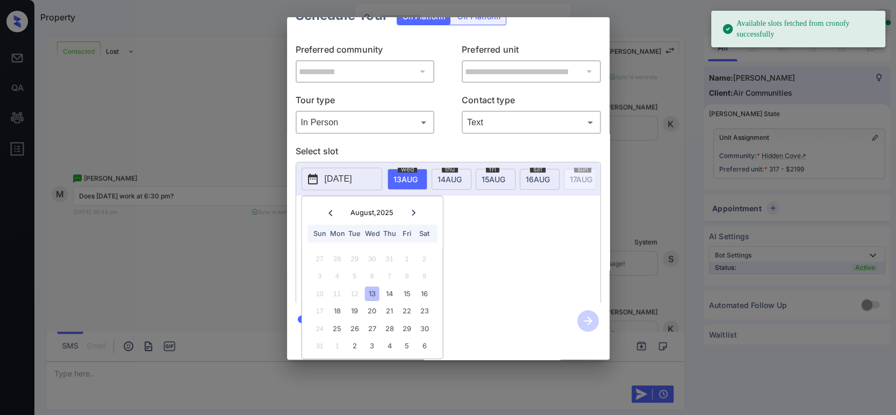
scroll to position [31, 0]
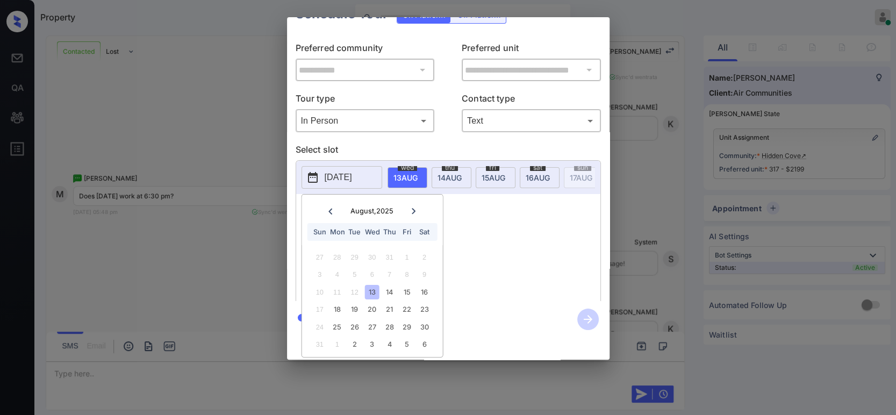
click at [354, 337] on div "2" at bounding box center [354, 344] width 15 height 15
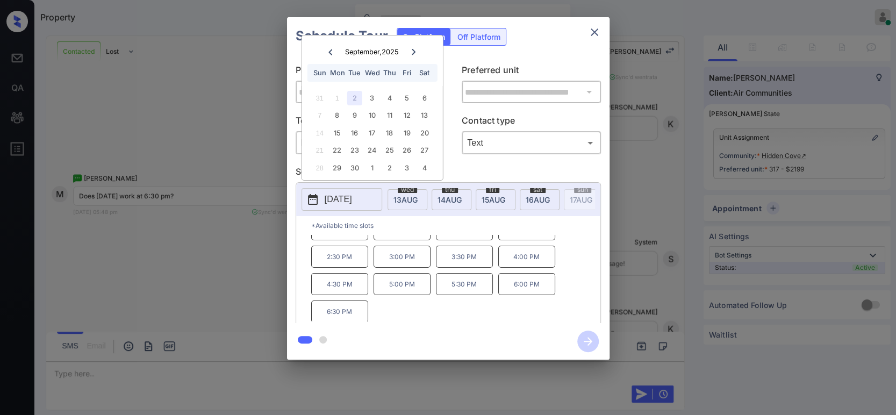
scroll to position [45, 0]
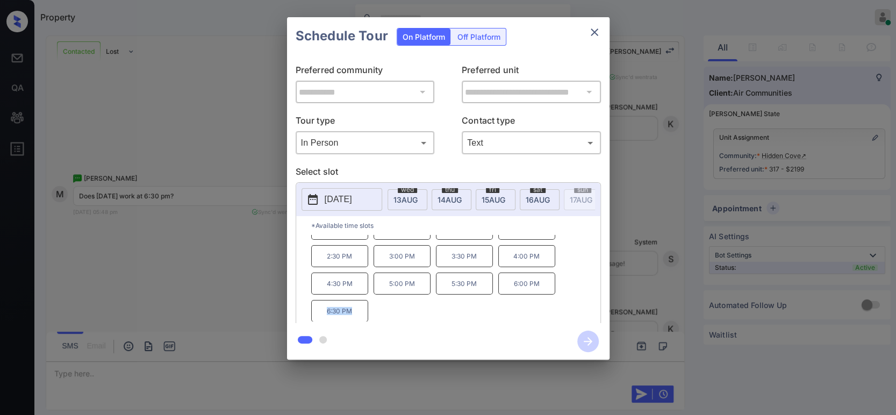
drag, startPoint x: 334, startPoint y: 318, endPoint x: 327, endPoint y: 316, distance: 7.3
click at [319, 320] on p "6:30 PM" at bounding box center [339, 311] width 57 height 22
copy p "6:30 PM"
click at [217, 273] on div "**********" at bounding box center [448, 188] width 896 height 377
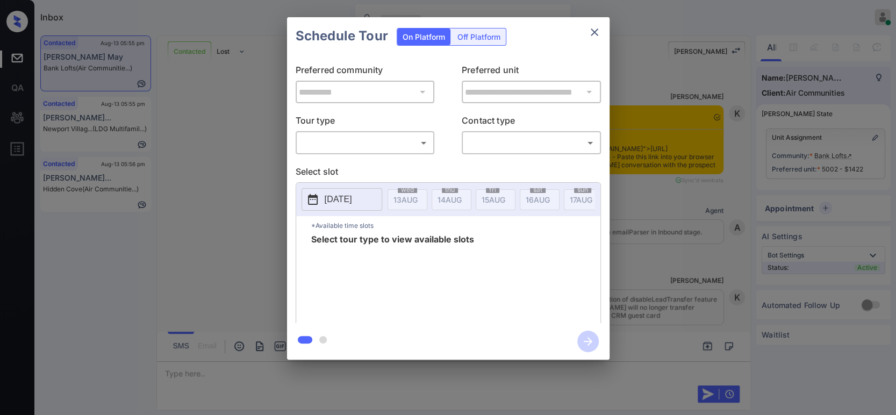
scroll to position [7107, 0]
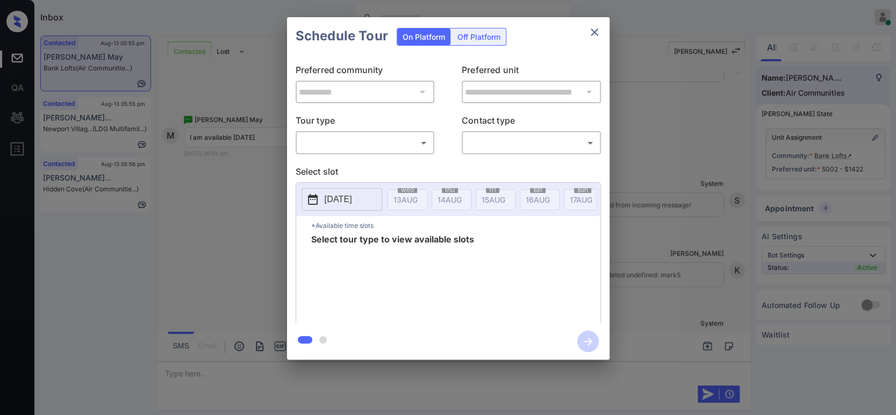
click at [325, 144] on body "Inbox Hope Jatap Online Set yourself offline Set yourself on break Profile Swit…" at bounding box center [448, 207] width 896 height 415
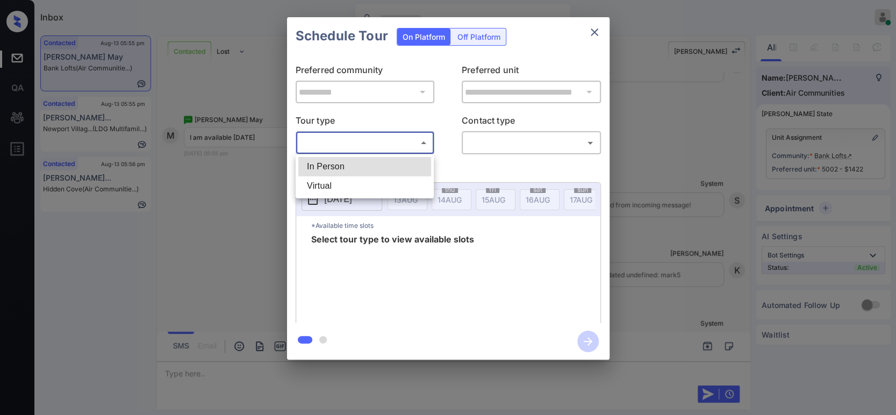
drag, startPoint x: 650, startPoint y: 210, endPoint x: 630, endPoint y: 281, distance: 74.2
click at [651, 210] on div at bounding box center [448, 207] width 896 height 415
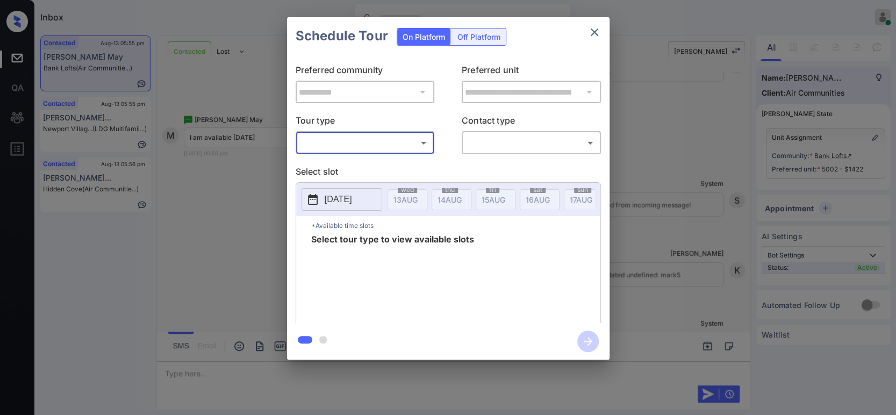
click at [359, 149] on body "Inbox Hope Jatap Online Set yourself offline Set yourself on break Profile Swit…" at bounding box center [448, 207] width 896 height 415
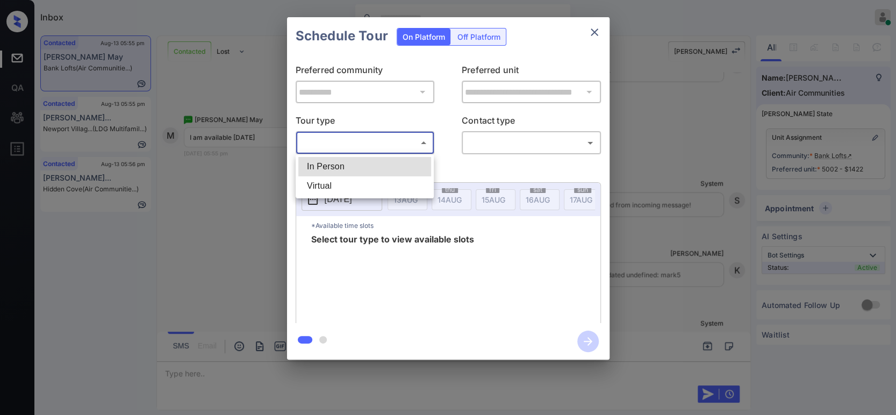
click at [325, 178] on li "Virtual" at bounding box center [364, 185] width 133 height 19
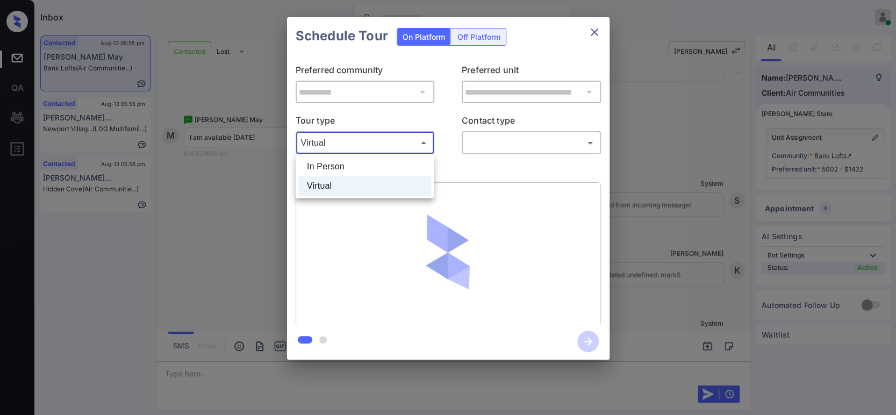
drag, startPoint x: 349, startPoint y: 141, endPoint x: 347, endPoint y: 159, distance: 18.5
click at [350, 143] on body "Inbox Hope Jatap Online Set yourself offline Set yourself on break Profile Swit…" at bounding box center [448, 207] width 896 height 415
drag, startPoint x: 346, startPoint y: 162, endPoint x: 397, endPoint y: 158, distance: 51.8
click at [358, 163] on li "In Person" at bounding box center [364, 166] width 133 height 19
type input "********"
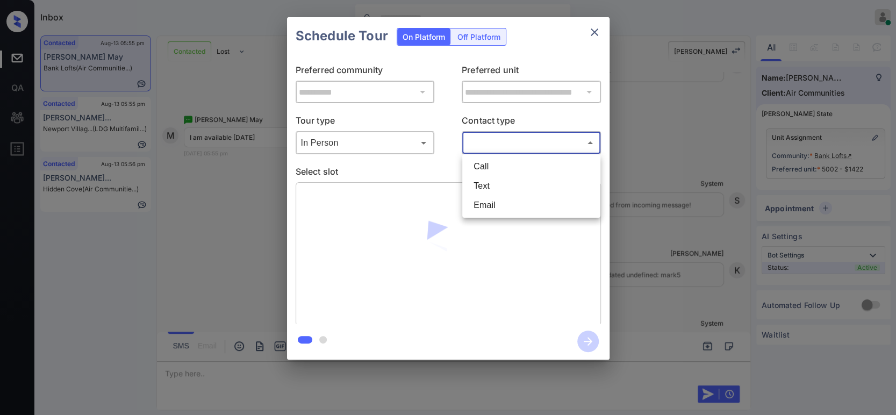
click at [526, 141] on body "Inbox Hope Jatap Online Set yourself offline Set yourself on break Profile Swit…" at bounding box center [448, 207] width 896 height 415
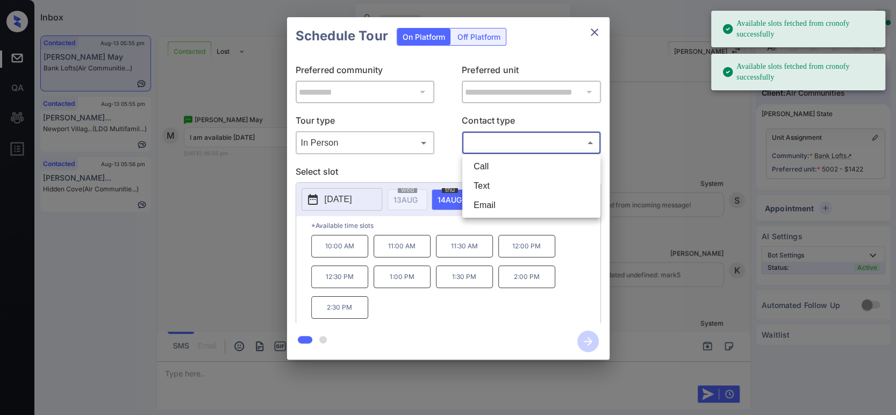
click at [495, 185] on li "Text" at bounding box center [531, 185] width 133 height 19
type input "****"
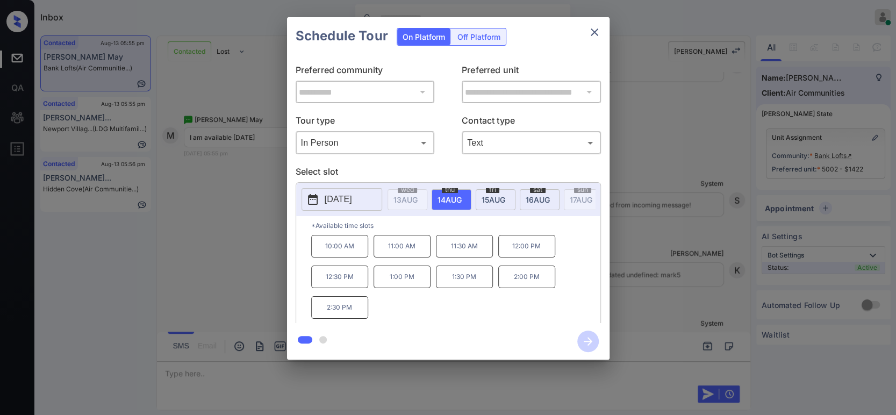
click at [341, 194] on p "[DATE]" at bounding box center [338, 199] width 27 height 13
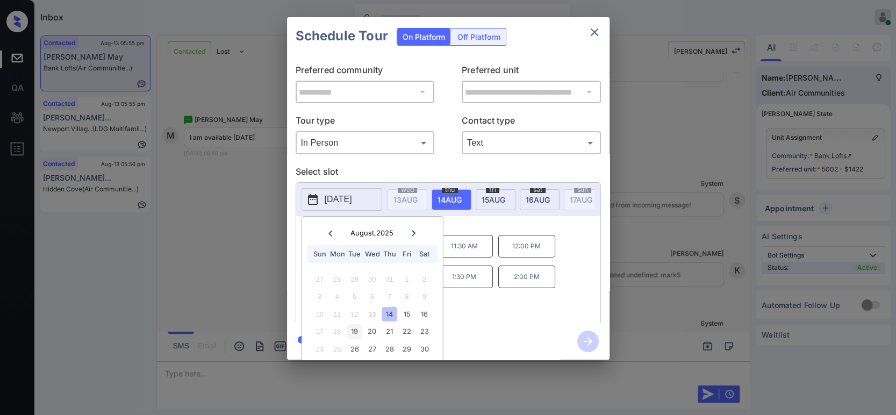
click at [353, 333] on div "19" at bounding box center [354, 331] width 15 height 15
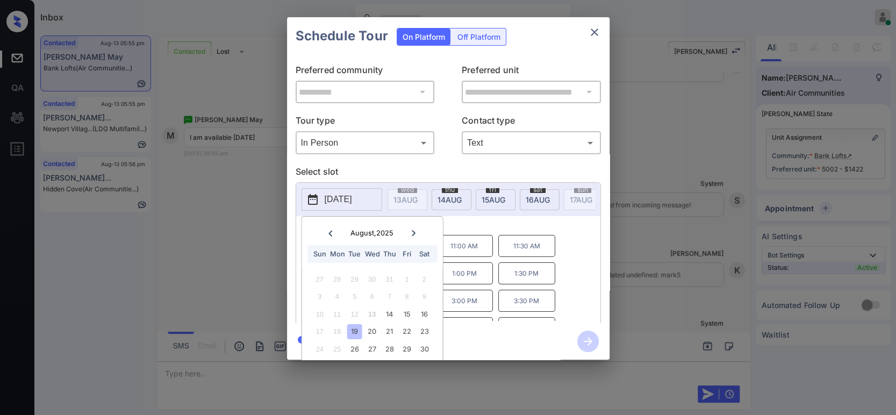
click at [558, 257] on div "10:00 AM 10:30 AM 11:00 AM 11:30 AM 12:00 PM 12:30 PM 1:00 PM 1:30 PM 2:00 PM 2…" at bounding box center [455, 278] width 289 height 86
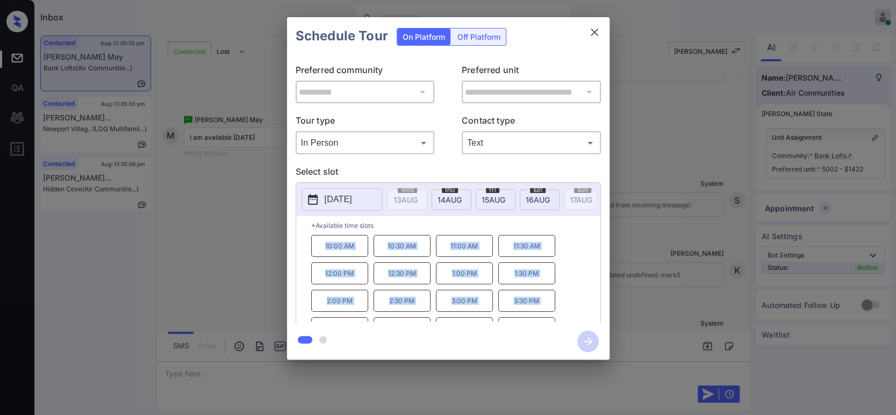
scroll to position [45, 0]
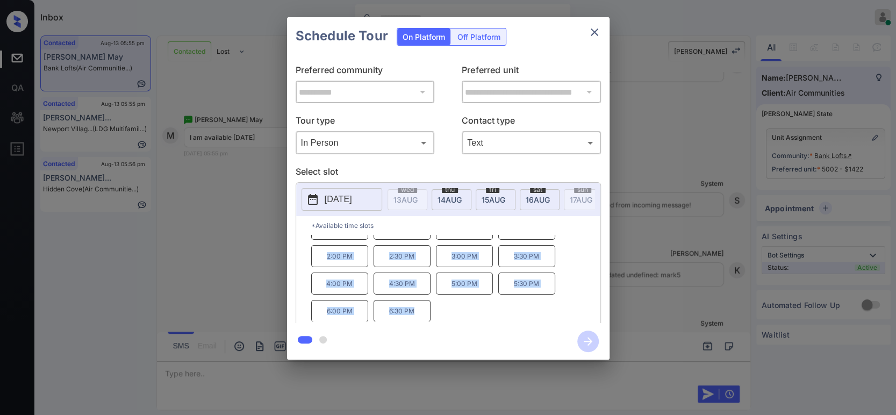
drag, startPoint x: 319, startPoint y: 249, endPoint x: 404, endPoint y: 318, distance: 108.9
click at [413, 366] on div "**********" at bounding box center [448, 188] width 896 height 377
copy div "10:00 AM 10:30 AM 11:00 AM 11:30 AM 12:00 PM 12:30 PM 1:00 PM 1:30 PM 2:00 PM 2…"
click at [258, 265] on div "**********" at bounding box center [448, 188] width 896 height 377
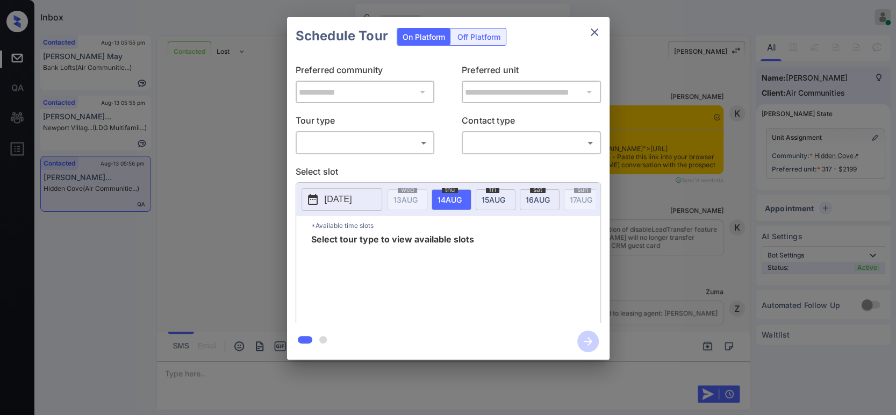
scroll to position [2167, 0]
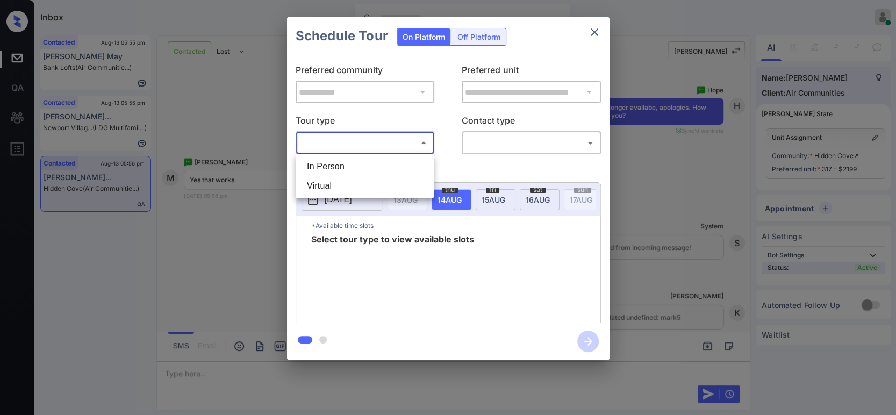
drag, startPoint x: 347, startPoint y: 140, endPoint x: 342, endPoint y: 162, distance: 22.6
click at [347, 145] on body "Inbox Hope Jatap Online Set yourself offline Set yourself on break Profile Swit…" at bounding box center [448, 207] width 896 height 415
click at [339, 167] on li "In Person" at bounding box center [364, 166] width 133 height 19
type input "********"
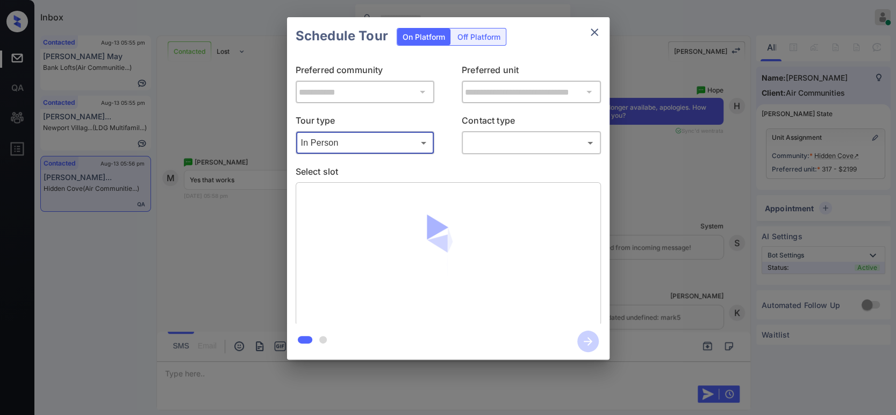
click at [503, 152] on body "Inbox Hope Jatap Online Set yourself offline Set yourself on break Profile Swit…" at bounding box center [448, 207] width 896 height 415
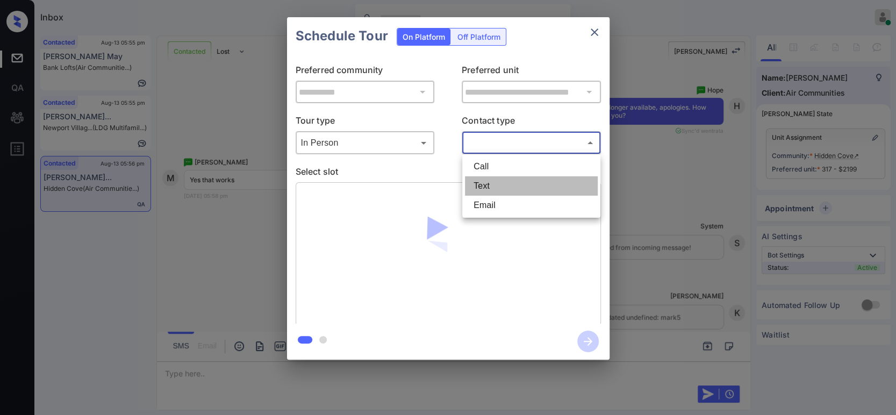
click at [489, 191] on li "Text" at bounding box center [531, 185] width 133 height 19
type input "****"
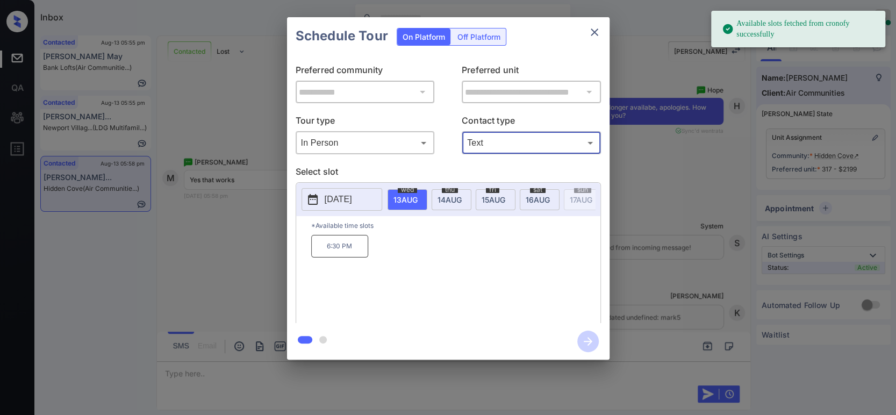
click at [333, 202] on p "2025-08-13" at bounding box center [338, 199] width 27 height 13
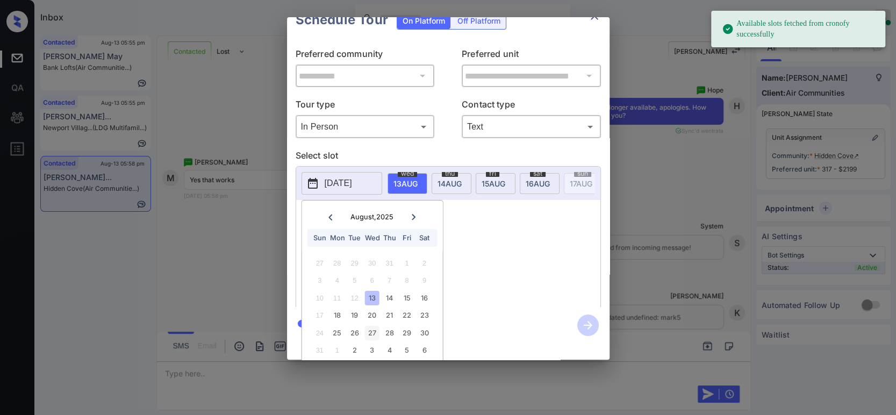
scroll to position [31, 0]
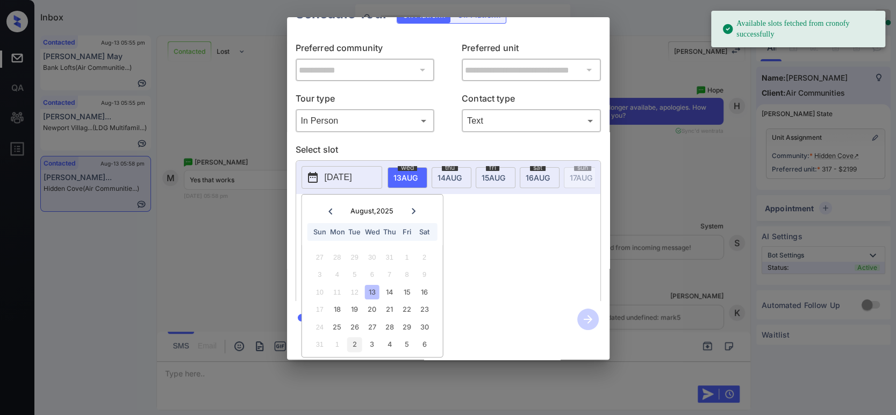
click at [356, 337] on div "2" at bounding box center [354, 344] width 15 height 15
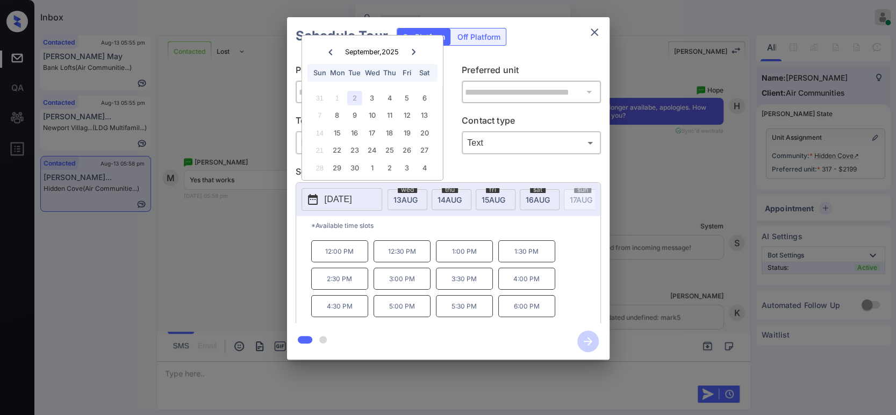
scroll to position [45, 0]
click at [349, 316] on p "6:30 PM" at bounding box center [339, 311] width 57 height 22
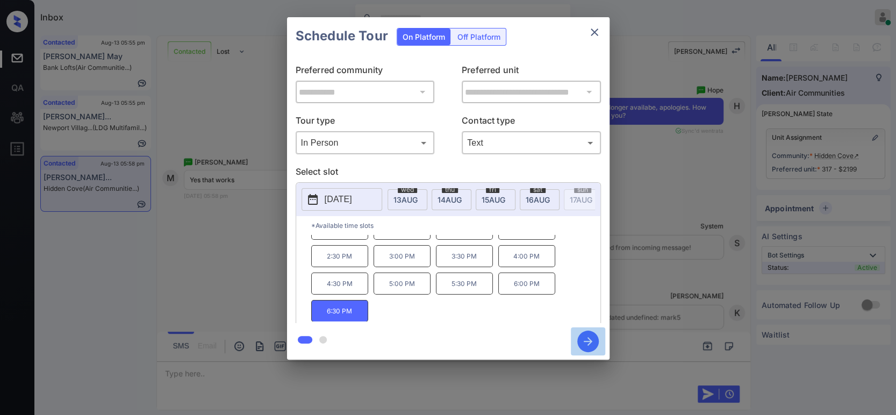
click at [590, 344] on icon "button" at bounding box center [588, 342] width 22 height 22
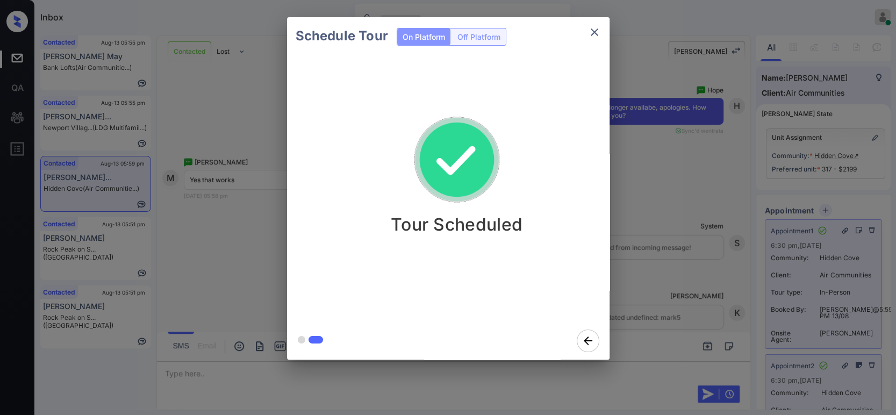
click at [724, 230] on div "Schedule Tour On Platform Off Platform Tour Scheduled" at bounding box center [448, 188] width 896 height 377
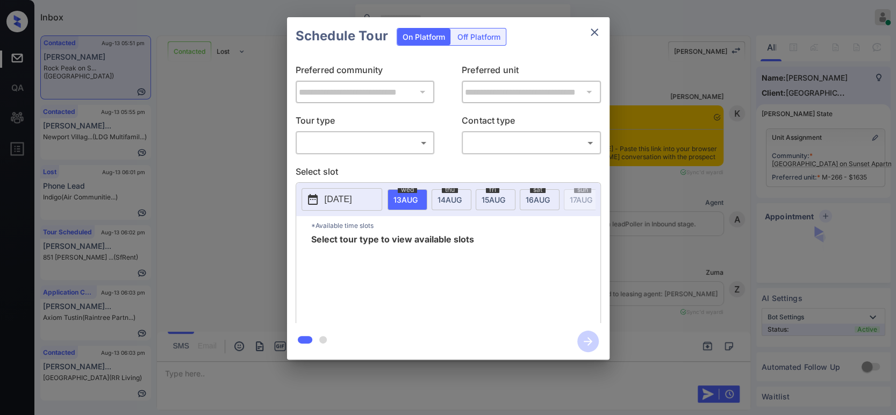
scroll to position [1317, 0]
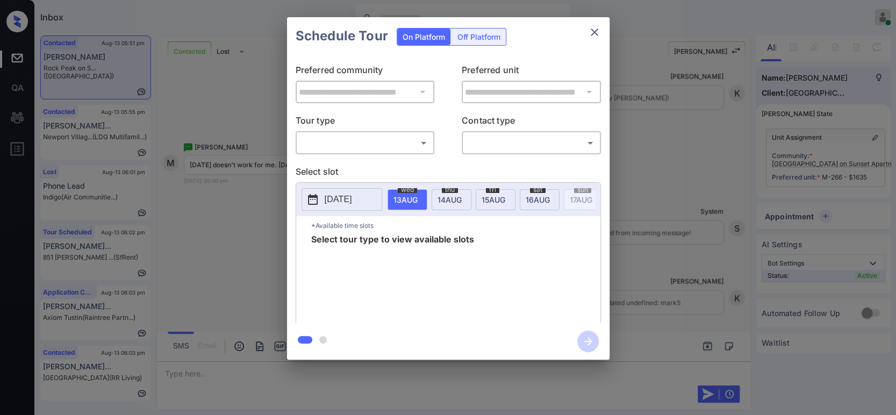
click at [644, 209] on div "**********" at bounding box center [448, 188] width 896 height 377
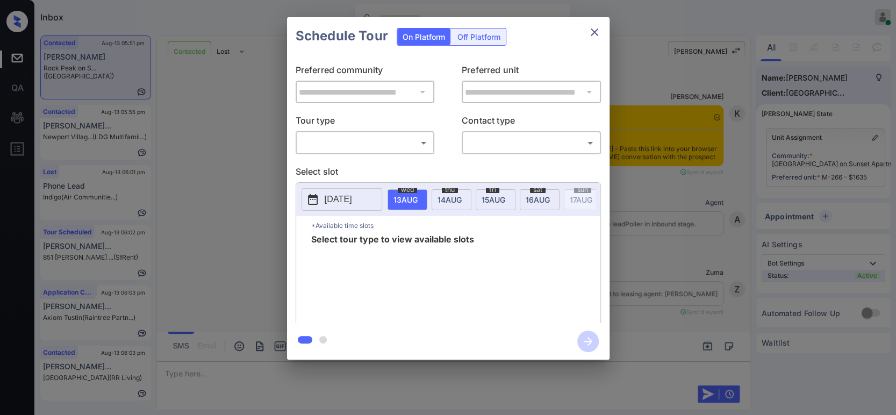
scroll to position [1317, 0]
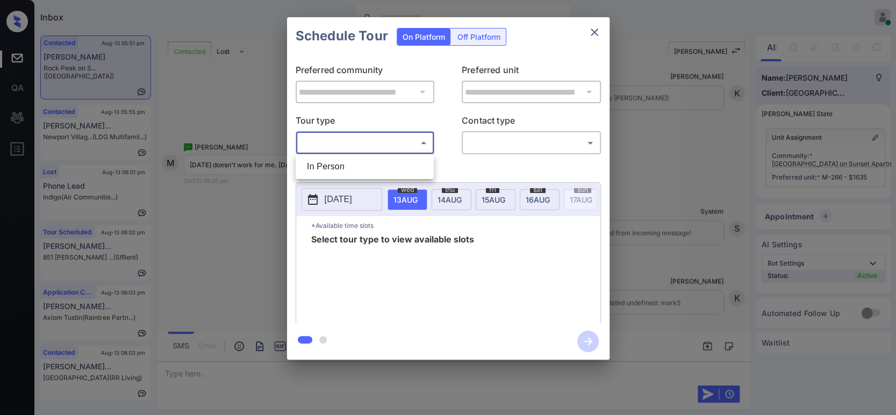
click at [323, 146] on body "Inbox Hope Jatap Online Set yourself offline Set yourself on break Profile Swit…" at bounding box center [448, 207] width 896 height 415
click at [309, 171] on li "In Person" at bounding box center [364, 166] width 133 height 19
type input "********"
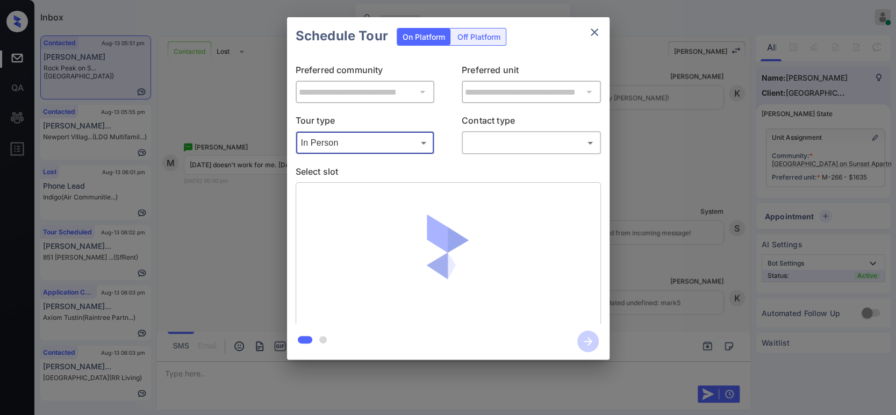
click at [521, 146] on body "Inbox Hope Jatap Online Set yourself offline Set yourself on break Profile Swit…" at bounding box center [448, 207] width 896 height 415
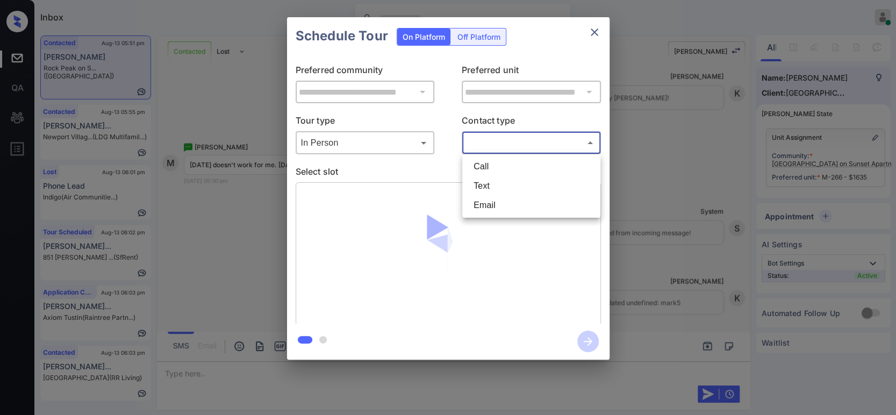
click at [490, 188] on li "Text" at bounding box center [531, 185] width 133 height 19
type input "****"
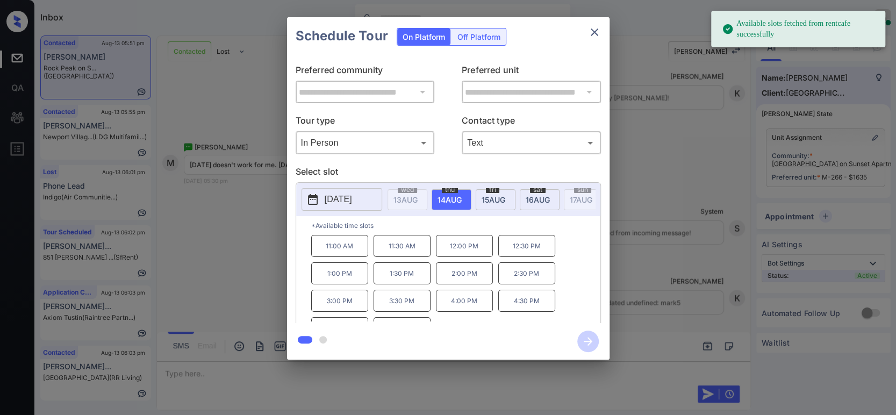
click at [338, 204] on p "[DATE]" at bounding box center [338, 199] width 27 height 13
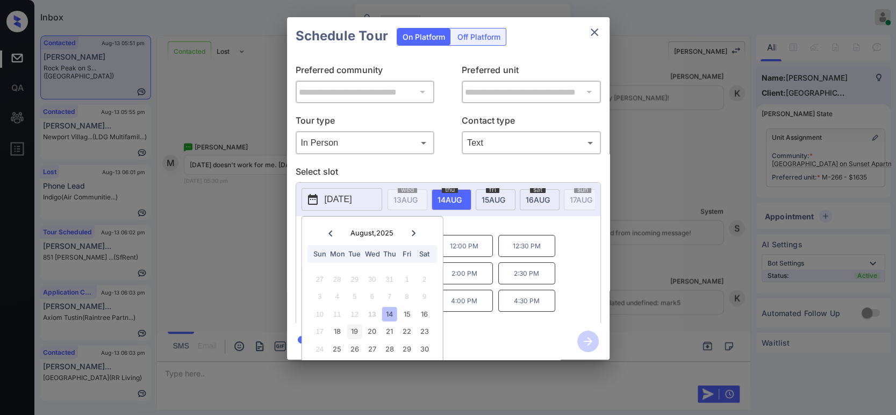
click at [357, 335] on div "19" at bounding box center [354, 331] width 15 height 15
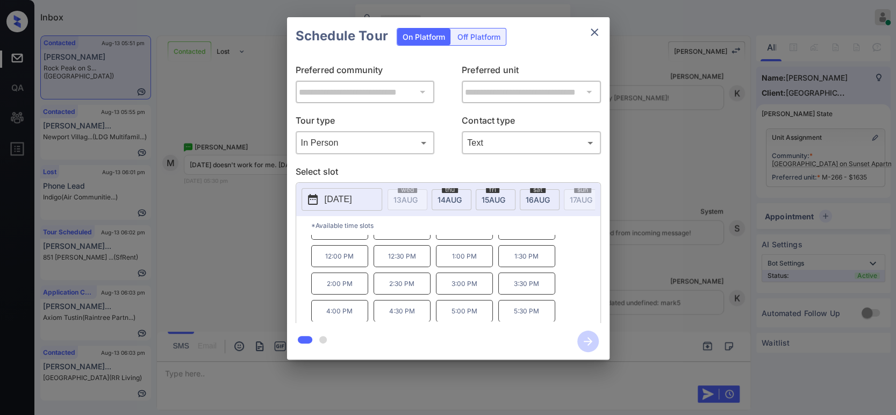
click at [566, 288] on div "10:00 AM 10:30 AM 11:00 AM 11:30 AM 12:00 PM 12:30 PM 1:00 PM 1:30 PM 2:00 PM 2…" at bounding box center [455, 278] width 289 height 86
drag, startPoint x: 329, startPoint y: 318, endPoint x: 376, endPoint y: 320, distance: 46.8
click at [330, 319] on p "4:00 PM" at bounding box center [339, 311] width 57 height 22
click at [588, 340] on icon "button" at bounding box center [588, 342] width 22 height 22
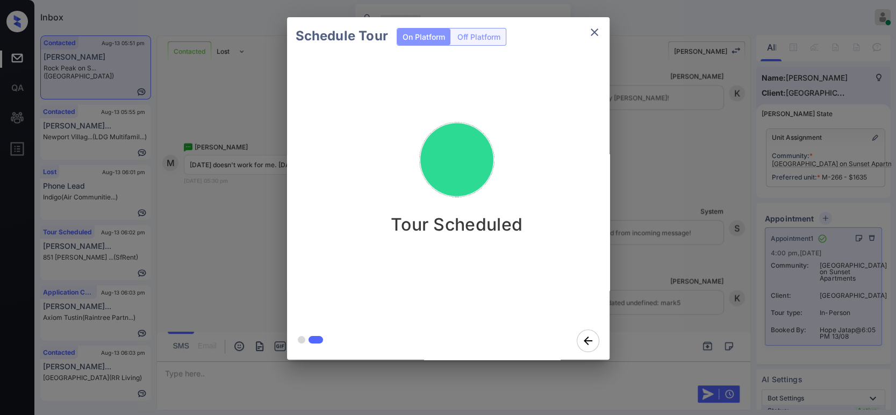
click at [697, 243] on div "Schedule Tour On Platform Off Platform Tour Scheduled" at bounding box center [448, 188] width 896 height 377
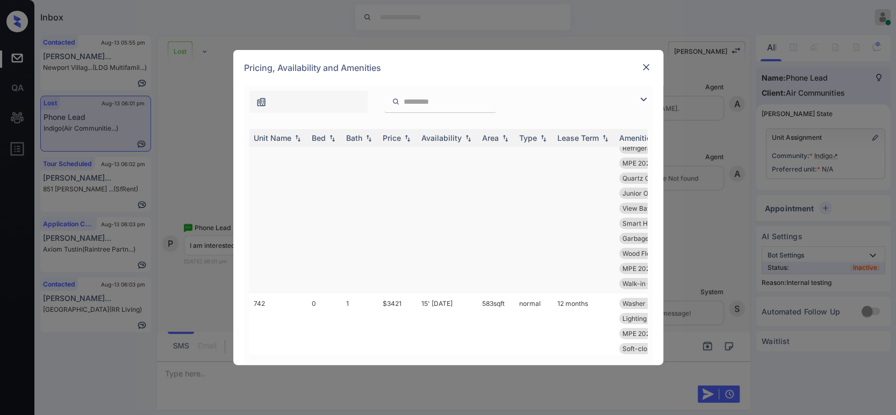
scroll to position [80, 0]
click at [491, 104] on input "search" at bounding box center [447, 101] width 88 height 9
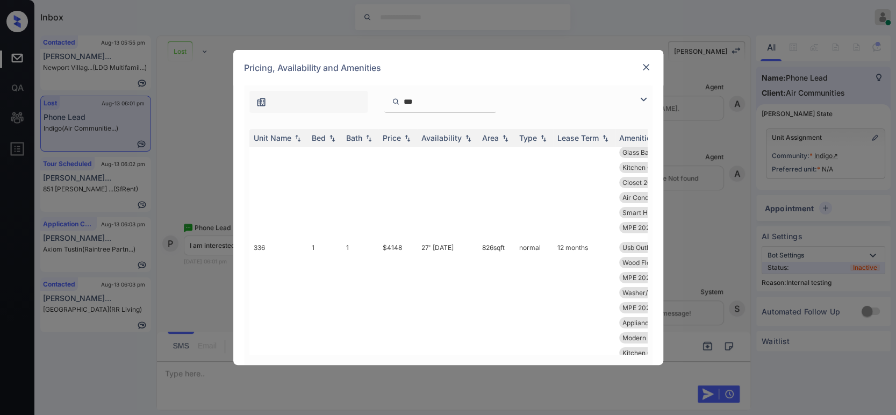
scroll to position [0, 0]
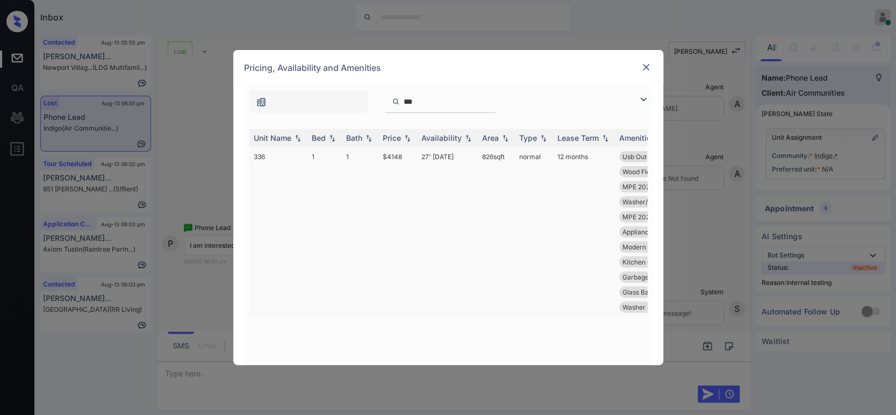
type input "***"
click at [434, 154] on td "27' Sep 25" at bounding box center [447, 232] width 61 height 170
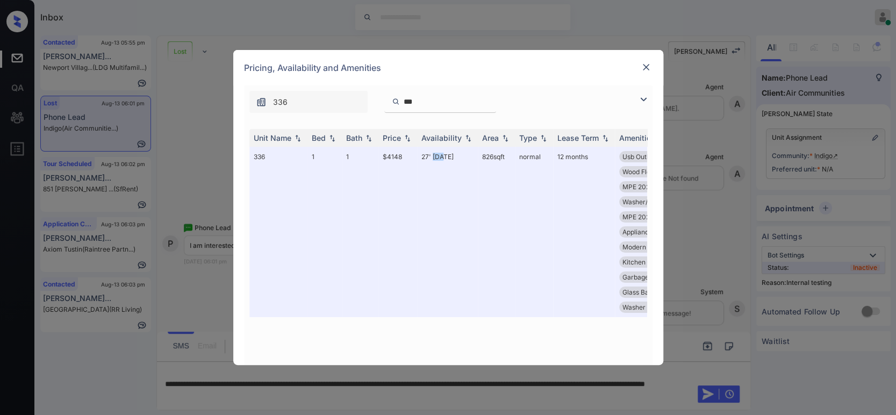
click at [648, 69] on img at bounding box center [646, 67] width 11 height 11
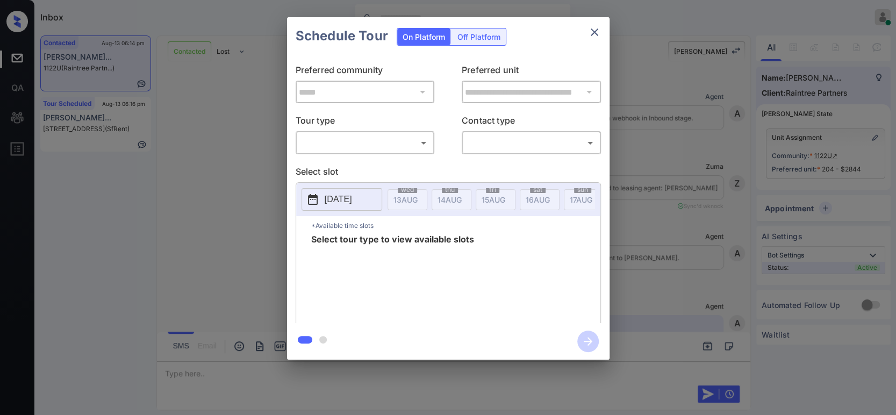
scroll to position [1662, 0]
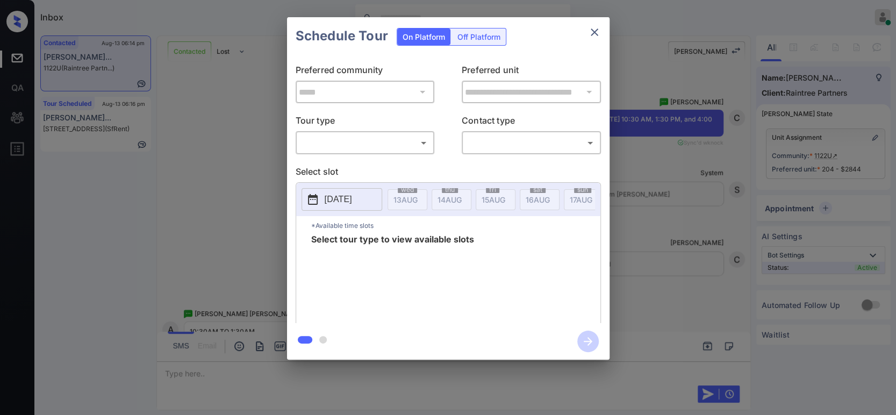
click at [384, 147] on body "Inbox Hope Jatap Online Set yourself offline Set yourself on break Profile Swit…" at bounding box center [448, 207] width 896 height 415
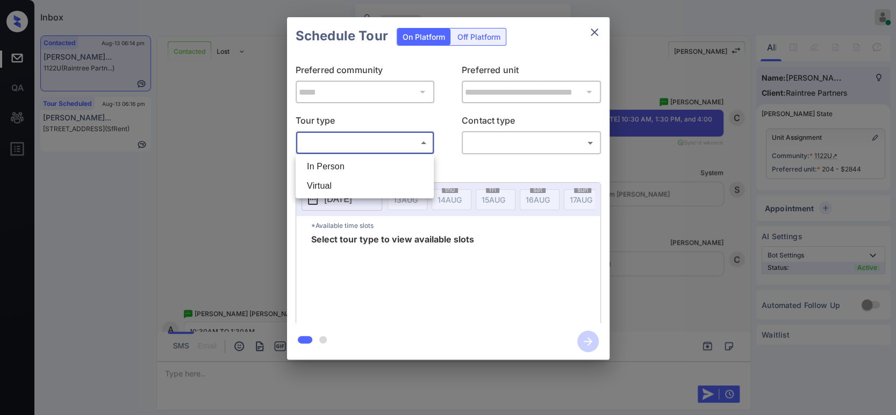
click at [372, 163] on li "In Person" at bounding box center [364, 166] width 133 height 19
type input "********"
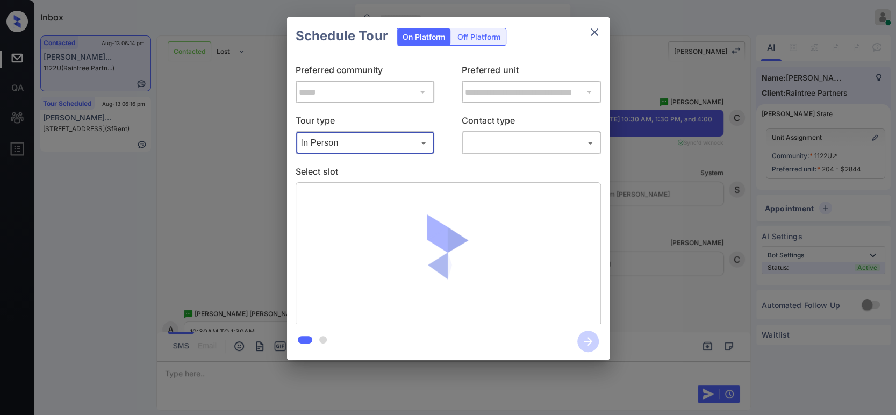
drag, startPoint x: 531, startPoint y: 132, endPoint x: 532, endPoint y: 142, distance: 10.3
click at [533, 133] on div "​ ​" at bounding box center [531, 142] width 139 height 23
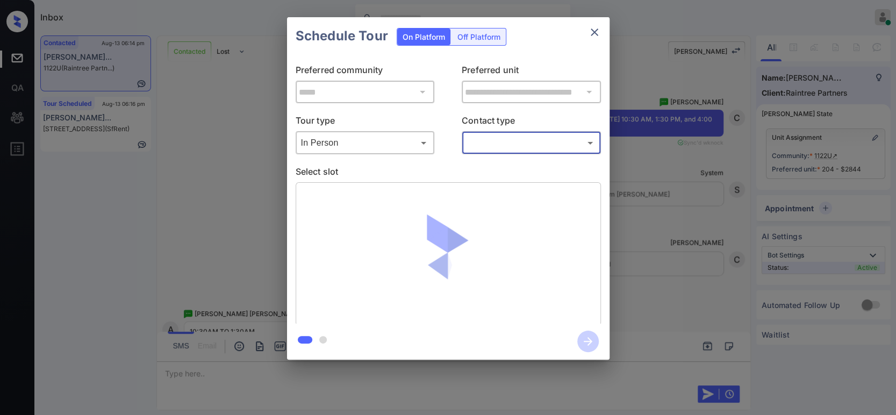
click at [530, 147] on body "Inbox Hope Jatap Online Set yourself offline Set yourself on break Profile Swit…" at bounding box center [448, 207] width 896 height 415
click at [497, 188] on li "Text" at bounding box center [531, 185] width 133 height 19
type input "****"
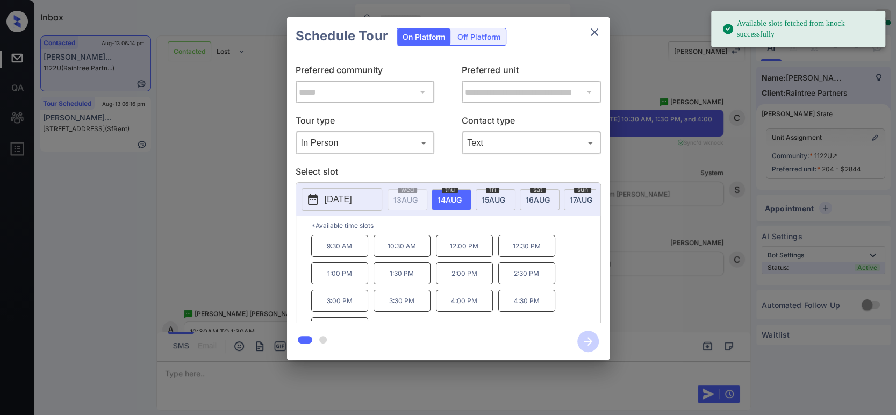
click at [418, 201] on span "16 AUG" at bounding box center [406, 199] width 24 height 9
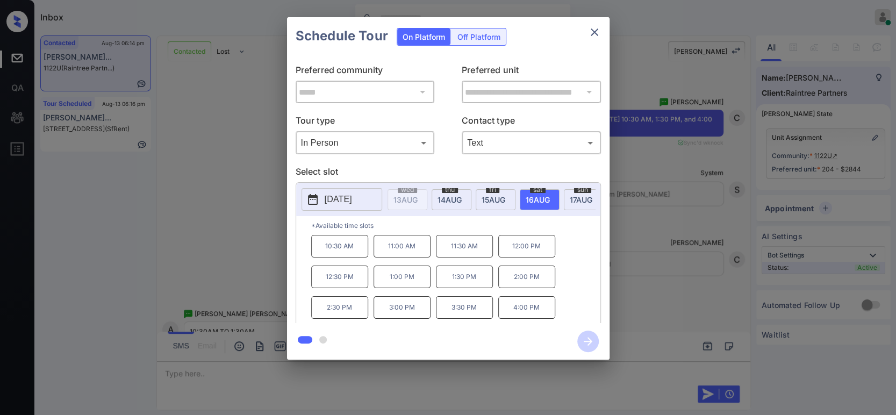
click at [344, 254] on p "10:30 AM" at bounding box center [339, 246] width 57 height 23
click at [582, 339] on icon "button" at bounding box center [588, 342] width 22 height 22
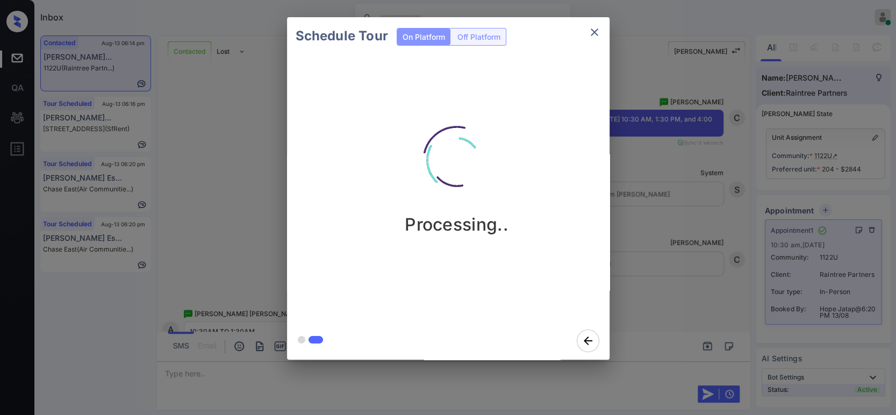
click at [704, 303] on div "Schedule Tour On Platform Off Platform Processing.." at bounding box center [448, 188] width 896 height 377
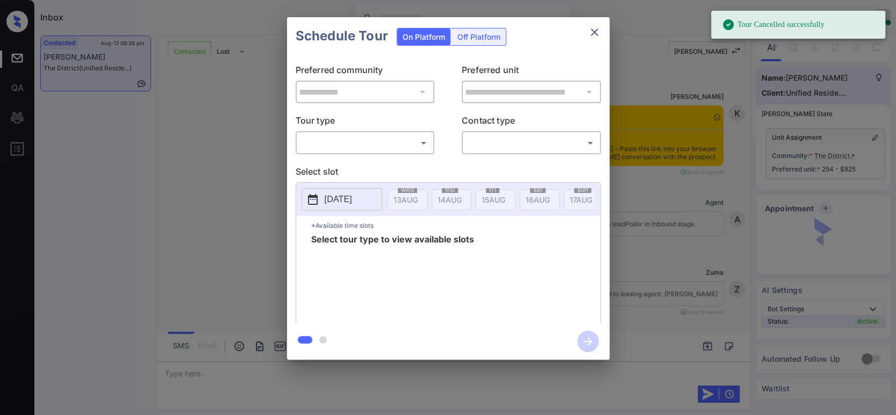
scroll to position [1006, 0]
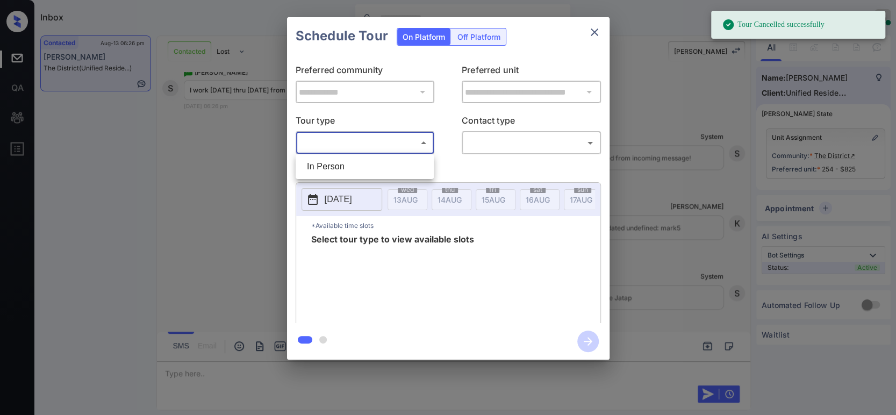
click at [326, 145] on body "Tour Cancelled successfully Inbox Hope Jatap Online Set yourself offline Set yo…" at bounding box center [448, 207] width 896 height 415
drag, startPoint x: 326, startPoint y: 168, endPoint x: 436, endPoint y: 156, distance: 110.3
click at [326, 168] on li "In Person" at bounding box center [364, 166] width 133 height 19
type input "********"
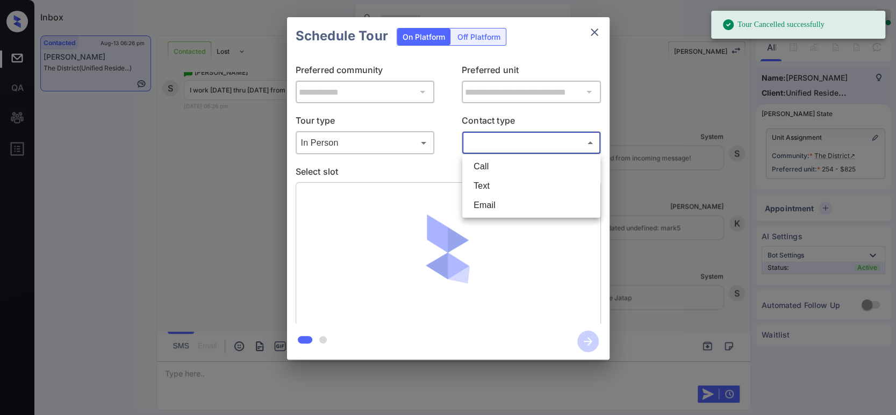
click at [516, 142] on body "Tour Cancelled successfully Inbox Hope Jatap Online Set yourself offline Set yo…" at bounding box center [448, 207] width 896 height 415
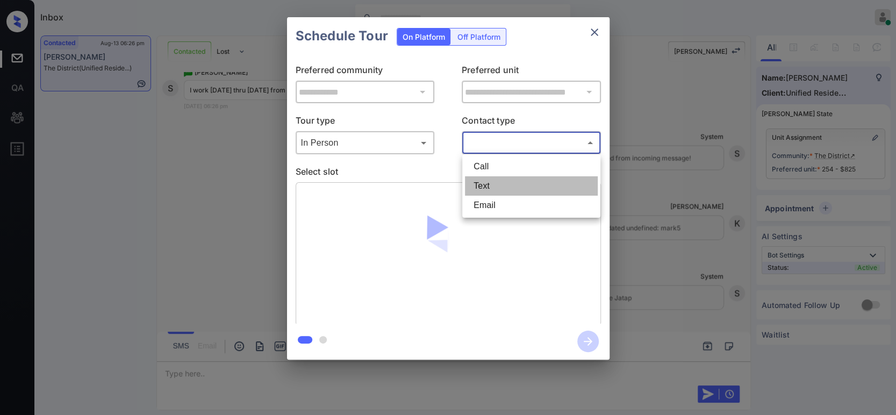
click at [506, 185] on li "Text" at bounding box center [531, 185] width 133 height 19
type input "****"
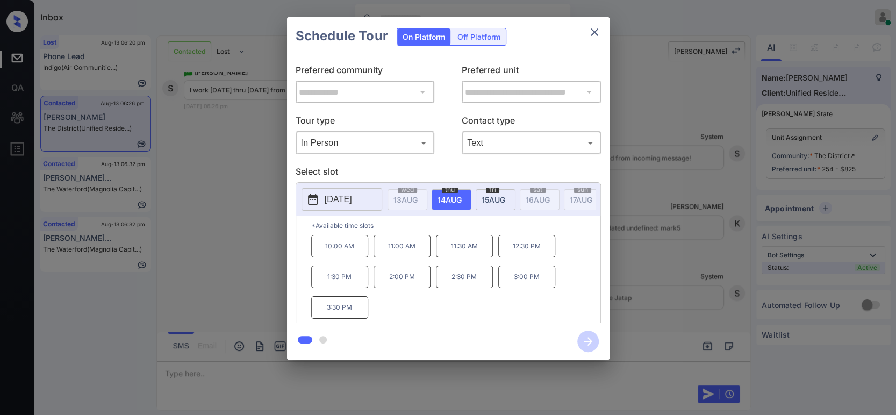
click at [334, 210] on div "[DATE]" at bounding box center [342, 199] width 81 height 23
click at [340, 199] on p "[DATE]" at bounding box center [338, 199] width 27 height 13
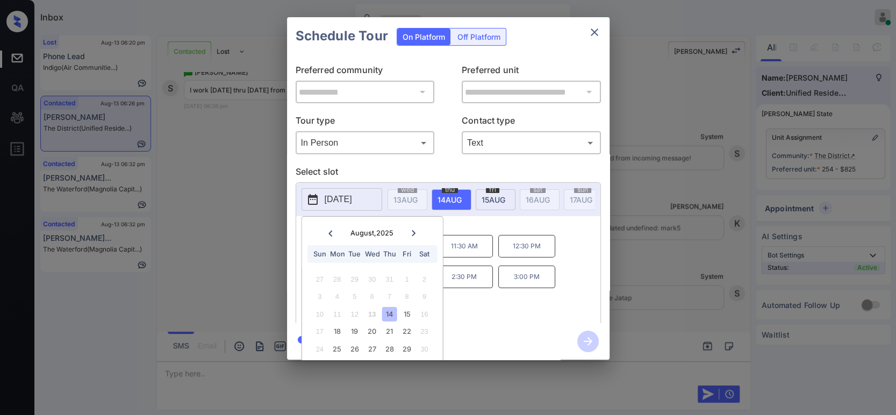
click at [581, 32] on div "Schedule Tour On Platform Off Platform" at bounding box center [448, 36] width 323 height 38
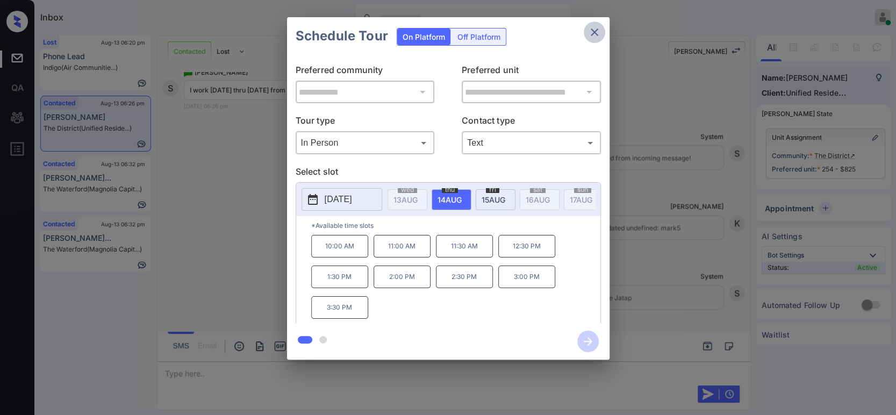
click at [594, 32] on icon "close" at bounding box center [595, 32] width 8 height 8
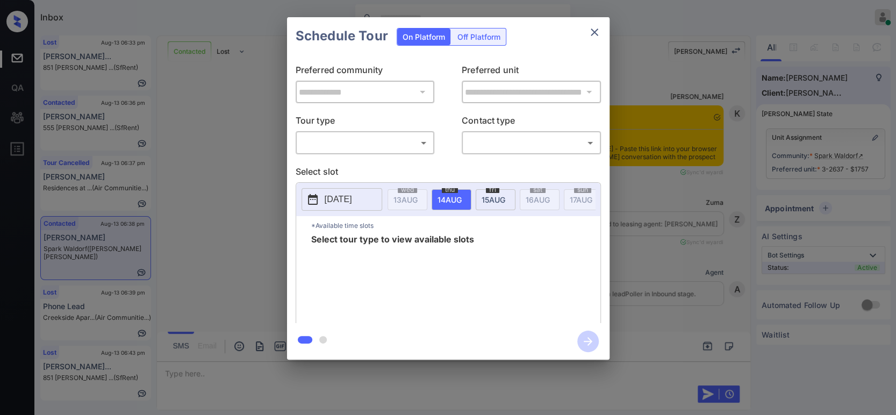
click at [392, 138] on body "Inbox Hope Jatap Online Set yourself offline Set yourself on break Profile Swit…" at bounding box center [448, 207] width 896 height 415
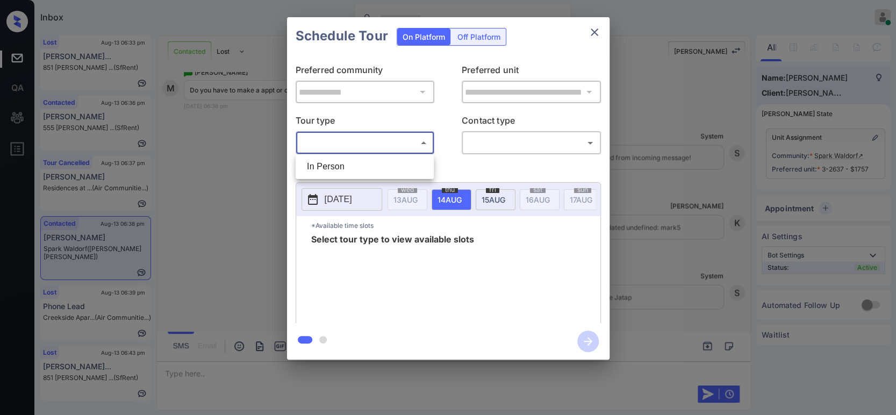
click at [337, 167] on li "In Person" at bounding box center [364, 166] width 133 height 19
type input "********"
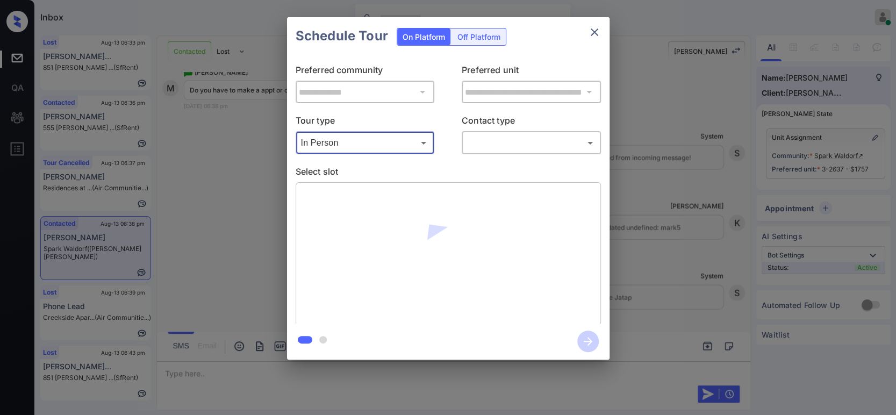
click at [515, 149] on body "Inbox Hope Jatap Online Set yourself offline Set yourself on break Profile Swit…" at bounding box center [448, 207] width 896 height 415
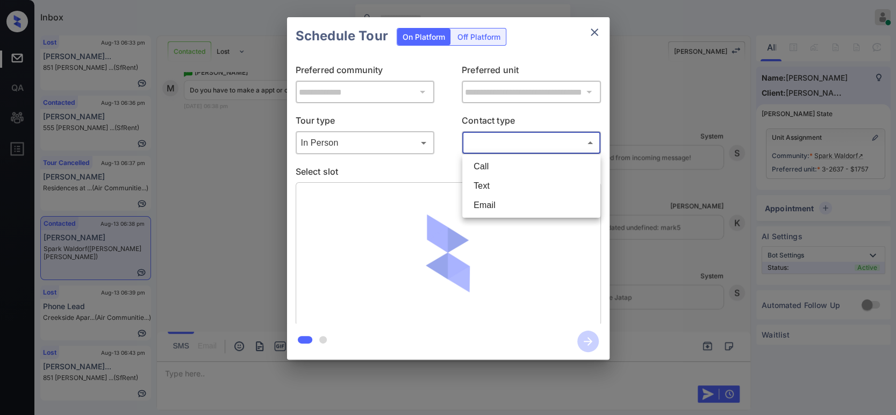
click at [487, 191] on li "Text" at bounding box center [531, 185] width 133 height 19
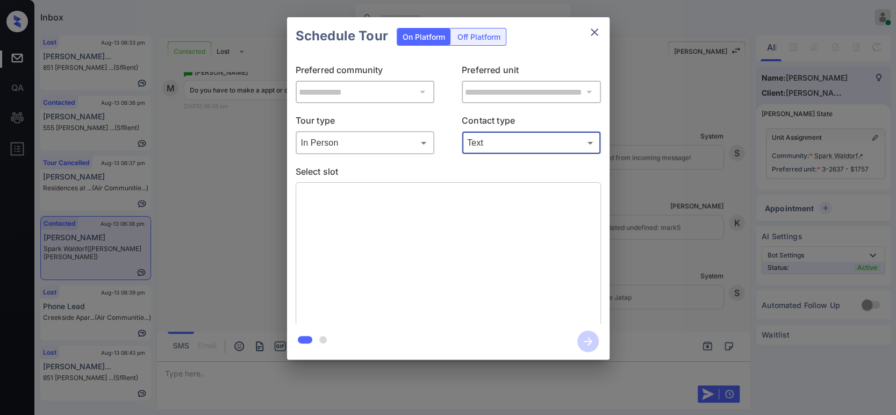
type input "****"
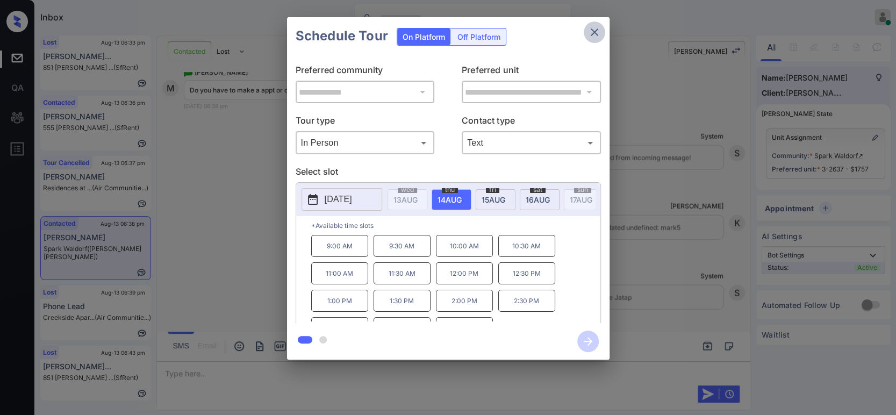
click at [599, 30] on icon "close" at bounding box center [594, 32] width 13 height 13
